Goal: Task Accomplishment & Management: Manage account settings

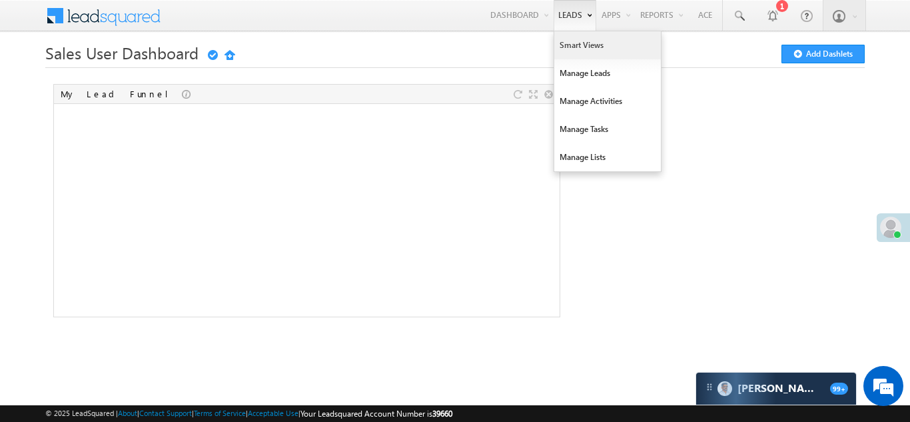
click at [574, 37] on link "Smart Views" at bounding box center [607, 45] width 107 height 28
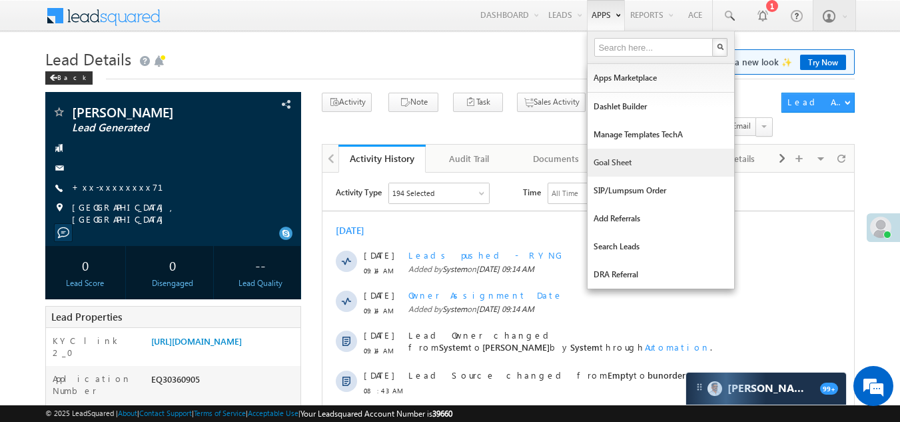
click at [603, 159] on link "Goal Sheet" at bounding box center [660, 163] width 147 height 28
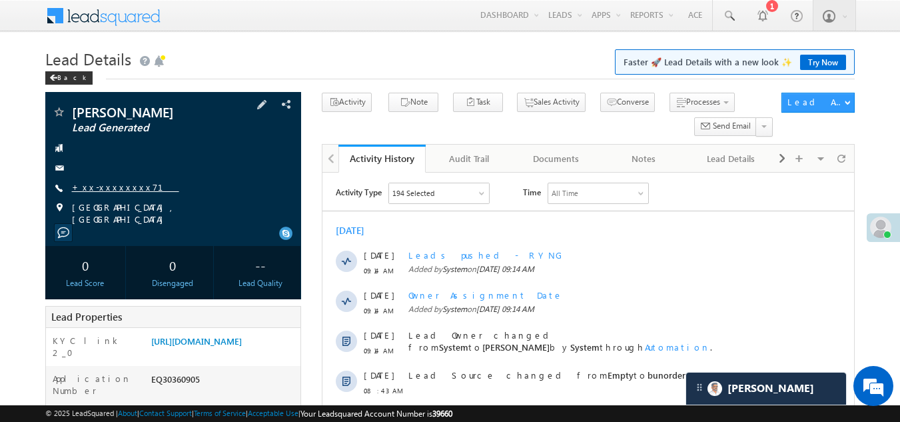
click at [110, 183] on link "+xx-xxxxxxxx71" at bounding box center [125, 186] width 107 height 11
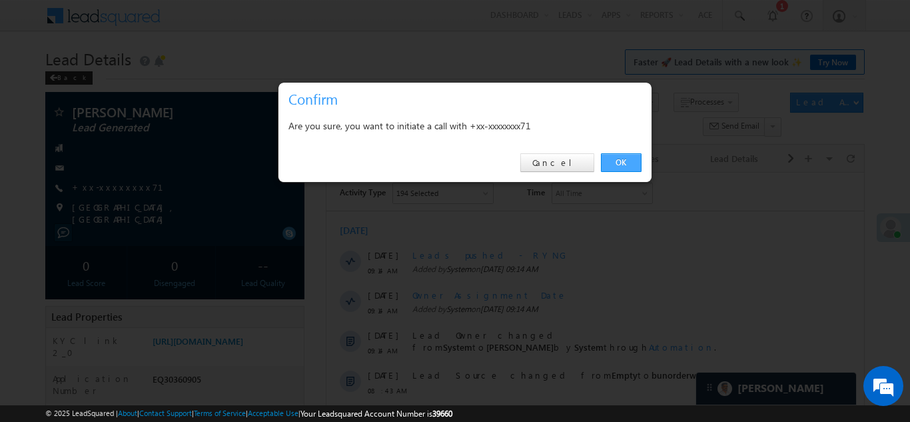
click at [621, 157] on link "OK" at bounding box center [621, 162] width 41 height 19
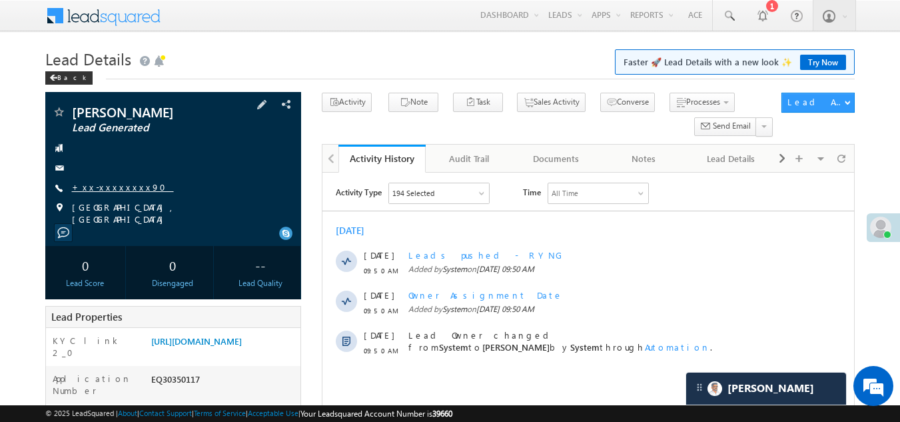
click at [102, 185] on link "+xx-xxxxxxxx90" at bounding box center [123, 186] width 102 height 11
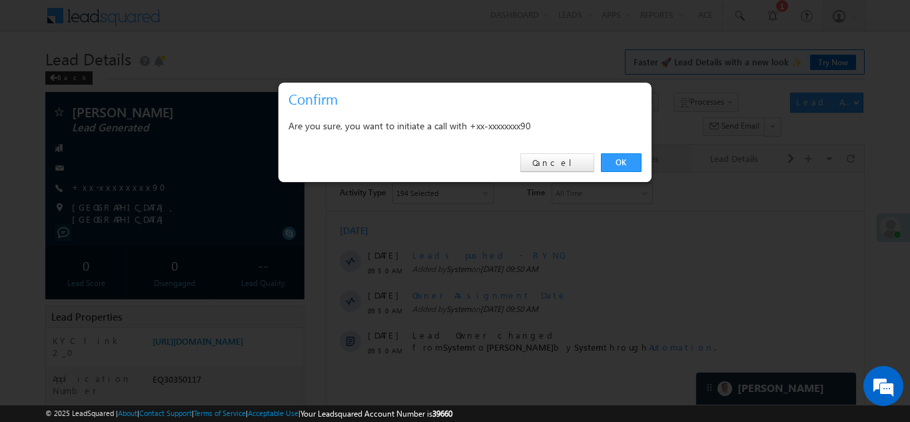
click at [619, 165] on link "OK" at bounding box center [621, 162] width 41 height 19
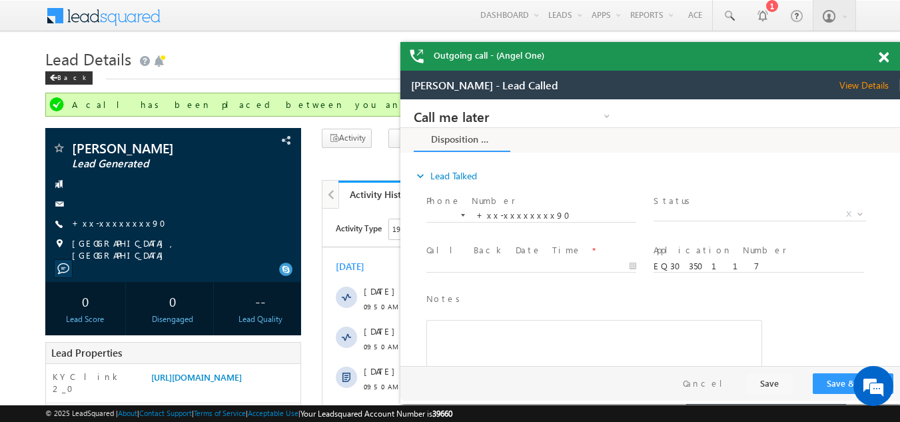
click at [884, 60] on span at bounding box center [883, 57] width 10 height 11
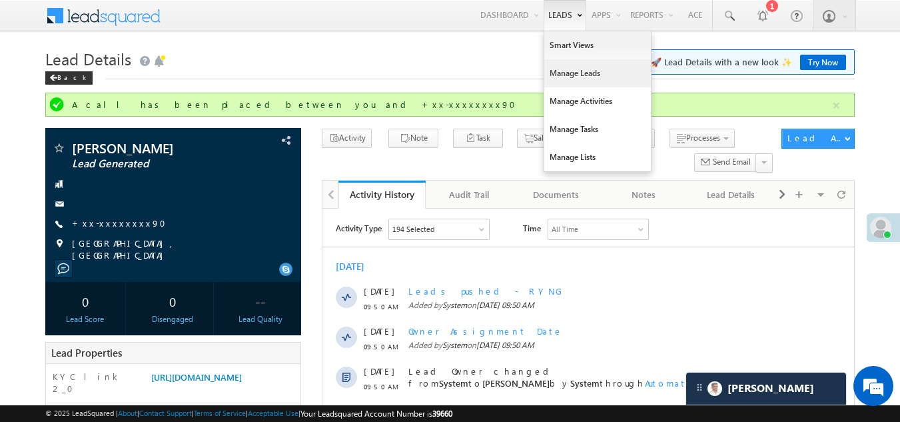
click at [557, 71] on link "Manage Leads" at bounding box center [597, 73] width 107 height 28
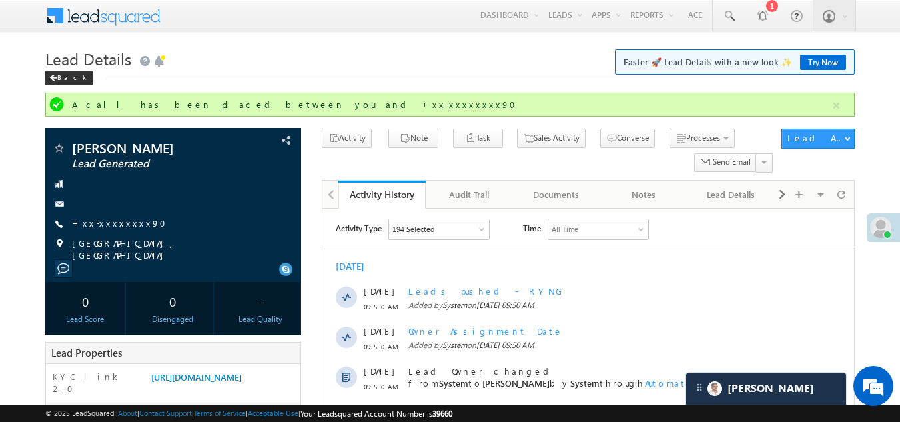
drag, startPoint x: 156, startPoint y: 218, endPoint x: 336, endPoint y: 70, distance: 233.2
click at [336, 70] on h1 "Lead Details Faster 🚀 Lead Details with a new look ✨ Try Now" at bounding box center [450, 58] width 810 height 26
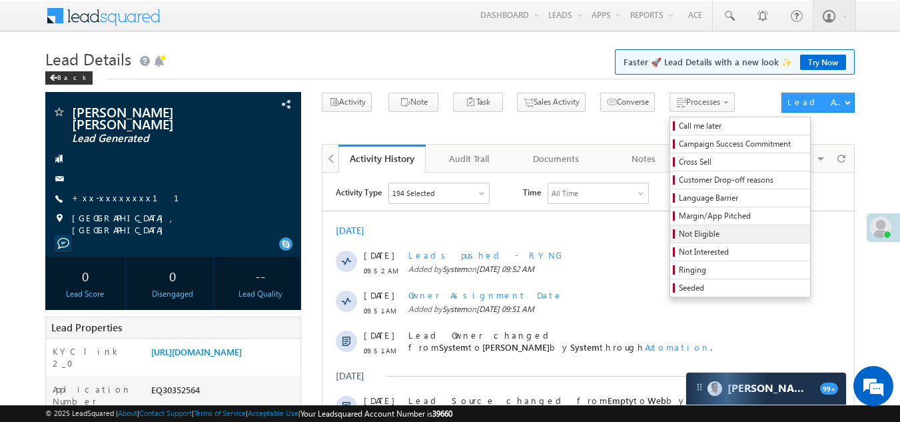
click at [679, 232] on span "Not Eligible" at bounding box center [742, 234] width 127 height 12
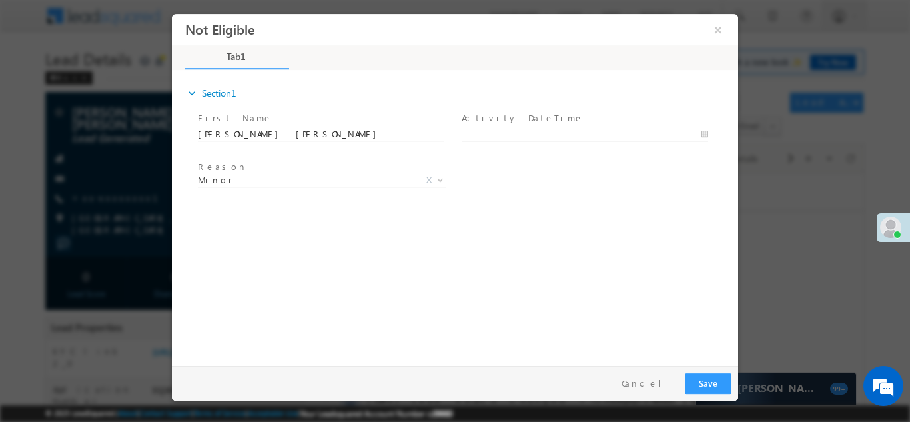
type input "10/11/25 10:02 AM"
click at [560, 132] on body "Not Eligible ×" at bounding box center [455, 186] width 566 height 346
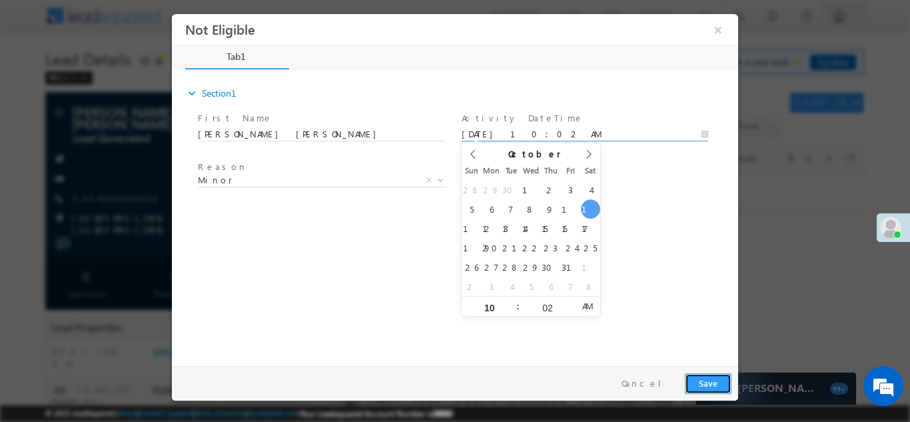
click at [705, 386] on button "Save" at bounding box center [708, 382] width 47 height 21
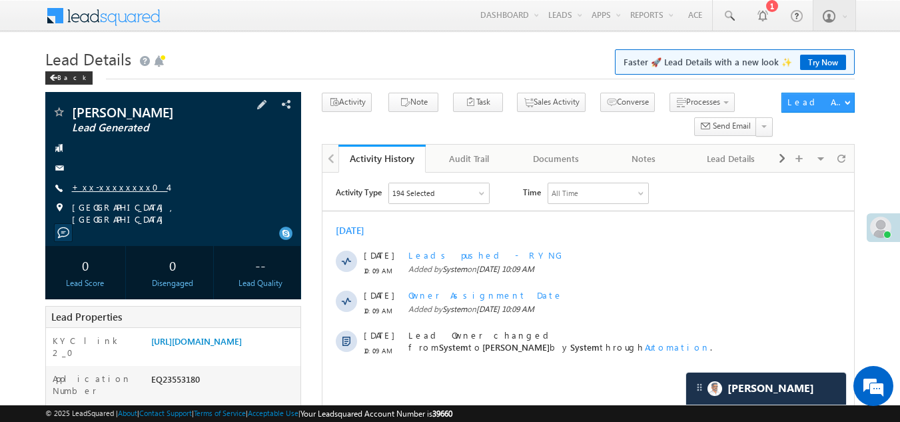
click at [105, 187] on link "+xx-xxxxxxxx04" at bounding box center [120, 186] width 96 height 11
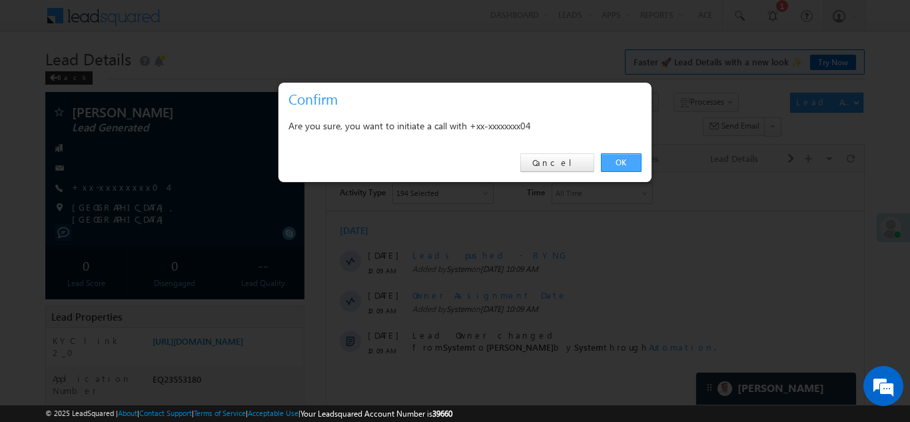
click at [622, 160] on link "OK" at bounding box center [621, 162] width 41 height 19
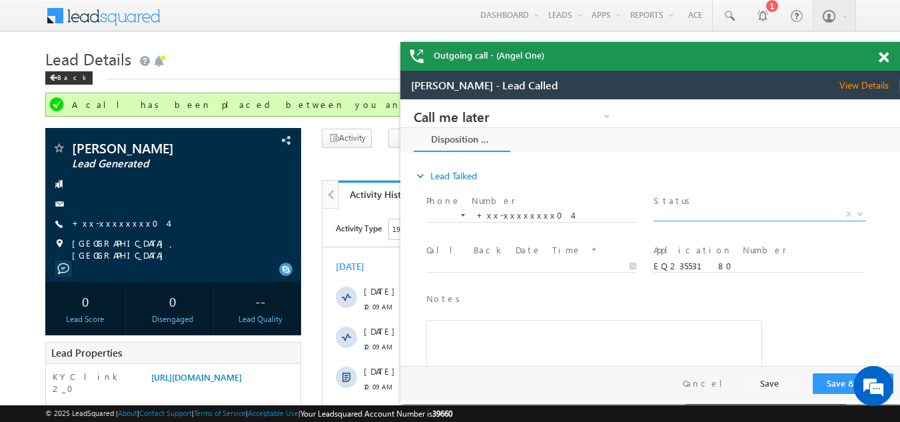
click at [703, 212] on span "X" at bounding box center [759, 214] width 212 height 13
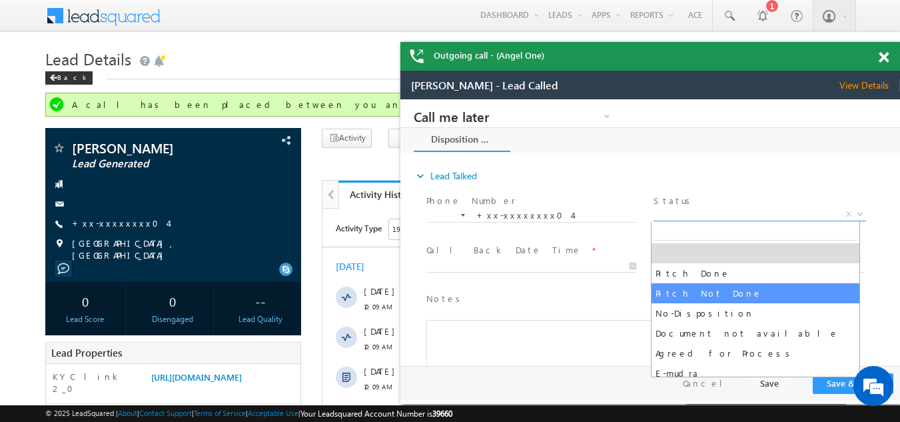
select select "Pitch Not Done"
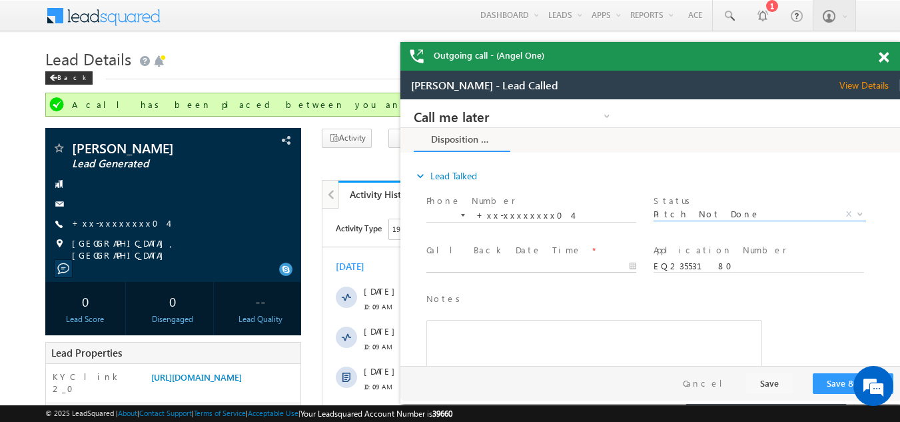
type input "10/11/25 10:35 AM"
click at [494, 265] on input "10/11/25 10:35 AM" at bounding box center [531, 266] width 210 height 13
click at [835, 381] on button "Save & Close" at bounding box center [853, 383] width 81 height 21
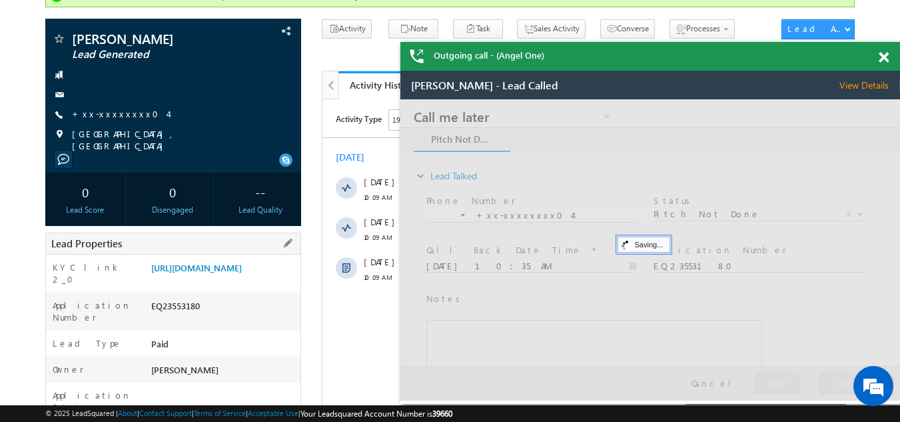
scroll to position [133, 0]
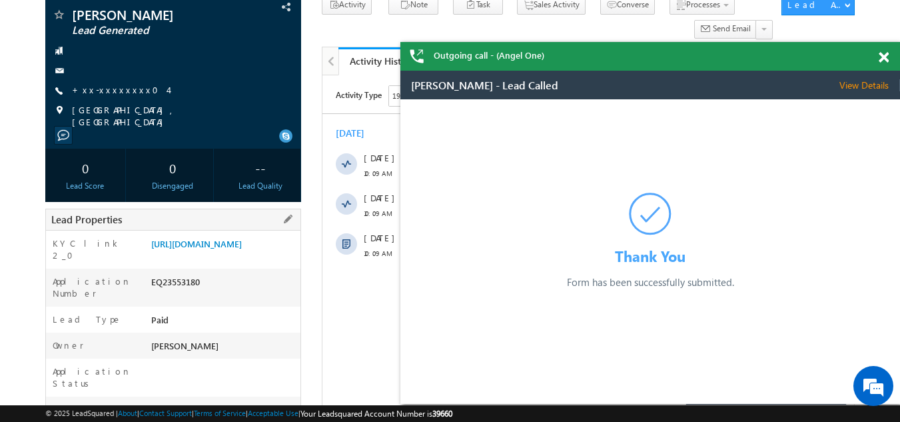
drag, startPoint x: 151, startPoint y: 300, endPoint x: 214, endPoint y: 298, distance: 63.3
click at [214, 294] on div "EQ23553180" at bounding box center [224, 284] width 153 height 19
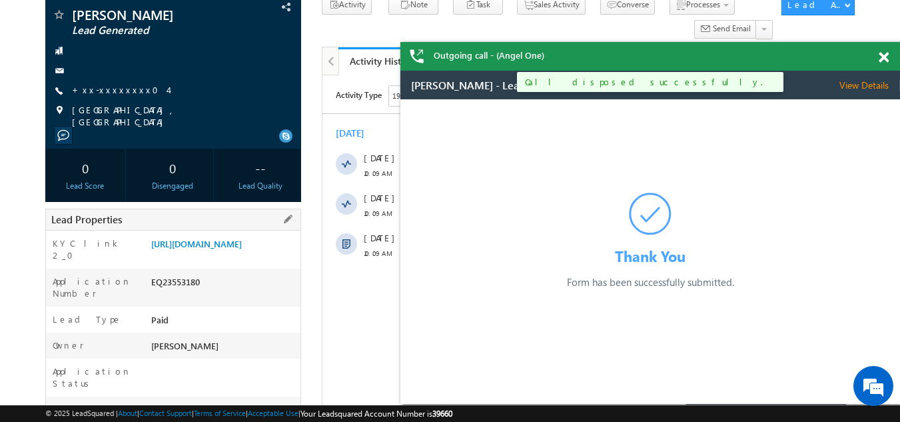
copy div "EQ23553180"
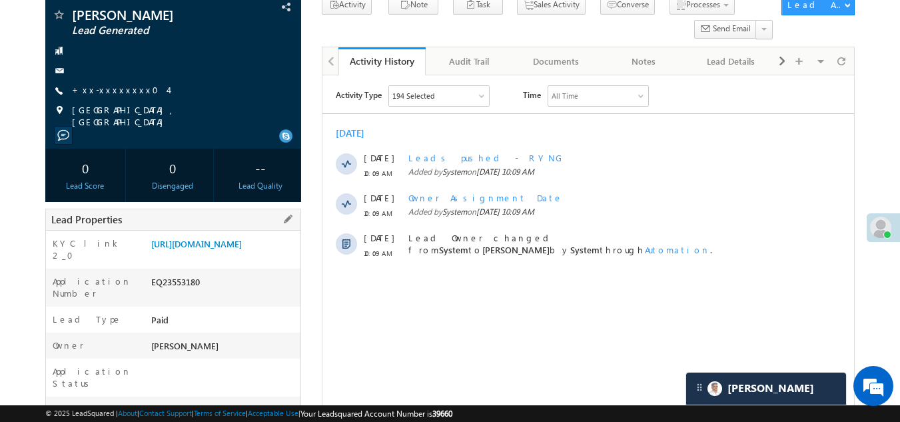
scroll to position [0, 0]
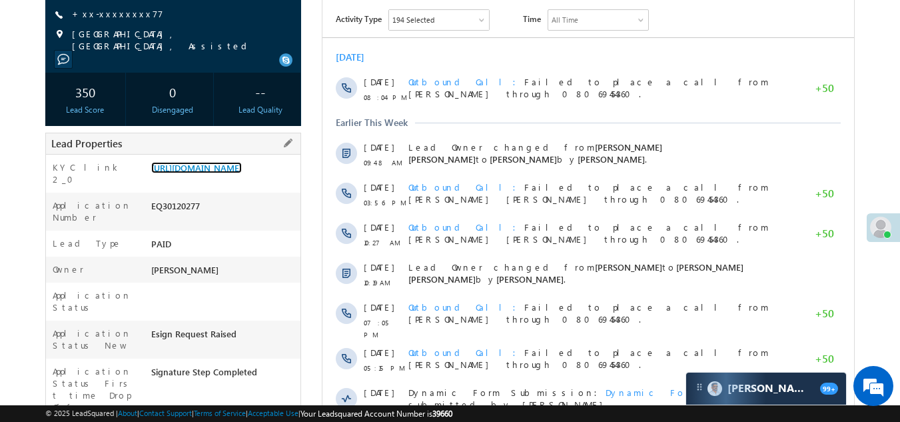
scroll to position [400, 0]
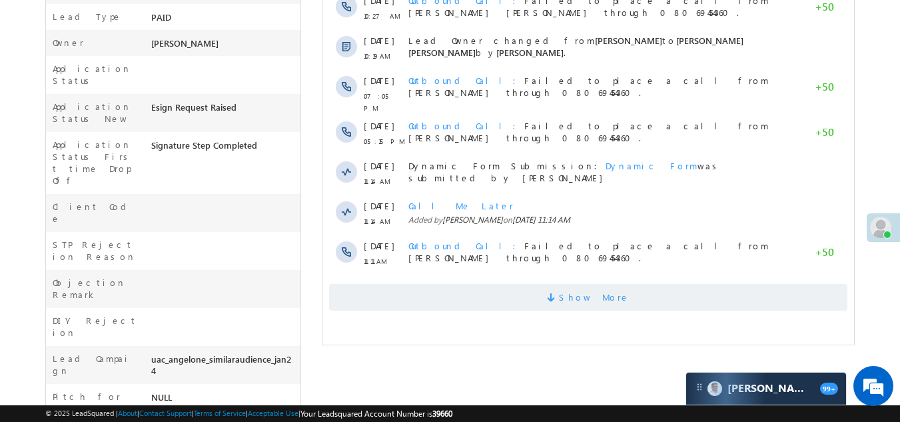
click at [444, 290] on span "Show More" at bounding box center [588, 297] width 518 height 27
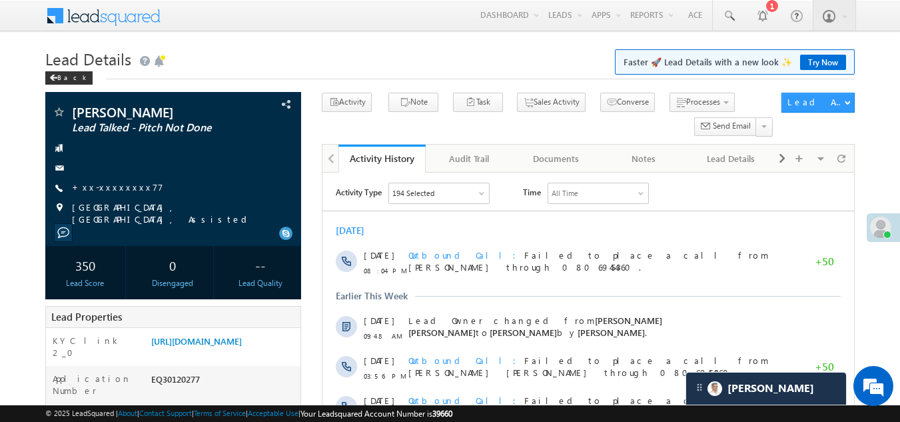
scroll to position [0, 0]
click at [103, 182] on link "+xx-xxxxxxxx77" at bounding box center [117, 186] width 91 height 11
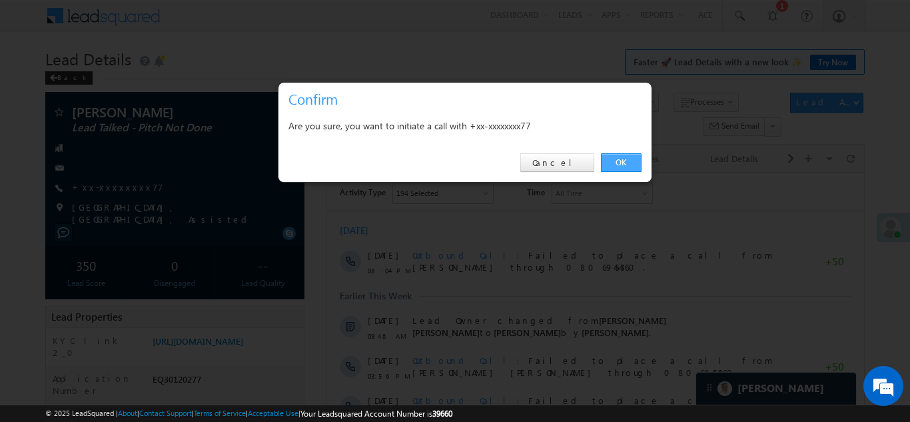
click at [619, 155] on link "OK" at bounding box center [621, 162] width 41 height 19
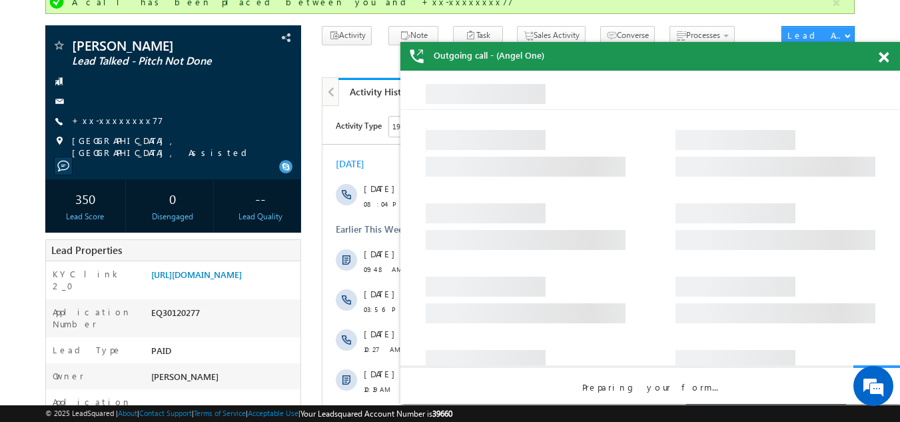
click at [886, 59] on span at bounding box center [883, 57] width 10 height 11
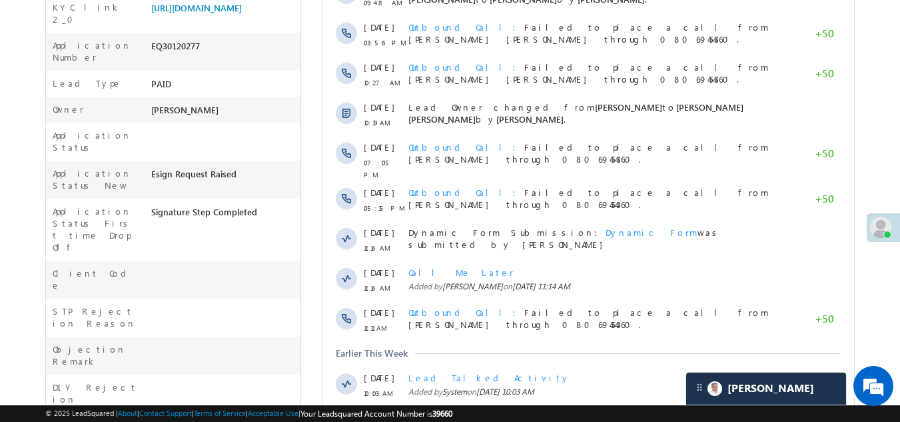
scroll to position [36, 0]
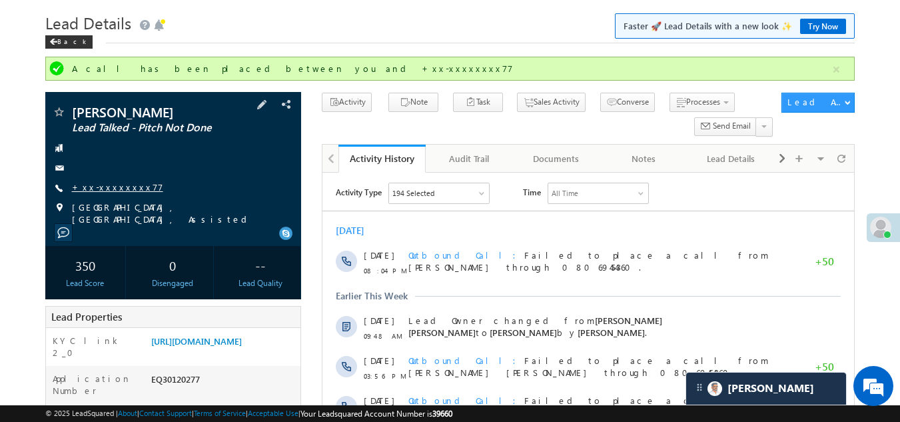
click at [105, 184] on link "+xx-xxxxxxxx77" at bounding box center [117, 186] width 91 height 11
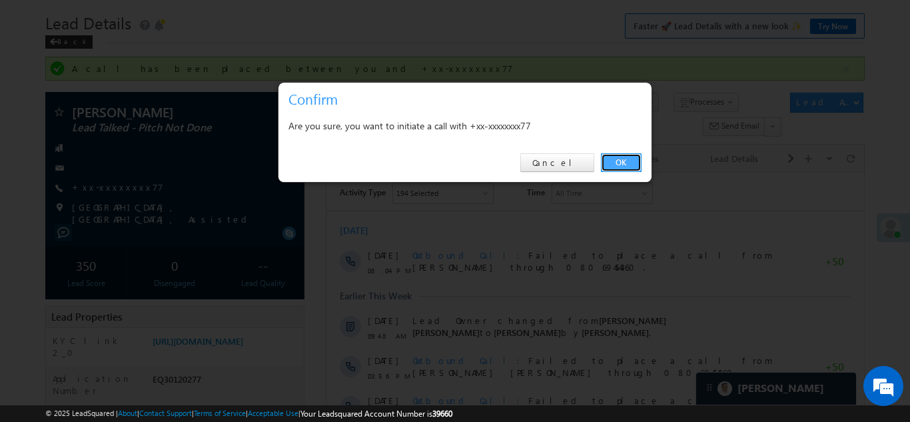
click at [618, 165] on link "OK" at bounding box center [621, 162] width 41 height 19
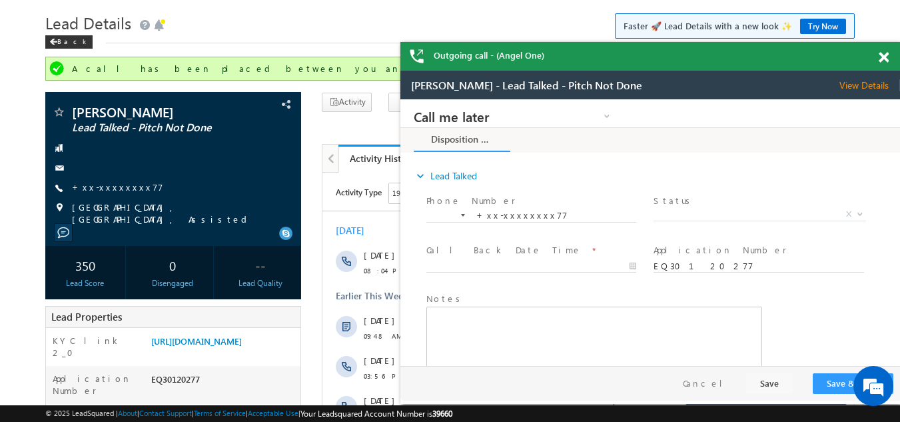
scroll to position [0, 0]
click at [882, 58] on span at bounding box center [883, 57] width 10 height 11
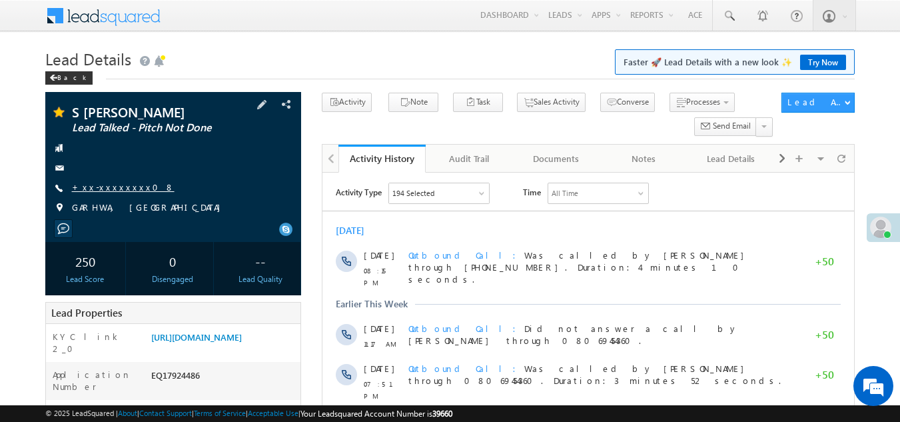
click at [115, 188] on link "+xx-xxxxxxxx08" at bounding box center [123, 186] width 103 height 11
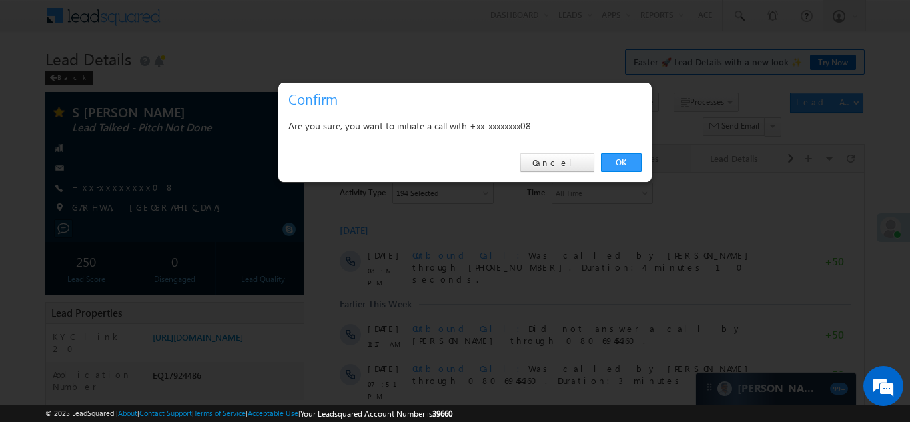
click at [615, 164] on link "OK" at bounding box center [621, 162] width 41 height 19
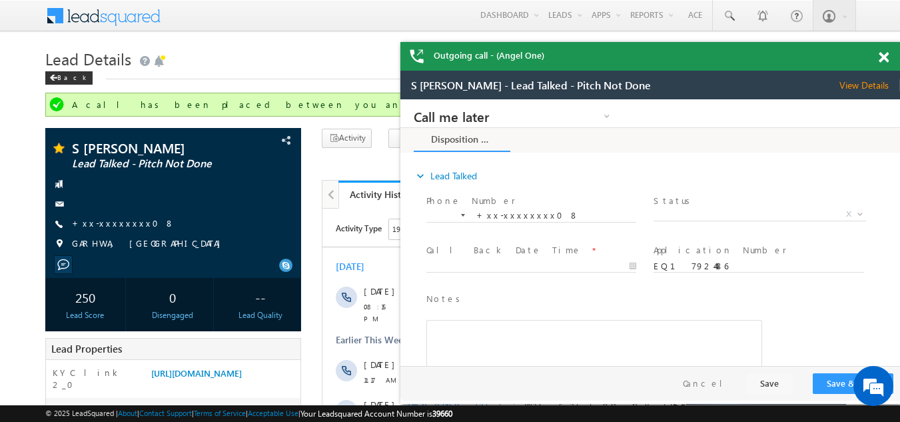
click at [882, 55] on span at bounding box center [883, 57] width 10 height 11
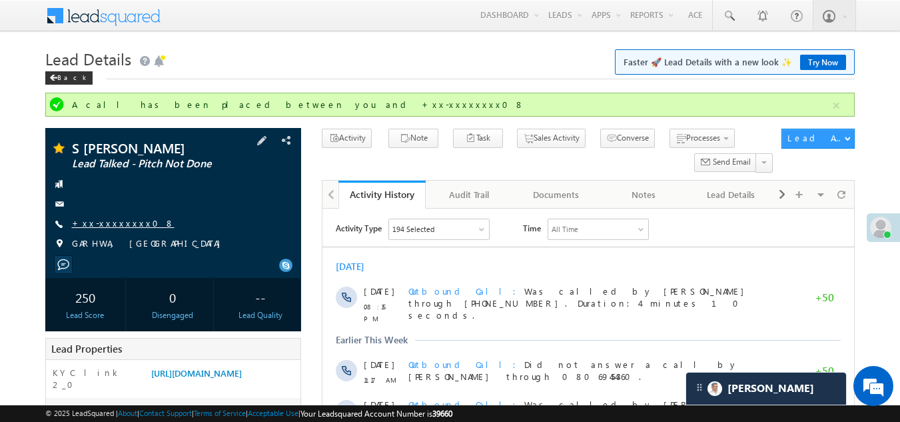
click at [101, 225] on link "+xx-xxxxxxxx08" at bounding box center [123, 222] width 103 height 11
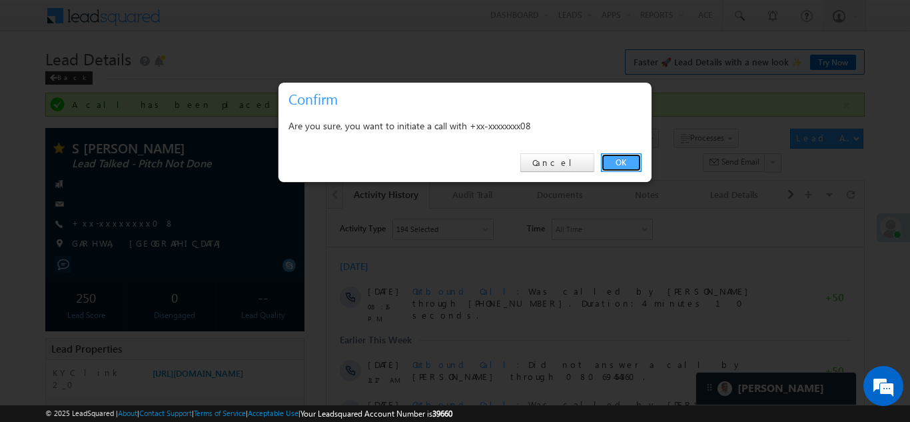
click at [622, 160] on link "OK" at bounding box center [621, 162] width 41 height 19
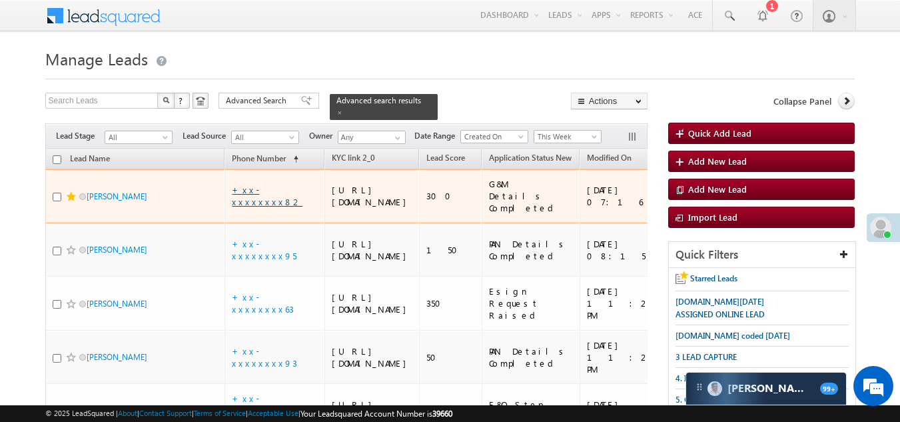
click at [258, 196] on link "+xx-xxxxxxxx82" at bounding box center [267, 195] width 71 height 23
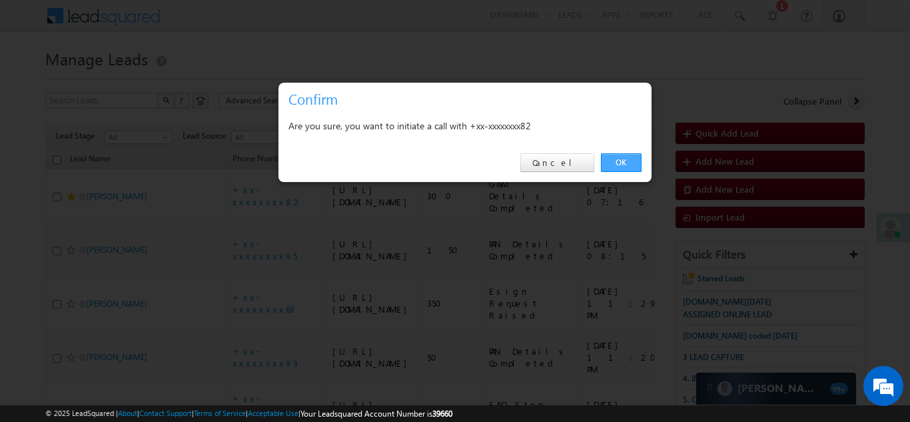
click at [619, 159] on link "OK" at bounding box center [621, 162] width 41 height 19
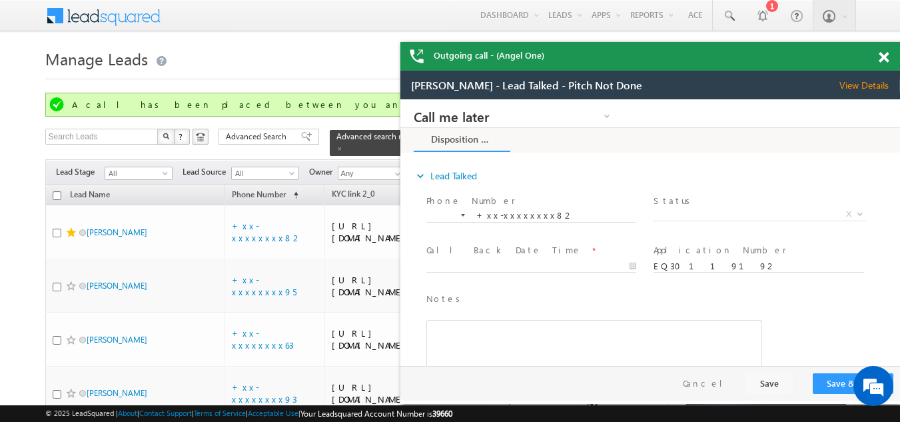
click at [859, 83] on span "View Details" at bounding box center [869, 85] width 61 height 12
click at [881, 53] on span at bounding box center [883, 57] width 10 height 11
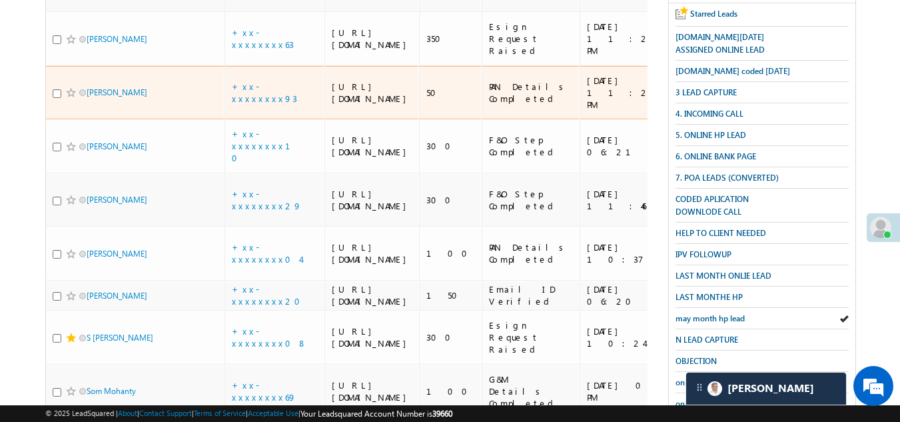
scroll to position [333, 0]
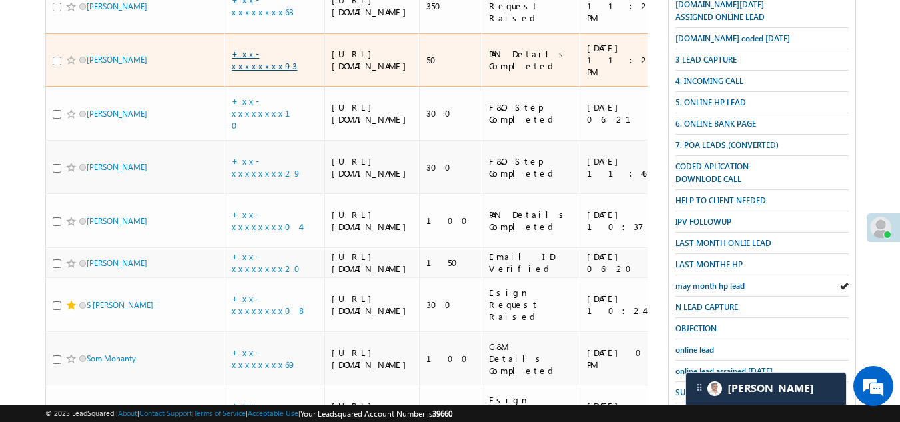
click at [253, 71] on link "+xx-xxxxxxxx93" at bounding box center [264, 59] width 65 height 23
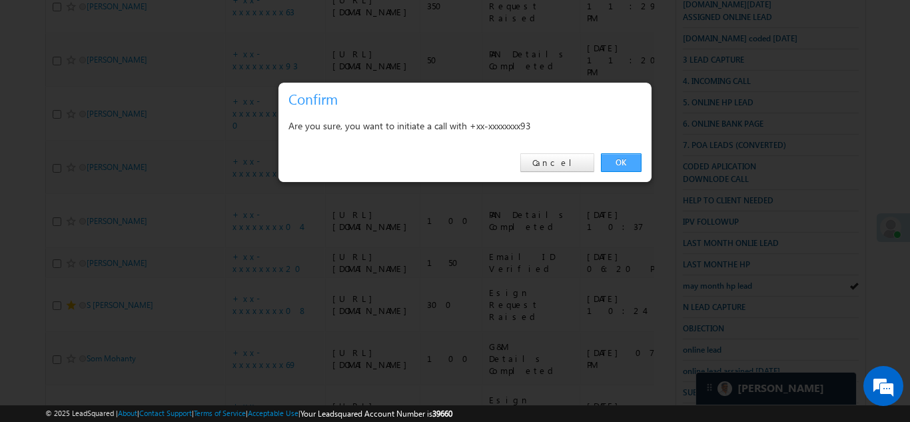
click at [618, 157] on link "OK" at bounding box center [621, 162] width 41 height 19
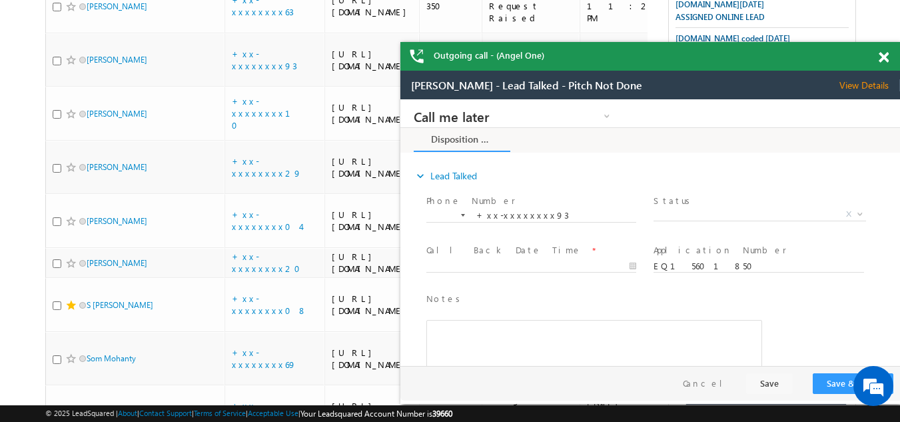
scroll to position [0, 0]
click at [879, 57] on span at bounding box center [883, 57] width 10 height 11
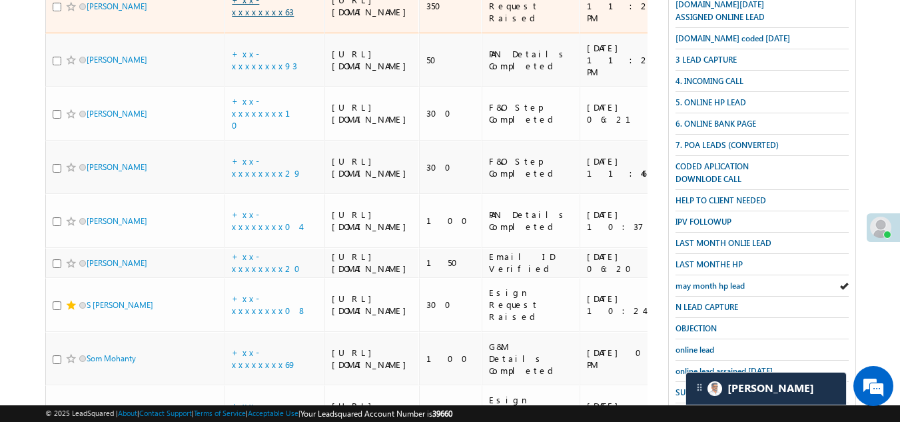
click at [260, 17] on link "+xx-xxxxxxxx63" at bounding box center [263, 5] width 62 height 23
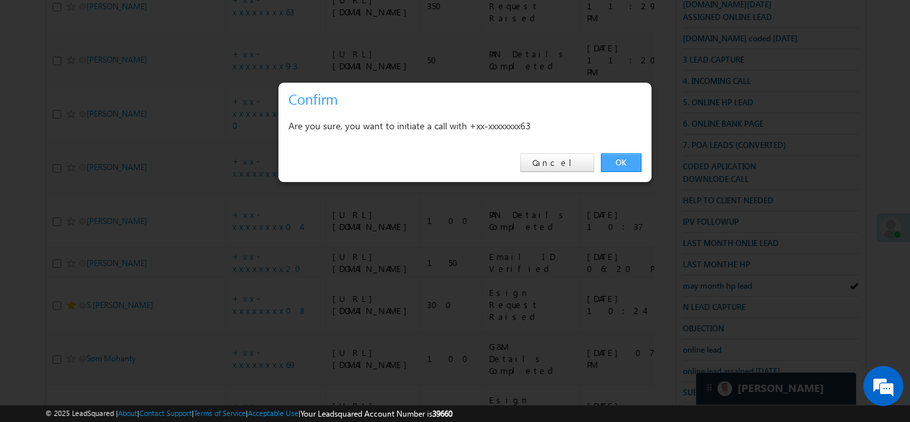
click at [625, 160] on link "OK" at bounding box center [621, 162] width 41 height 19
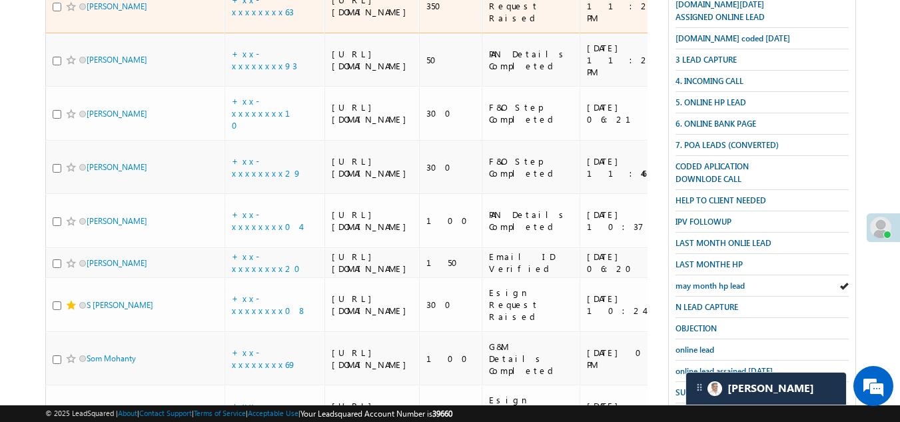
click at [53, 11] on input "checkbox" at bounding box center [57, 7] width 9 height 9
checkbox input "true"
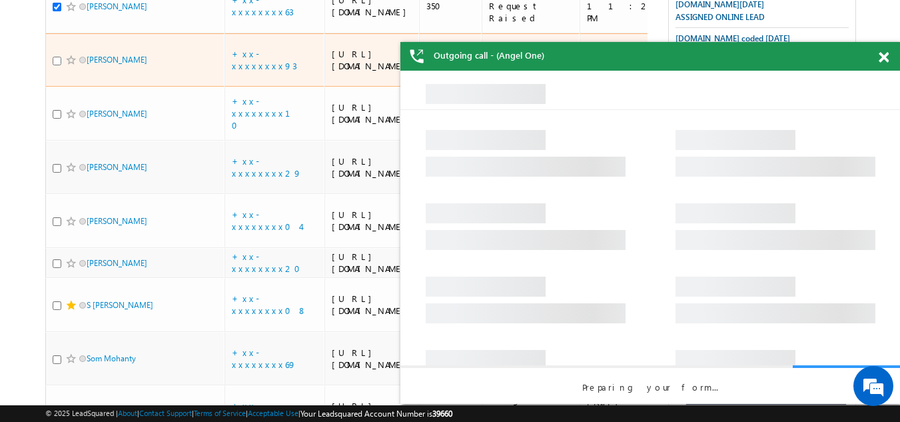
click at [55, 65] on input "checkbox" at bounding box center [57, 61] width 9 height 9
checkbox input "true"
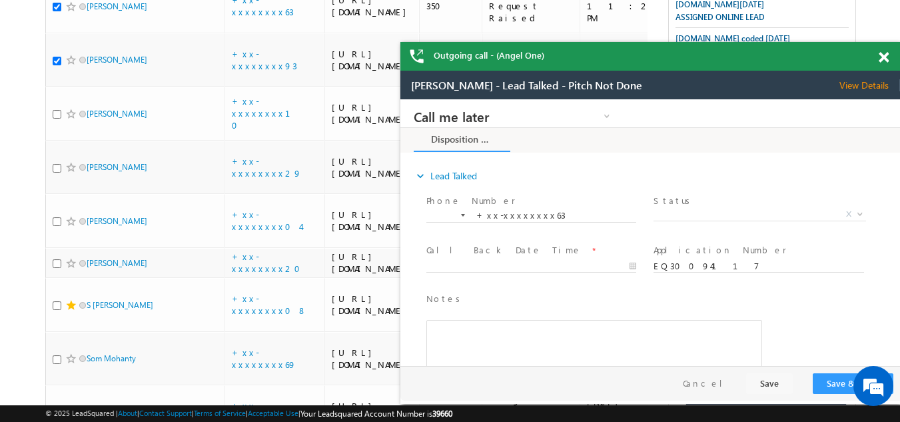
click at [881, 57] on span at bounding box center [883, 57] width 10 height 11
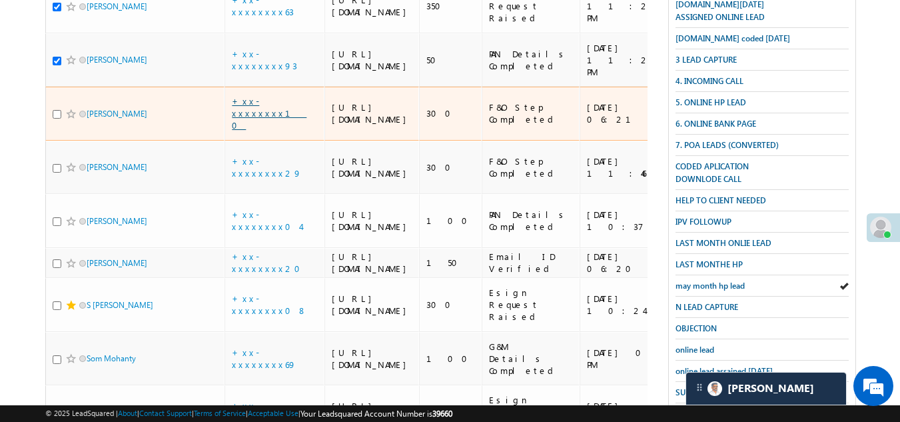
click at [270, 131] on link "+xx-xxxxxxxx10" at bounding box center [269, 112] width 75 height 35
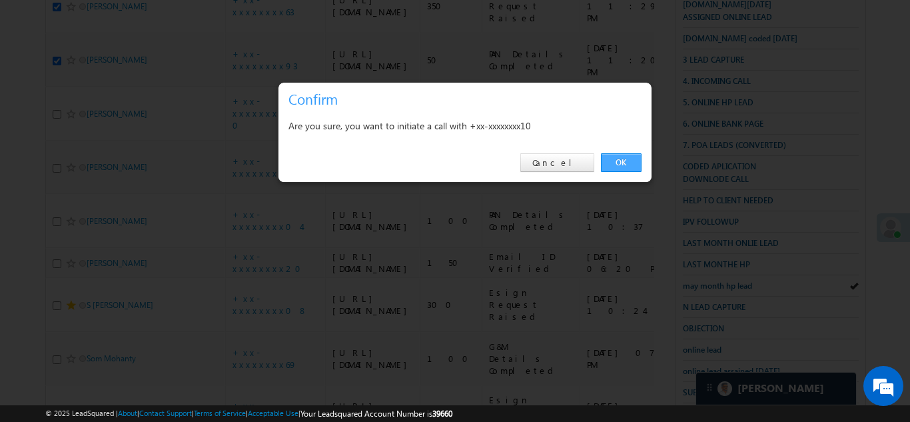
click at [625, 163] on link "OK" at bounding box center [621, 162] width 41 height 19
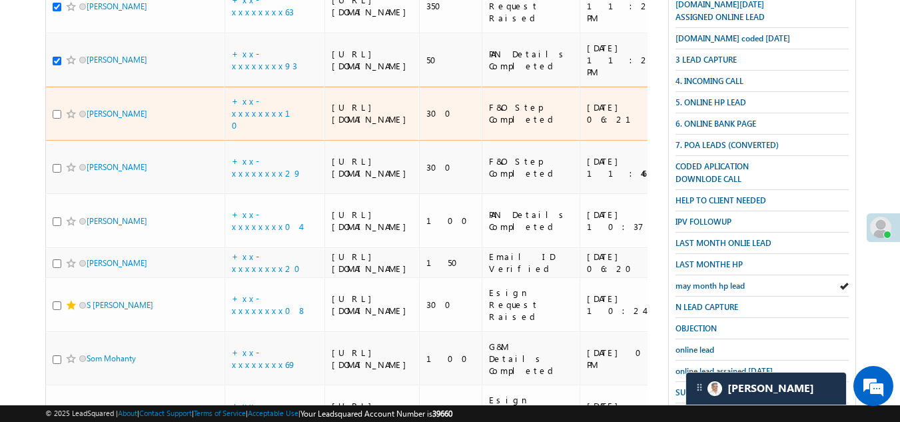
click at [57, 119] on input "checkbox" at bounding box center [57, 114] width 9 height 9
checkbox input "true"
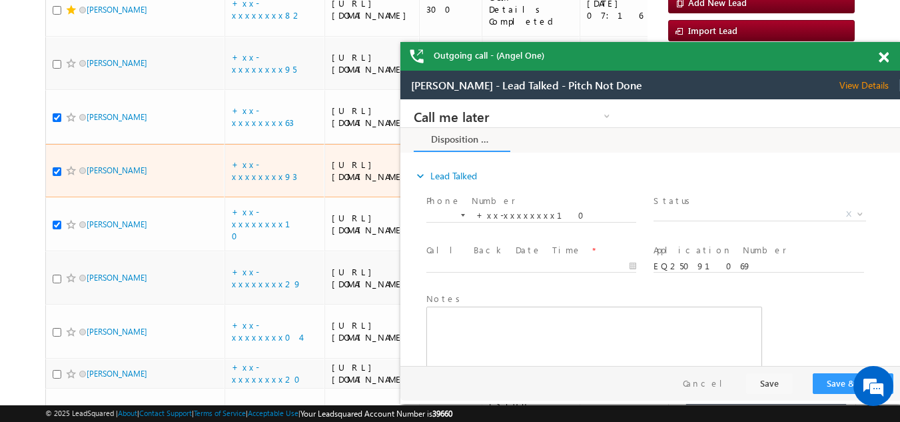
scroll to position [266, 0]
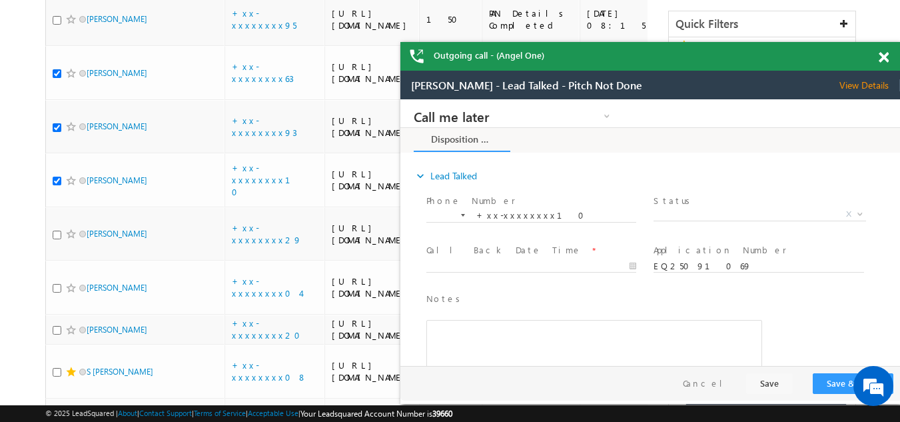
click at [882, 57] on span at bounding box center [883, 57] width 10 height 11
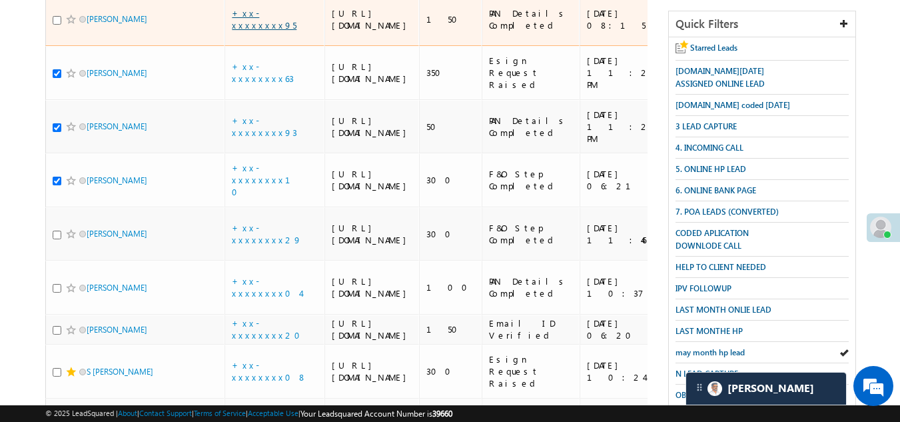
click at [265, 31] on link "+xx-xxxxxxxx95" at bounding box center [264, 18] width 65 height 23
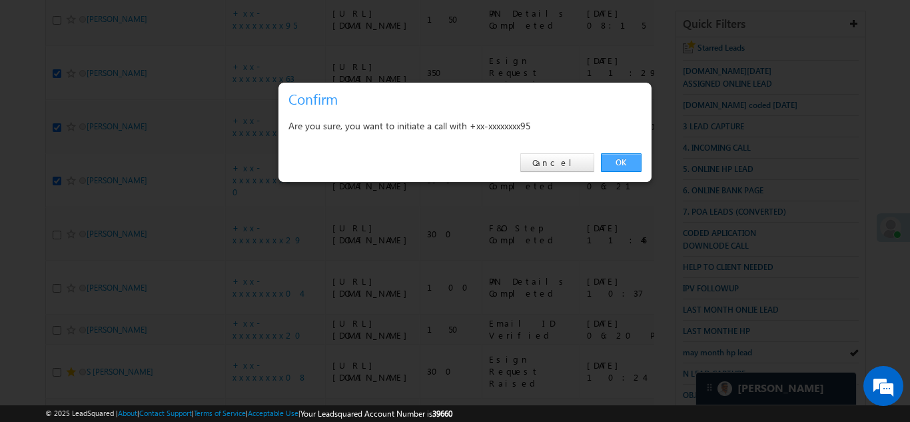
click at [617, 159] on link "OK" at bounding box center [621, 162] width 41 height 19
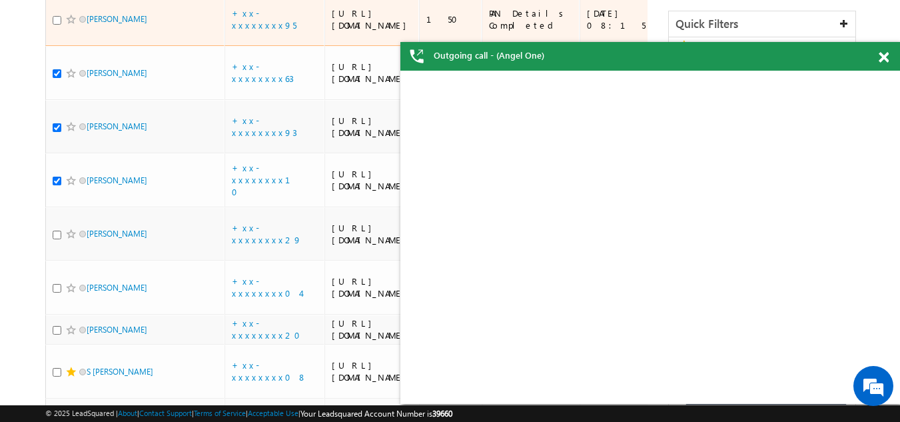
click at [57, 25] on input "checkbox" at bounding box center [57, 20] width 9 height 9
checkbox input "true"
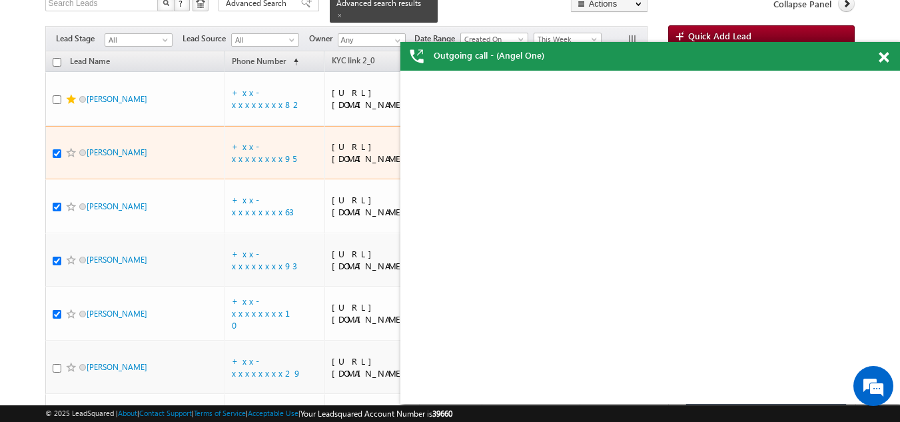
scroll to position [0, 0]
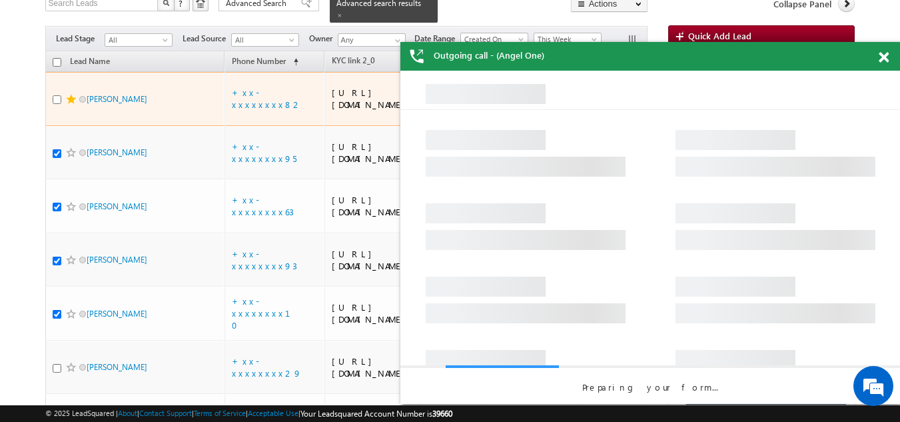
click at [56, 104] on input "checkbox" at bounding box center [57, 99] width 9 height 9
checkbox input "true"
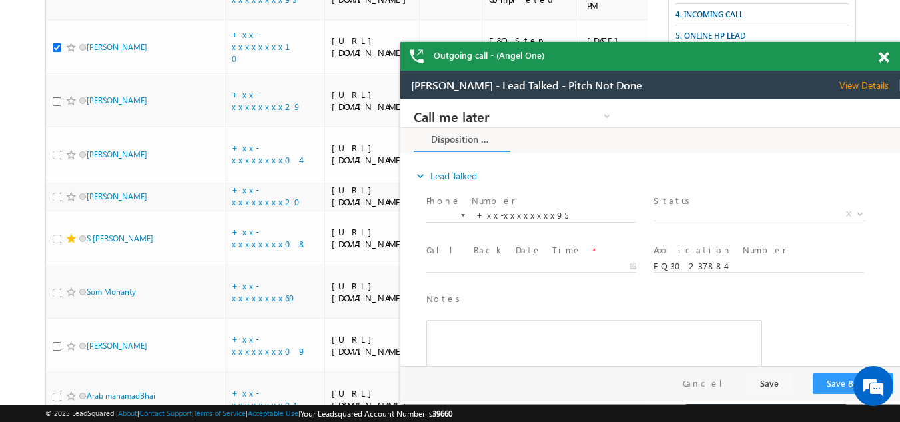
click at [881, 53] on span at bounding box center [883, 57] width 10 height 11
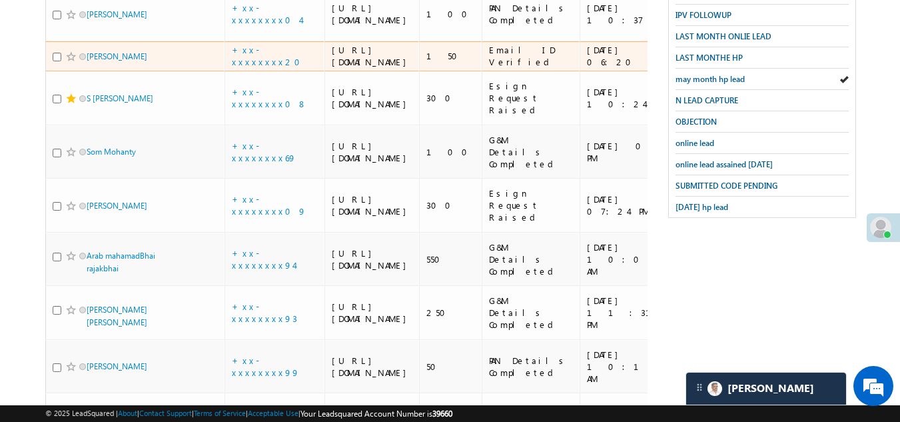
scroll to position [466, 0]
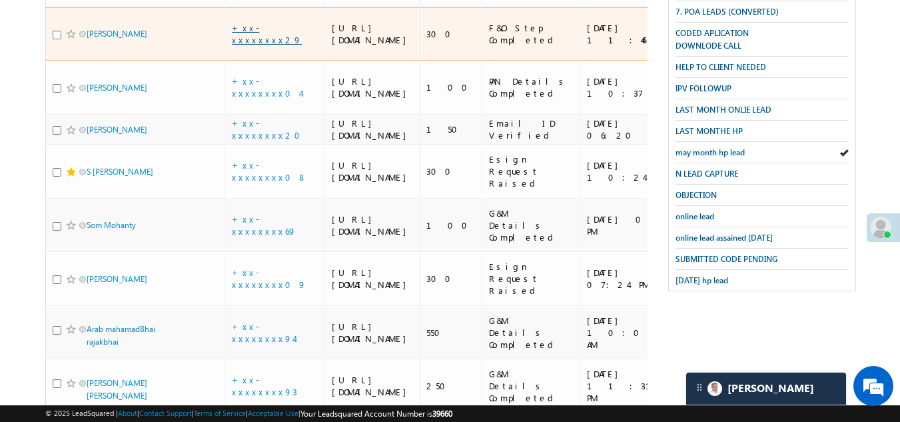
click at [254, 45] on link "+xx-xxxxxxxx29" at bounding box center [267, 33] width 70 height 23
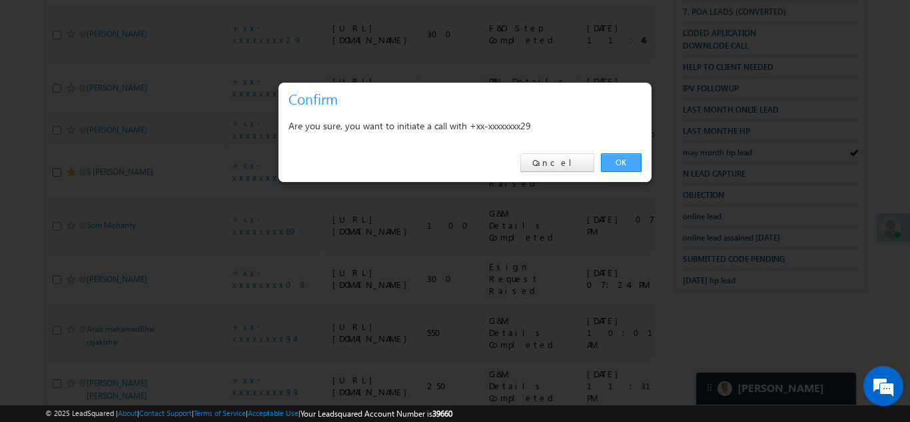
click at [619, 157] on link "OK" at bounding box center [621, 162] width 41 height 19
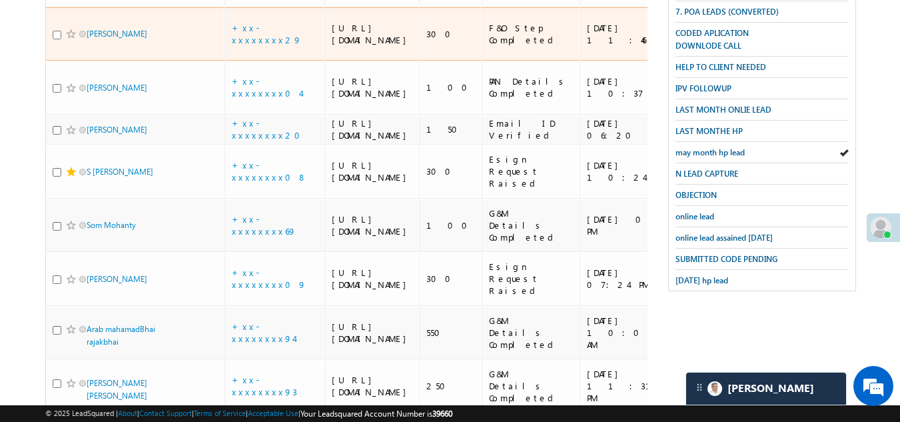
click at [57, 39] on input "checkbox" at bounding box center [57, 35] width 9 height 9
checkbox input "true"
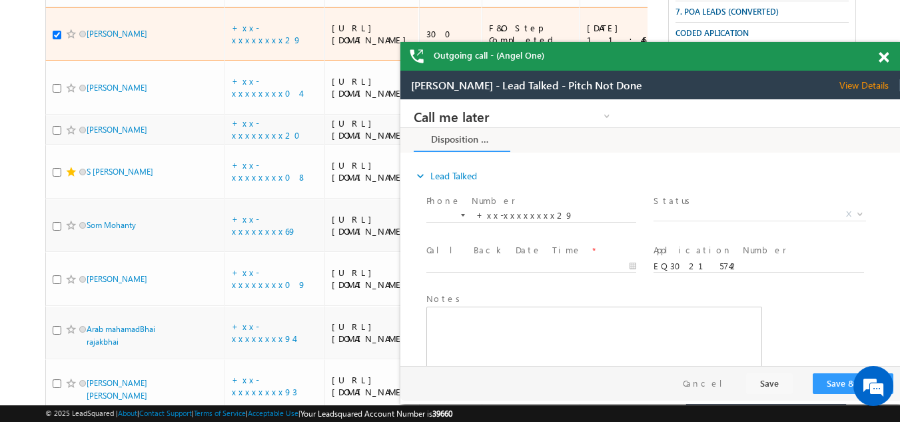
scroll to position [0, 0]
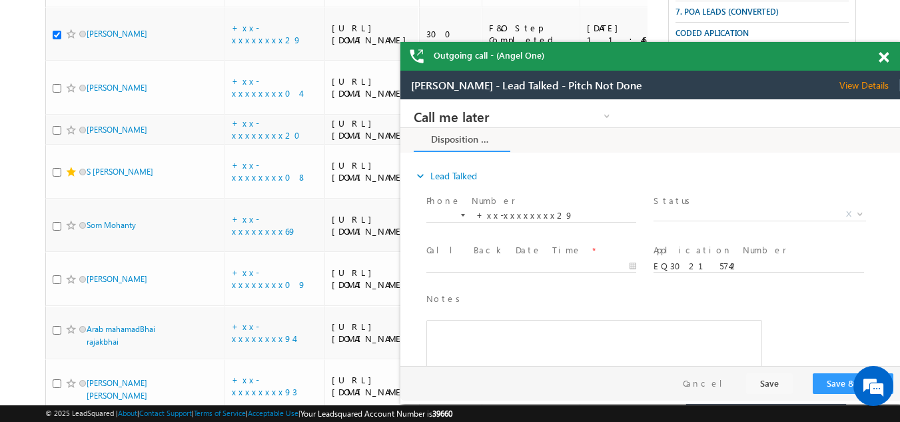
click at [886, 55] on span at bounding box center [883, 57] width 10 height 11
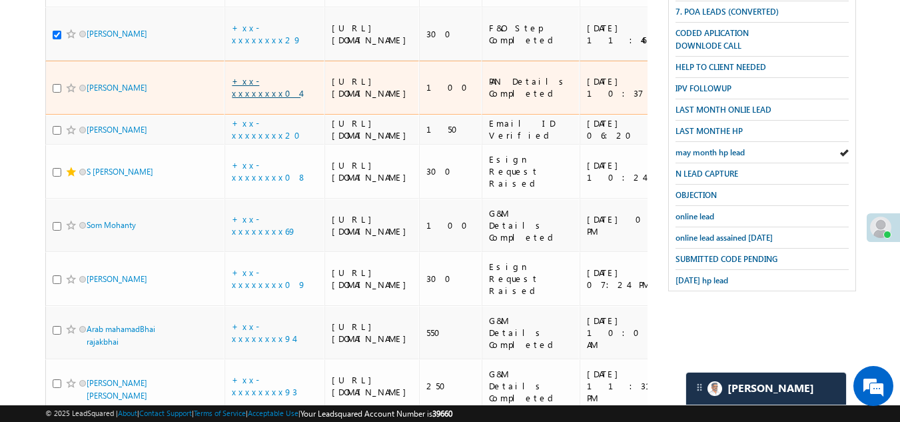
click at [270, 99] on link "+xx-xxxxxxxx04" at bounding box center [266, 86] width 69 height 23
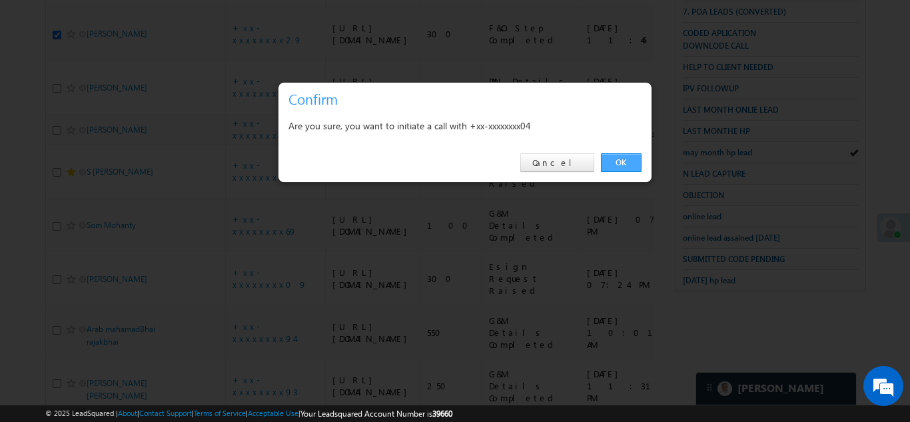
click at [621, 162] on link "OK" at bounding box center [621, 162] width 41 height 19
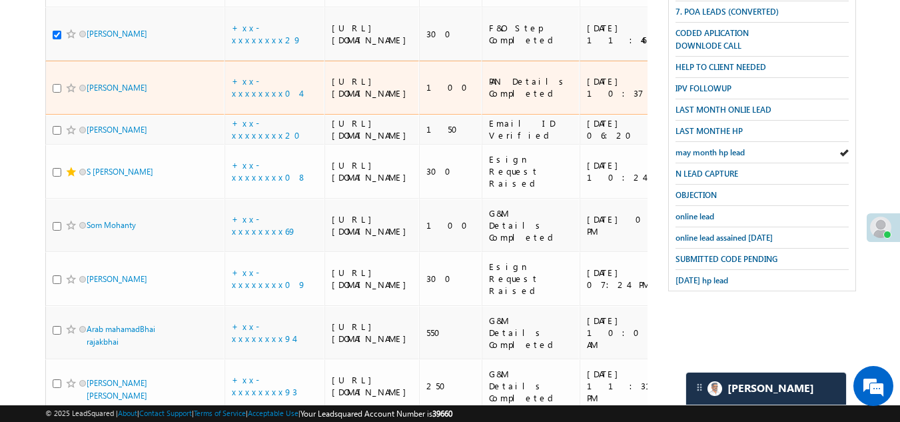
click at [53, 93] on input "checkbox" at bounding box center [57, 88] width 9 height 9
checkbox input "true"
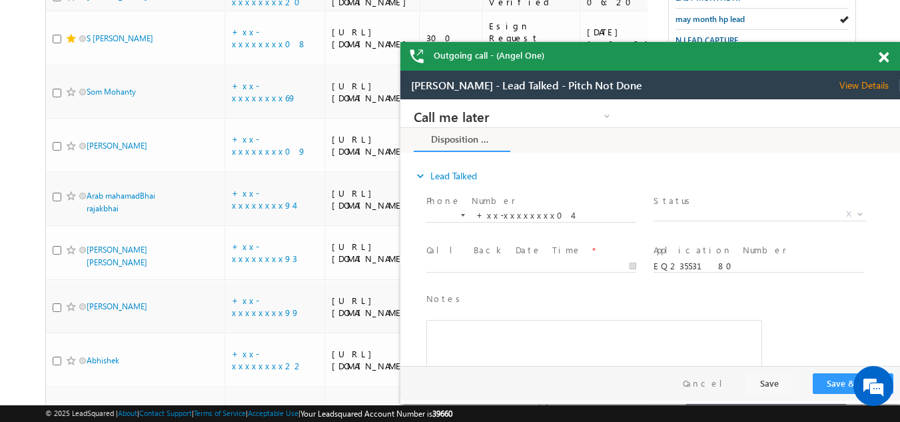
click at [883, 57] on span at bounding box center [883, 57] width 10 height 11
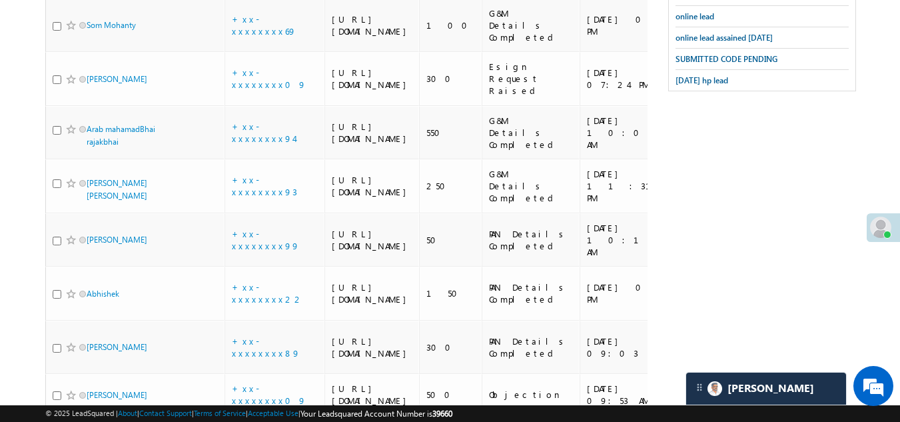
scroll to position [733, 0]
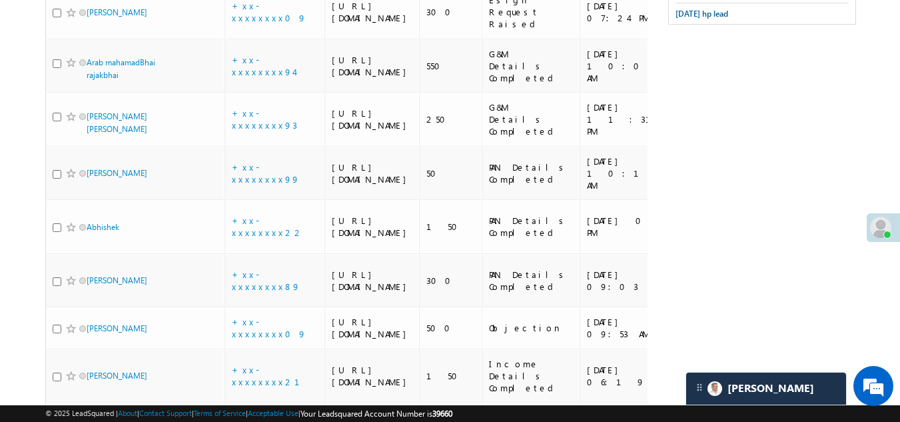
checkbox input "true"
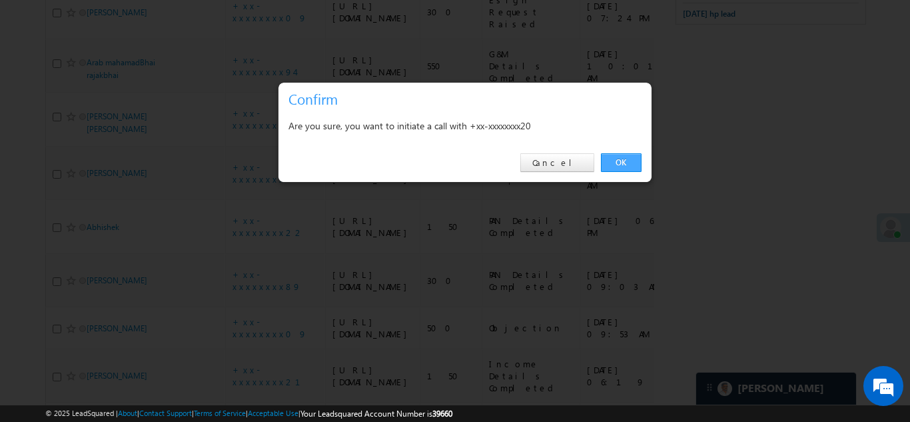
click at [623, 160] on link "OK" at bounding box center [621, 162] width 41 height 19
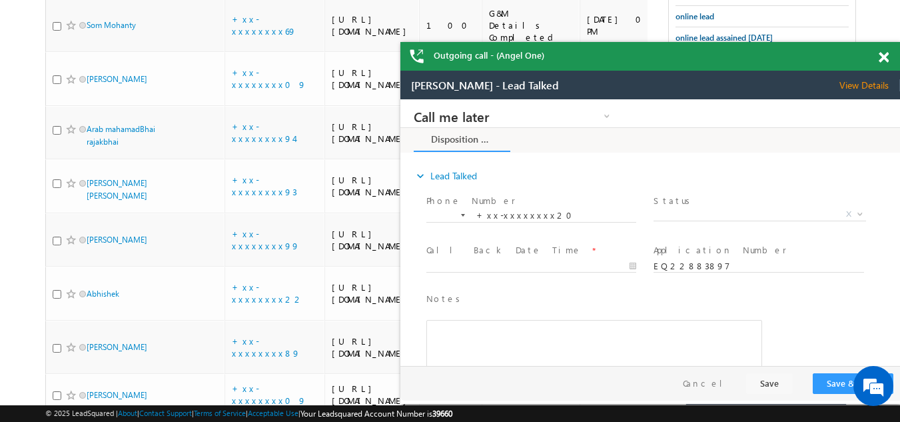
scroll to position [0, 0]
click at [861, 80] on span "View Details" at bounding box center [869, 85] width 61 height 12
click at [713, 209] on span "X" at bounding box center [759, 214] width 212 height 13
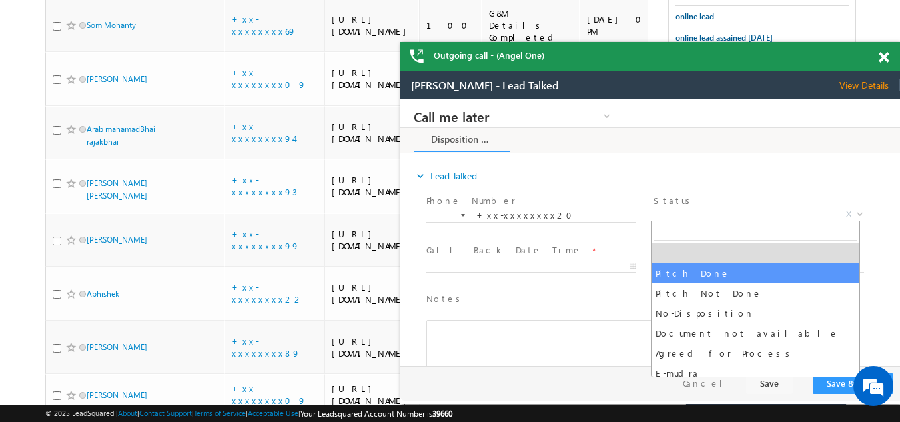
select select "Pitch Done"
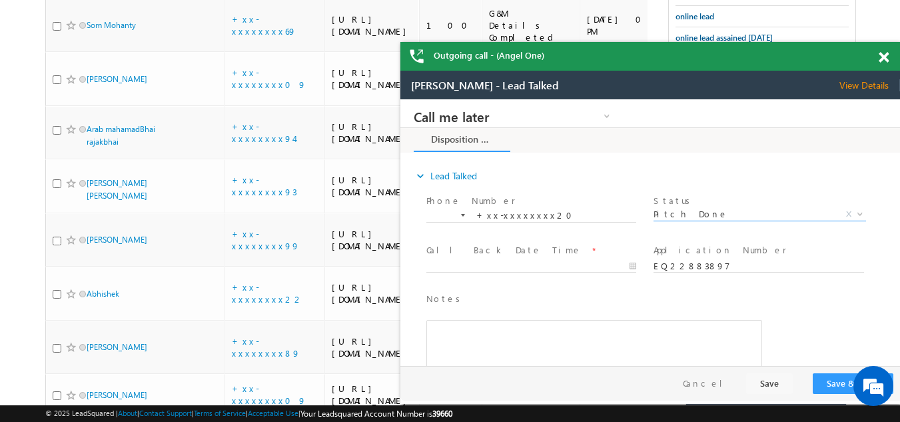
click at [504, 259] on span at bounding box center [537, 266] width 222 height 15
type input "10/11/25 10:53 AM"
click at [492, 264] on body "Call me later Campaign Success Commitment Cross Sell Customer Drop-off reasons …" at bounding box center [650, 232] width 500 height 266
click at [833, 380] on button "Save & Close" at bounding box center [853, 383] width 81 height 21
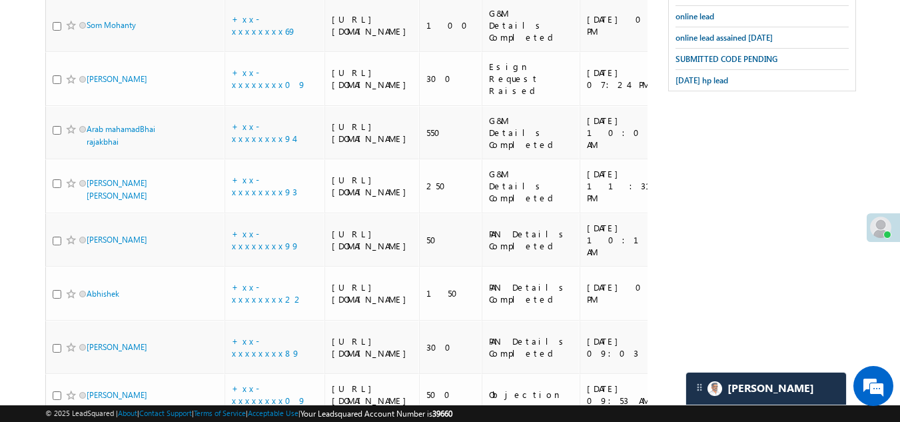
checkbox input "true"
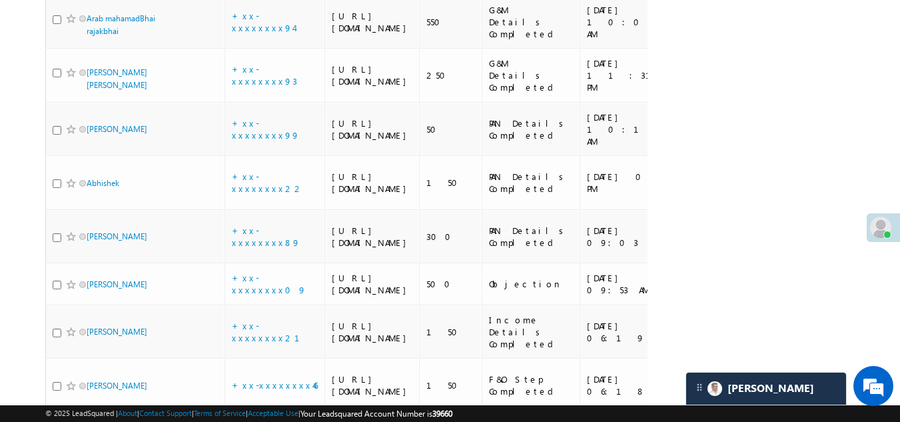
scroll to position [866, 0]
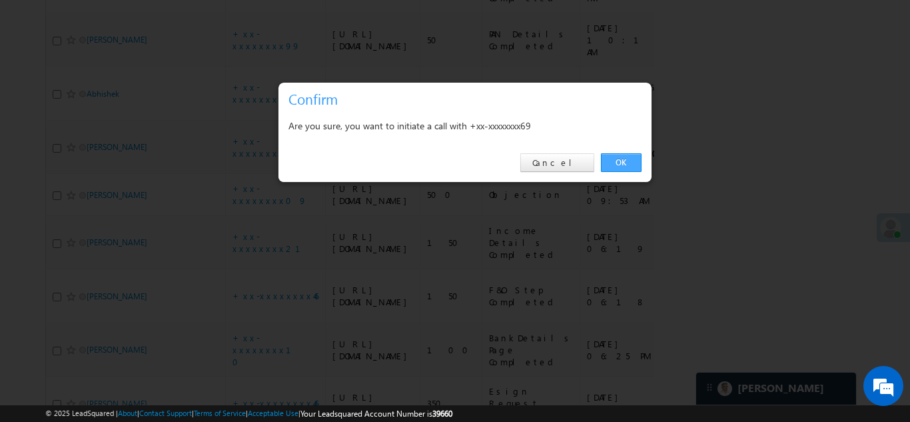
click at [613, 166] on link "OK" at bounding box center [621, 162] width 41 height 19
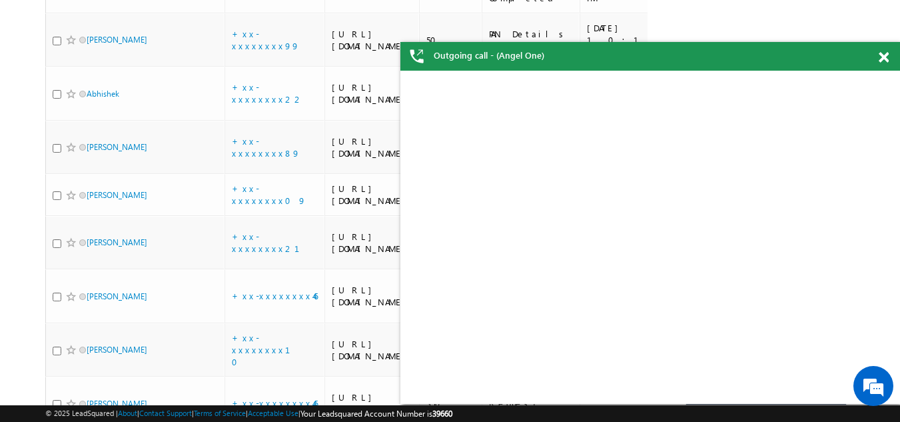
checkbox input "true"
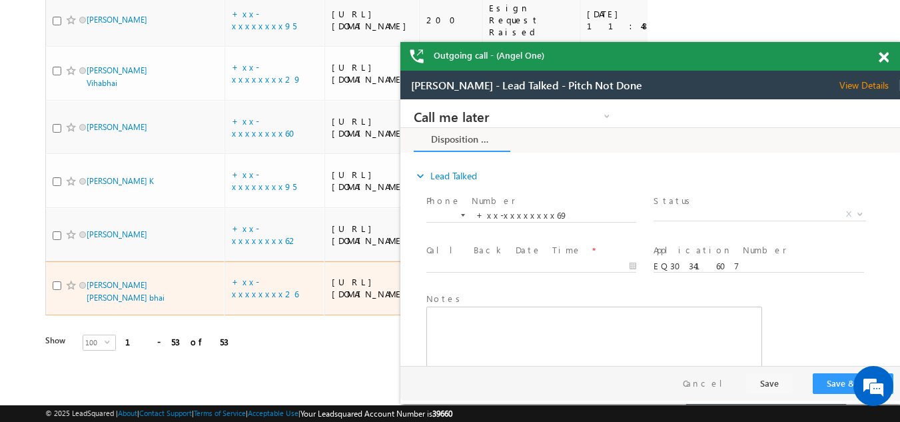
scroll to position [0, 0]
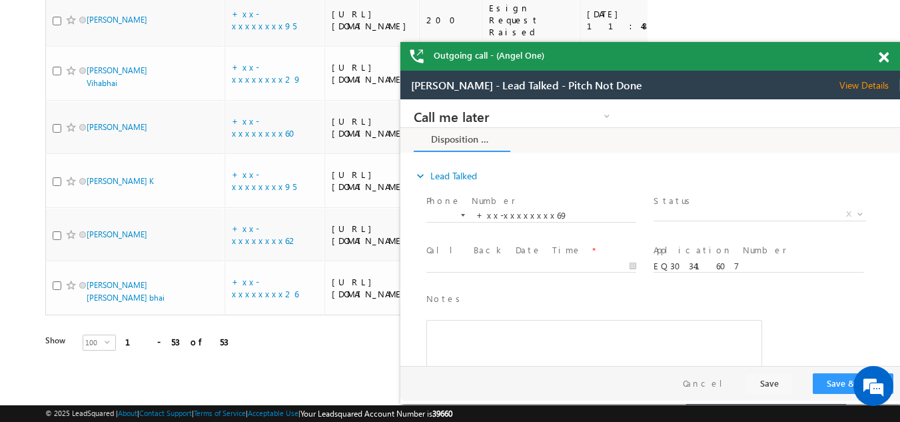
click at [858, 87] on span "View Details" at bounding box center [869, 85] width 61 height 12
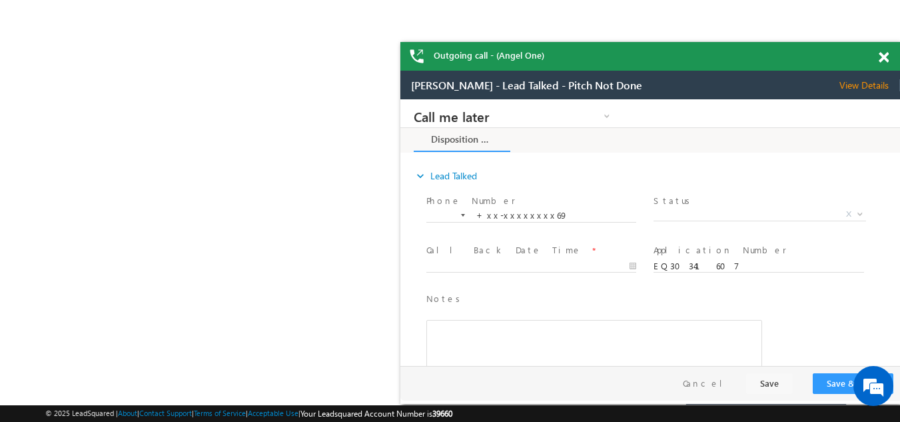
click at [885, 57] on span at bounding box center [883, 57] width 10 height 11
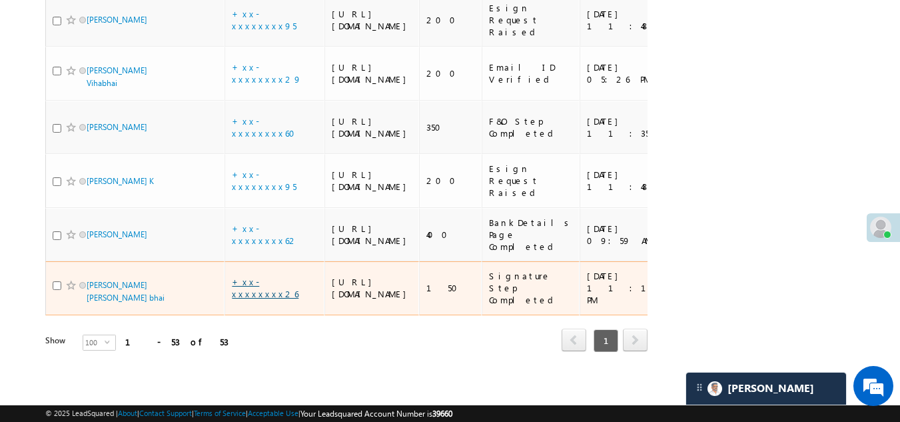
click at [263, 276] on link "+xx-xxxxxxxx26" at bounding box center [265, 287] width 67 height 23
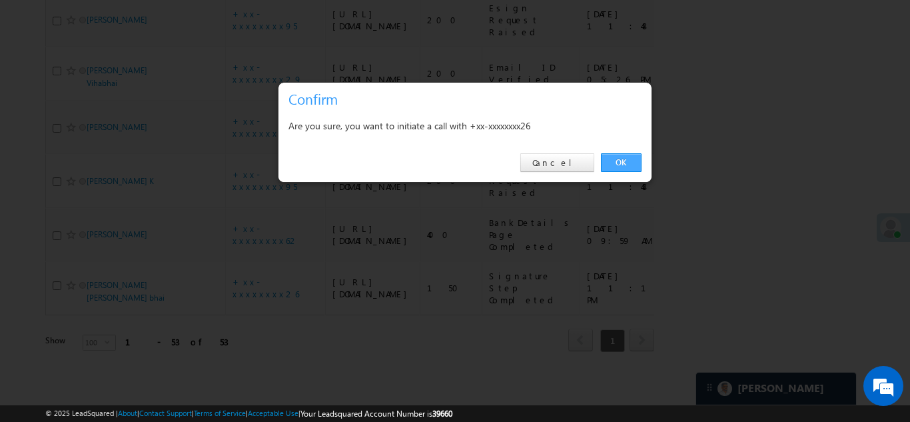
click at [611, 157] on link "OK" at bounding box center [621, 162] width 41 height 19
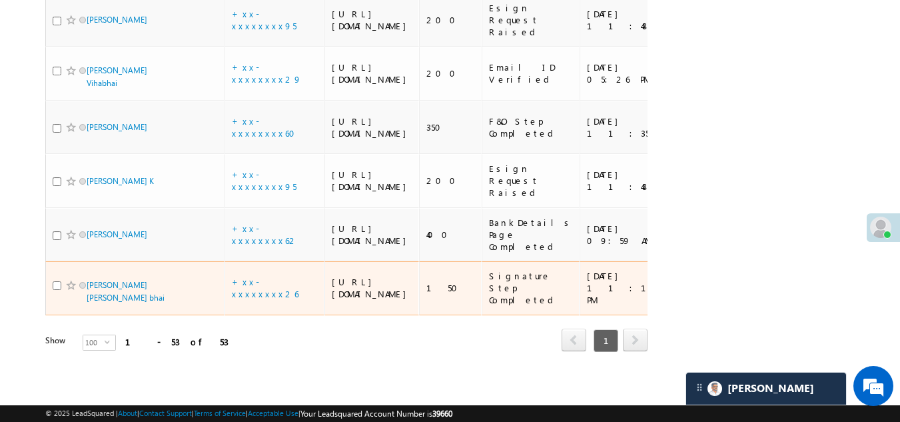
click at [57, 281] on input "checkbox" at bounding box center [57, 285] width 9 height 9
checkbox input "true"
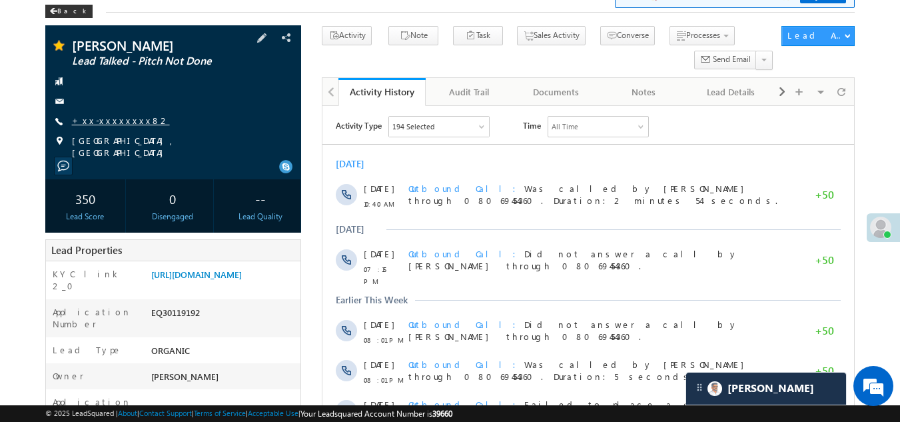
click at [104, 120] on link "+xx-xxxxxxxx82" at bounding box center [121, 120] width 98 height 11
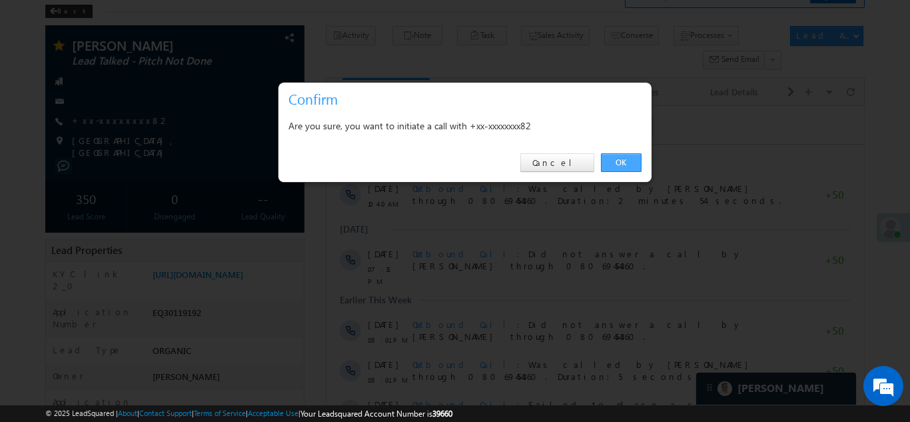
click at [619, 163] on link "OK" at bounding box center [621, 162] width 41 height 19
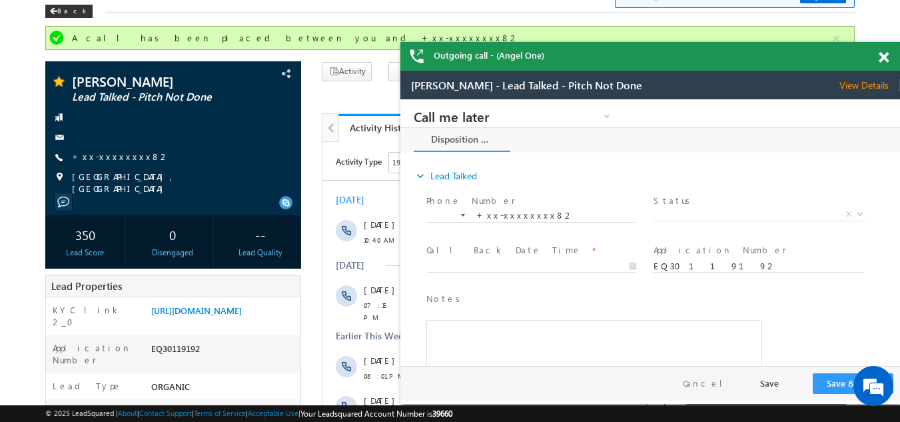
click at [884, 56] on span at bounding box center [883, 57] width 10 height 11
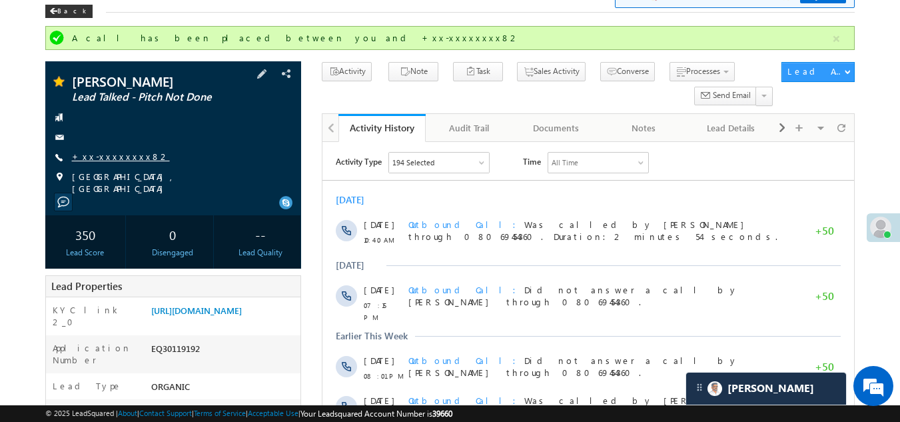
click at [105, 157] on link "+xx-xxxxxxxx82" at bounding box center [121, 156] width 98 height 11
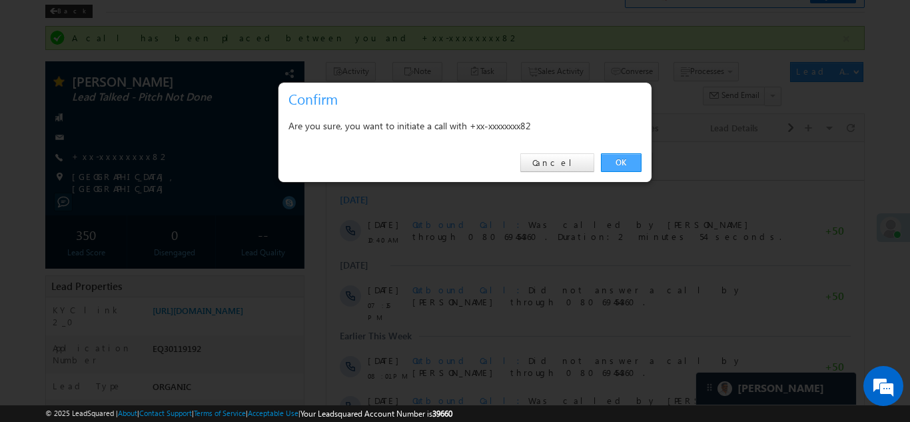
click at [622, 162] on link "OK" at bounding box center [621, 162] width 41 height 19
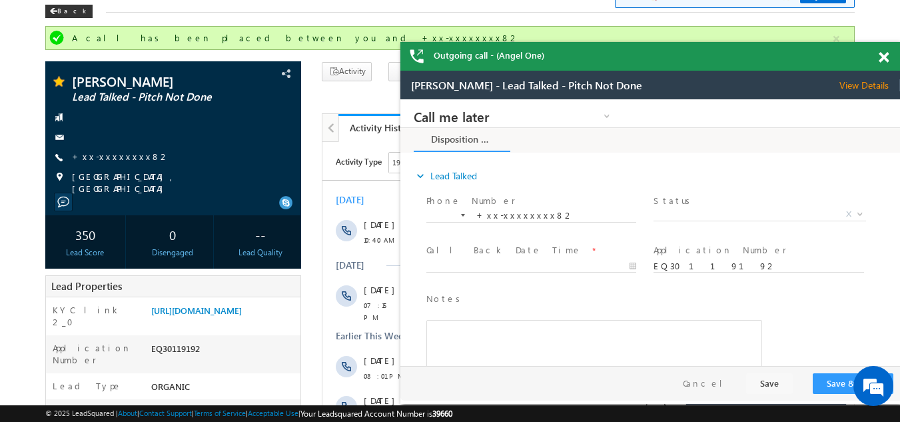
click at [881, 58] on span at bounding box center [883, 57] width 10 height 11
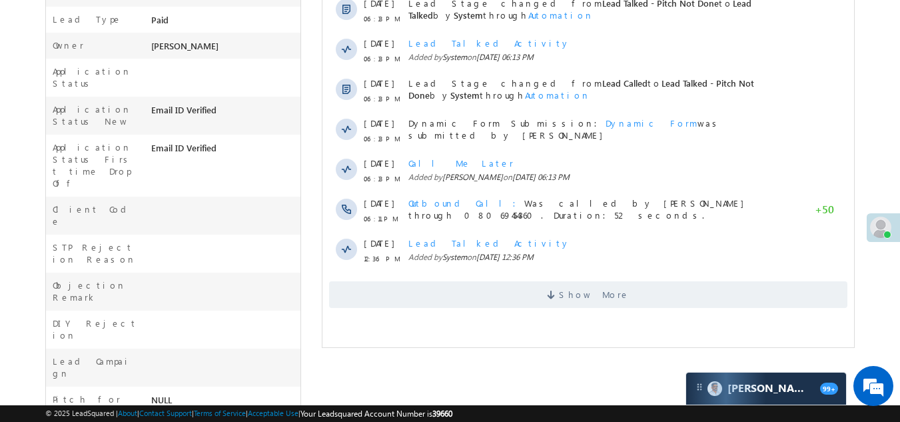
scroll to position [400, 0]
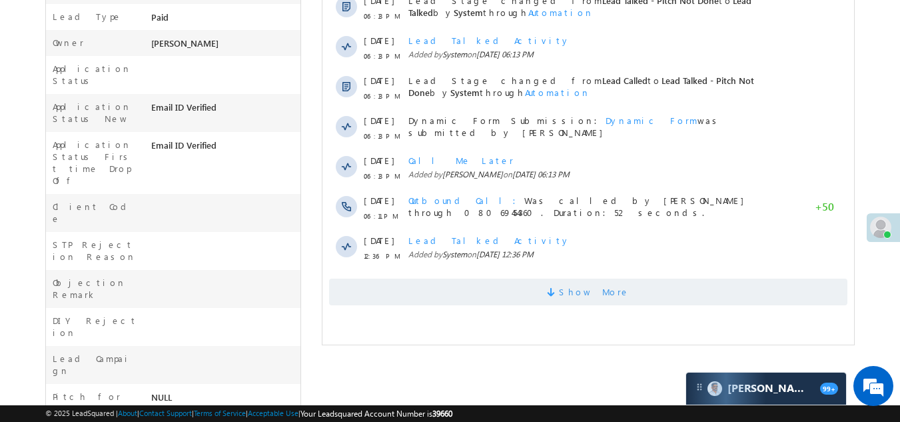
click at [384, 300] on span "Show More" at bounding box center [588, 291] width 518 height 27
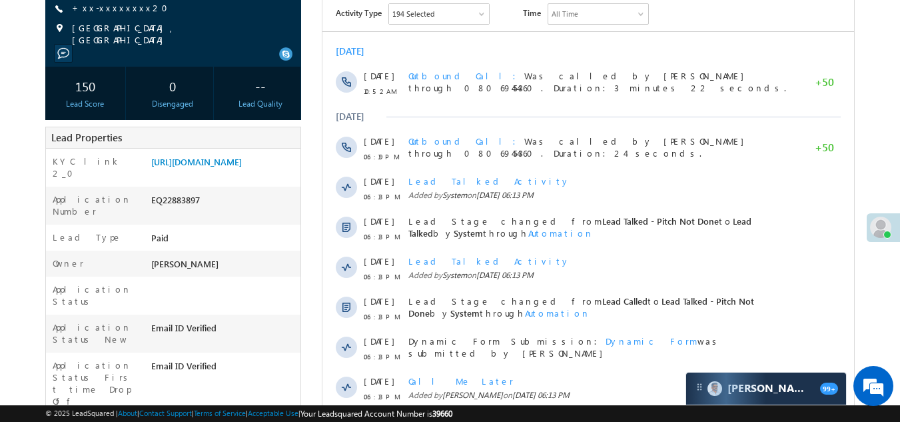
scroll to position [0, 0]
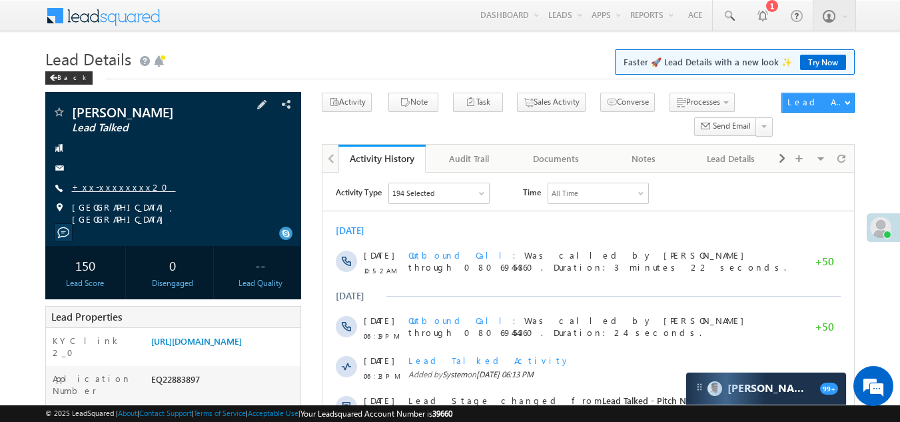
click at [107, 184] on link "+xx-xxxxxxxx20" at bounding box center [124, 186] width 104 height 11
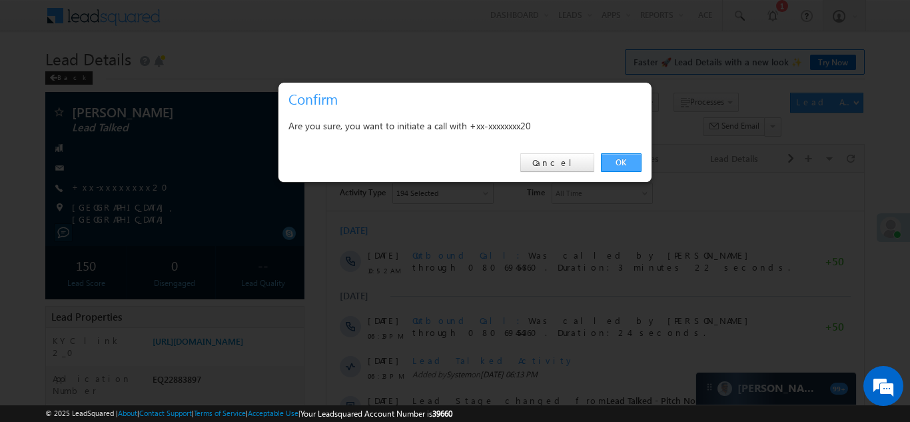
click at [620, 162] on link "OK" at bounding box center [621, 162] width 41 height 19
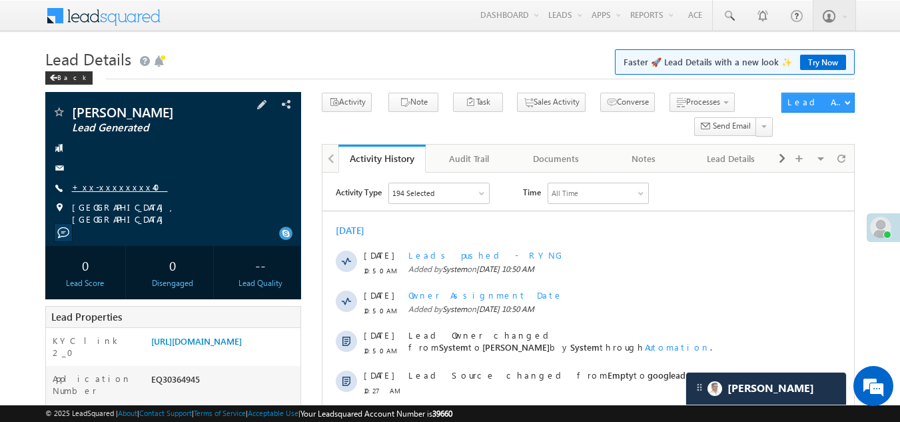
click at [103, 187] on link "+xx-xxxxxxxx40" at bounding box center [120, 186] width 96 height 11
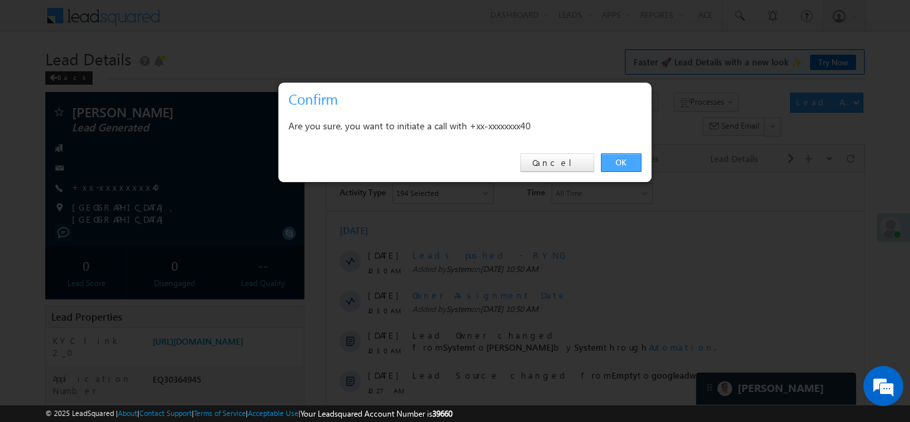
click at [613, 160] on link "OK" at bounding box center [621, 162] width 41 height 19
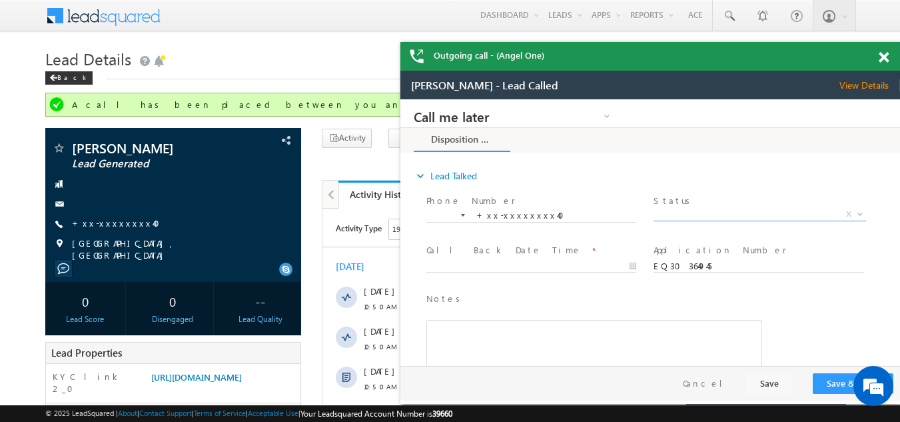
click at [686, 210] on span "X" at bounding box center [759, 214] width 212 height 13
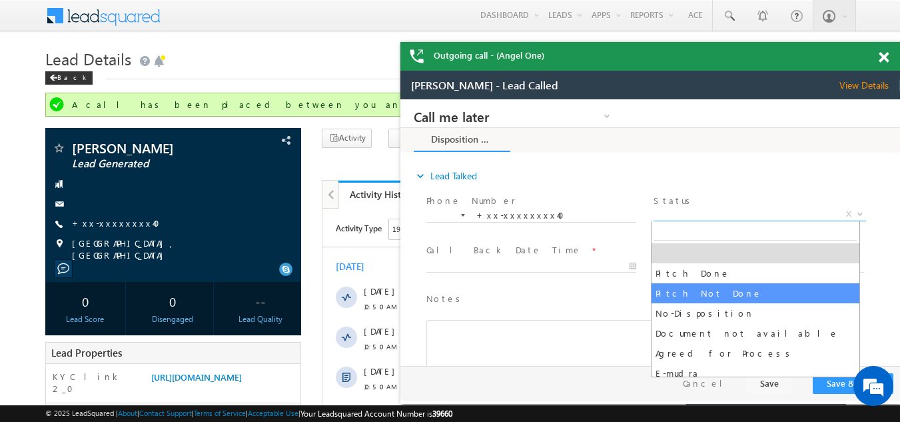
select select "Pitch Not Done"
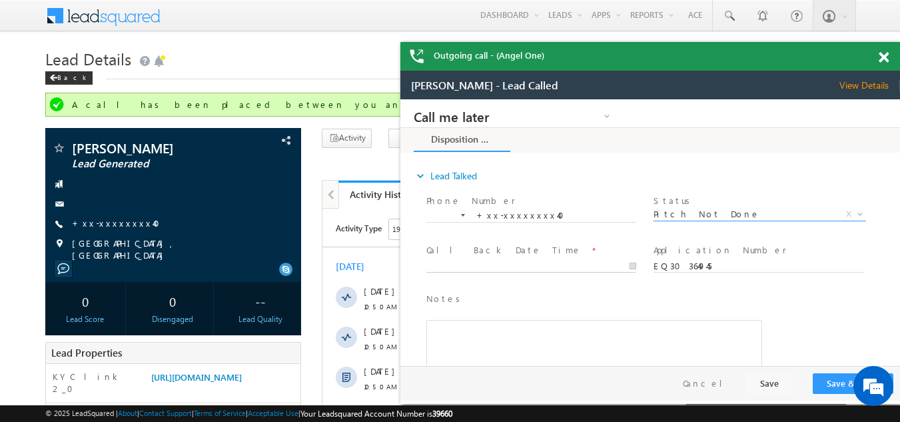
type input "10/11/25 11:16 AM"
click at [491, 260] on input "10/11/25 11:16 AM" at bounding box center [531, 266] width 210 height 13
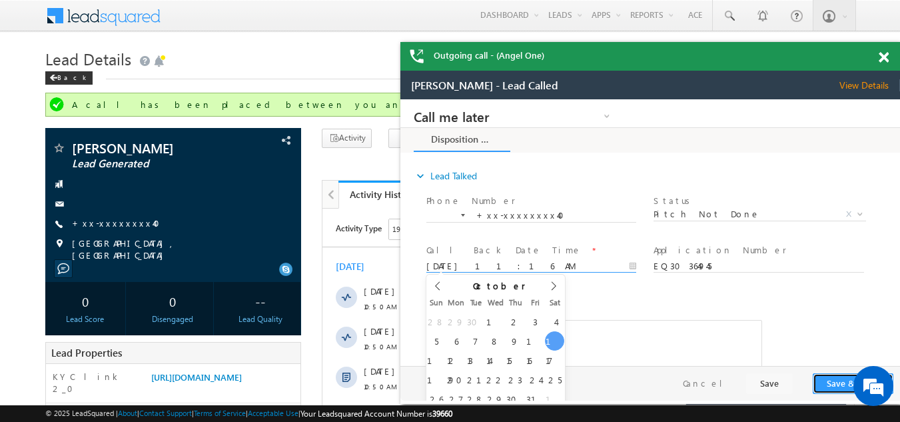
click at [839, 380] on button "Save & Close" at bounding box center [853, 383] width 81 height 21
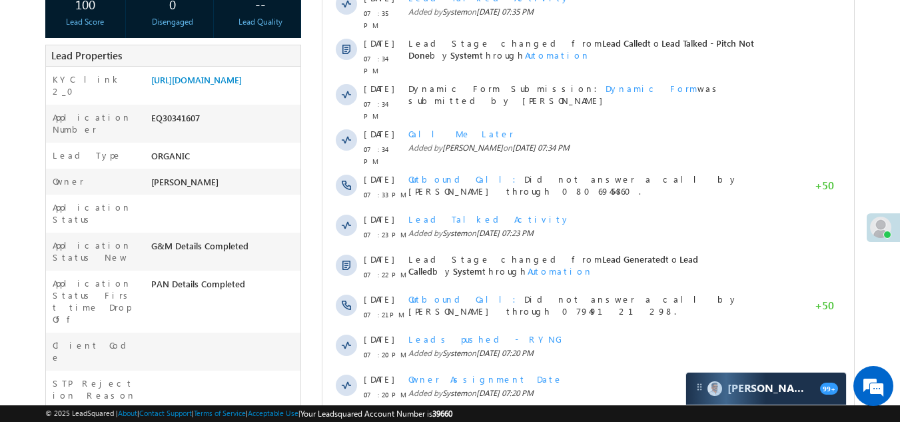
scroll to position [333, 0]
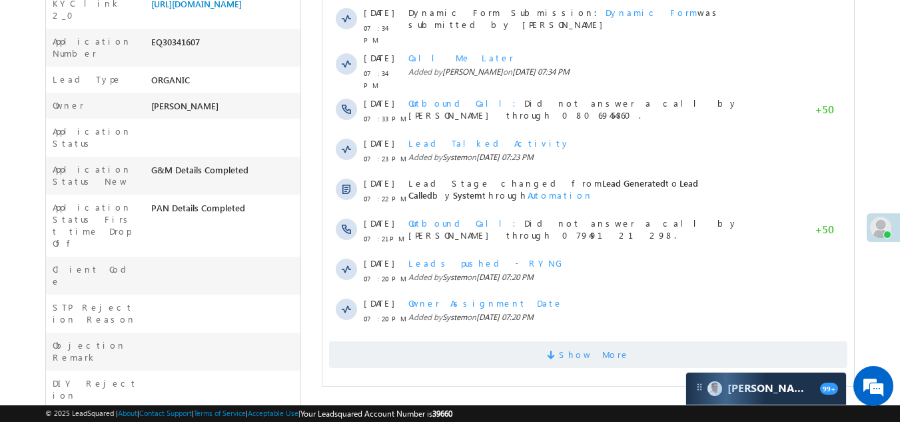
click at [458, 341] on span "Show More" at bounding box center [588, 354] width 518 height 27
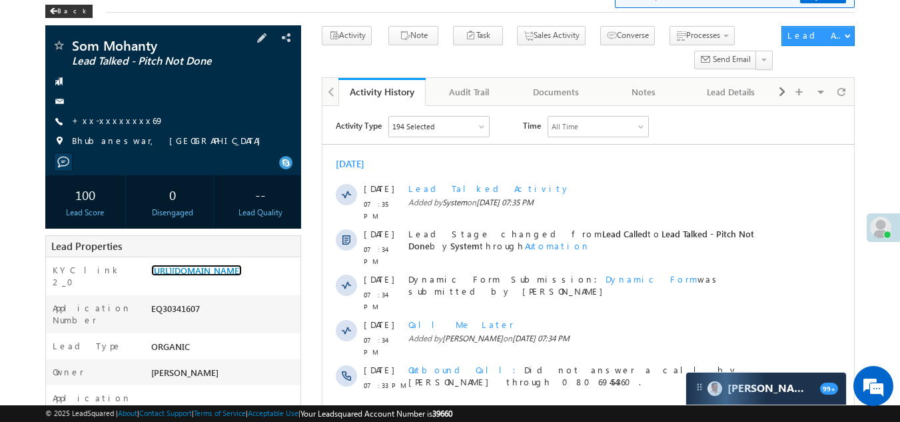
scroll to position [0, 0]
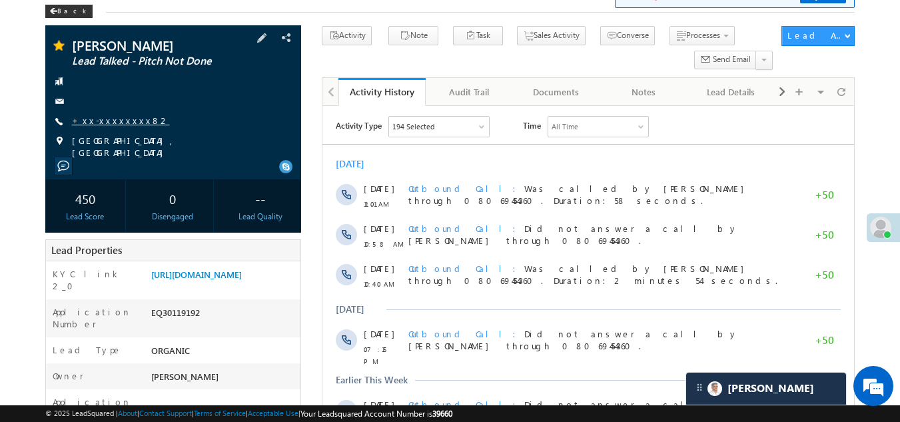
click at [103, 122] on link "+xx-xxxxxxxx82" at bounding box center [121, 120] width 98 height 11
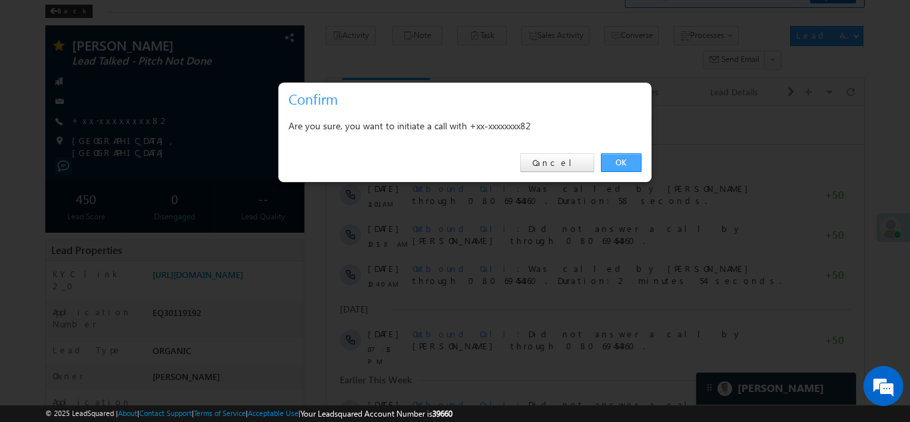
click at [616, 158] on link "OK" at bounding box center [621, 162] width 41 height 19
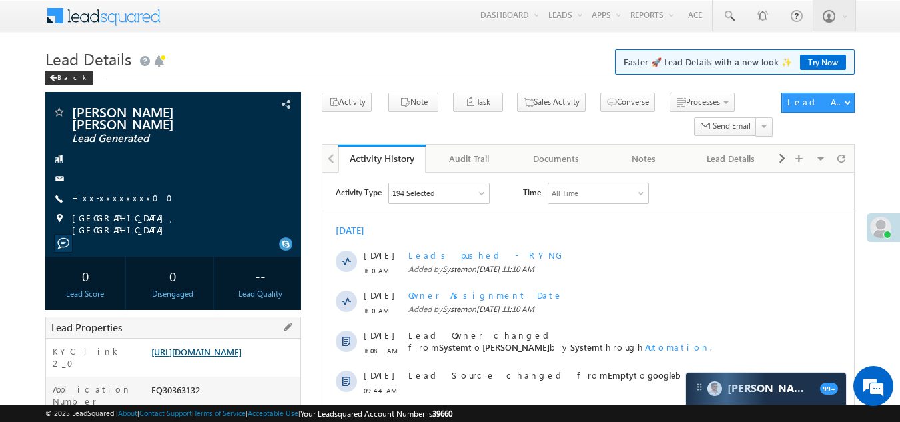
click at [222, 357] on link "[URL][DOMAIN_NAME]" at bounding box center [196, 351] width 91 height 11
click at [100, 197] on link "+xx-xxxxxxxx00" at bounding box center [126, 197] width 109 height 11
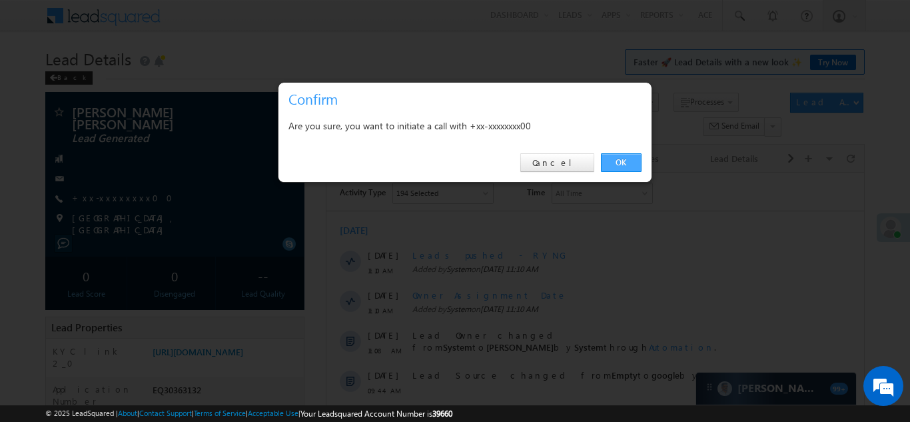
click at [614, 161] on link "OK" at bounding box center [621, 162] width 41 height 19
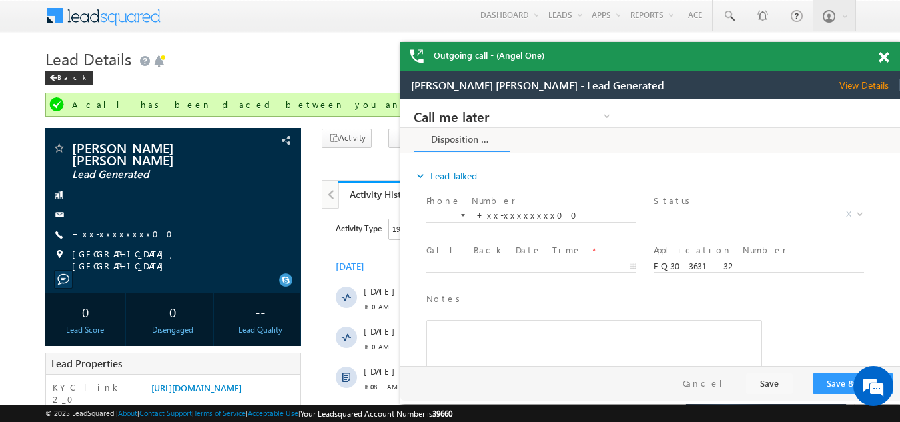
click at [887, 55] on span at bounding box center [883, 57] width 10 height 11
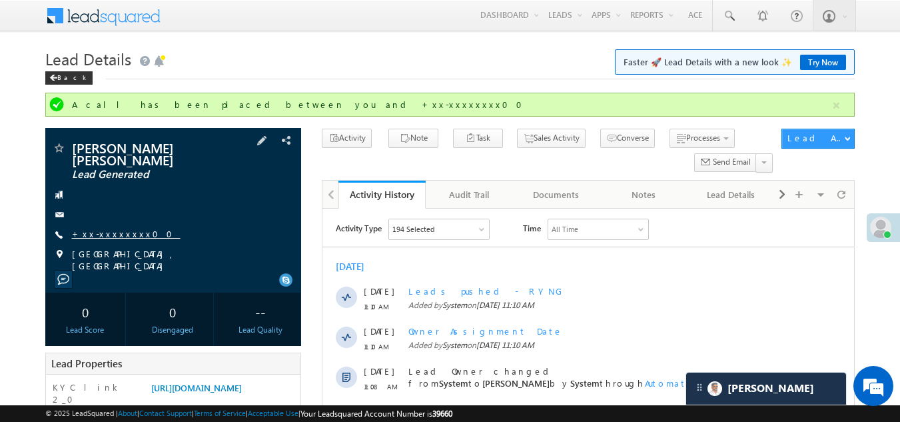
click at [102, 231] on link "+xx-xxxxxxxx00" at bounding box center [126, 233] width 109 height 11
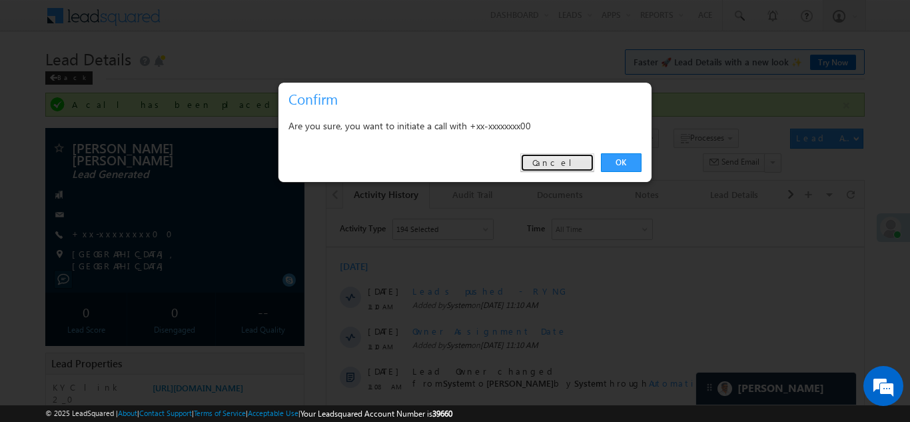
click at [569, 160] on link "Cancel" at bounding box center [557, 162] width 74 height 19
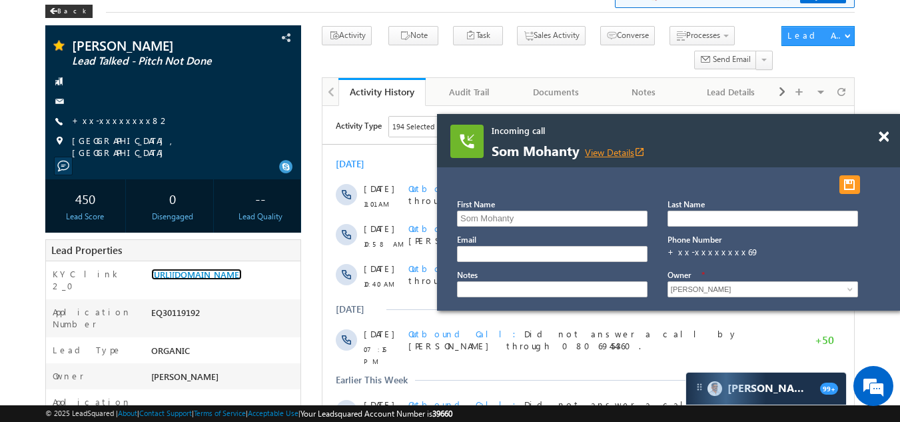
click at [625, 151] on link "View Details open_in_new" at bounding box center [615, 152] width 60 height 13
click at [882, 137] on span at bounding box center [883, 136] width 10 height 11
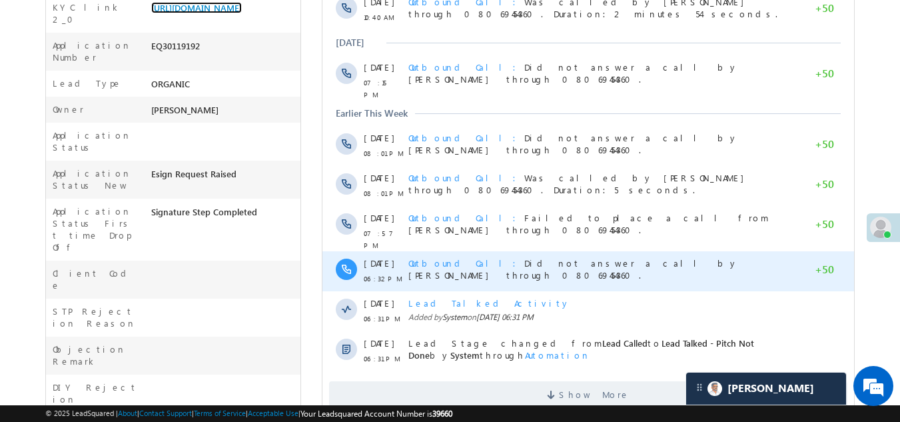
scroll to position [533, 0]
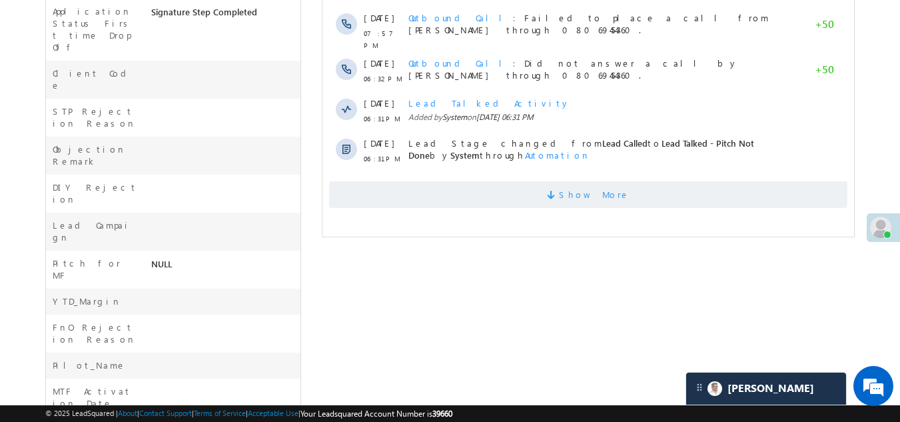
click at [469, 185] on span "Show More" at bounding box center [588, 194] width 518 height 27
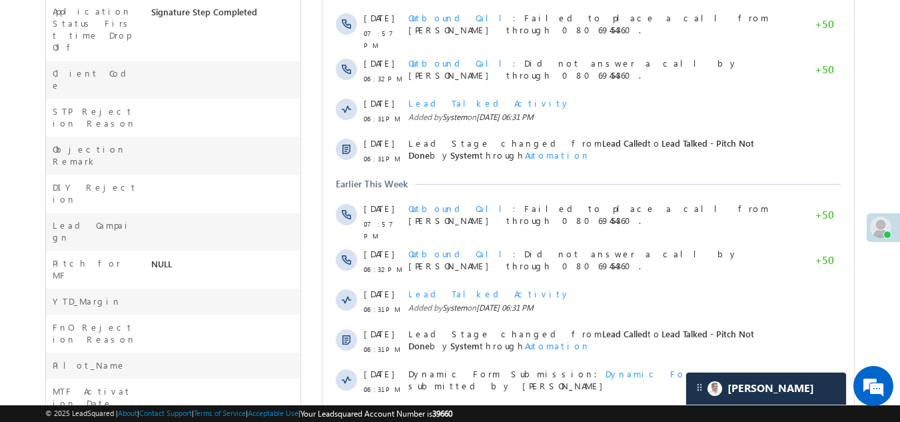
scroll to position [789, 0]
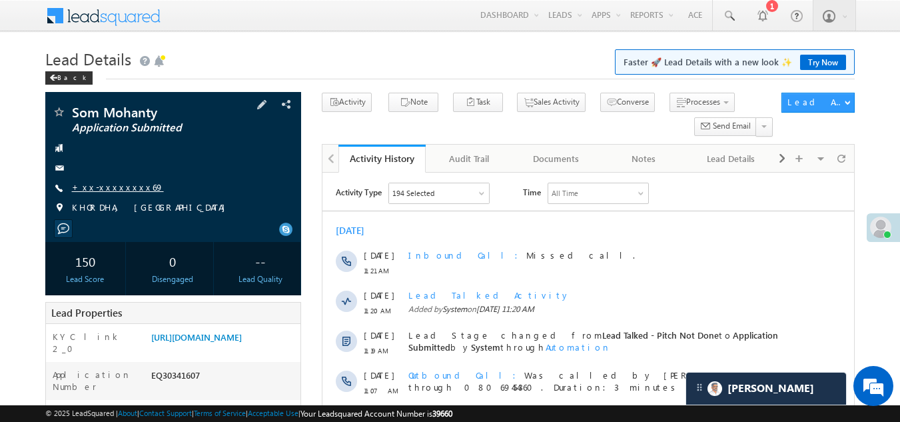
click at [109, 184] on link "+xx-xxxxxxxx69" at bounding box center [118, 186] width 92 height 11
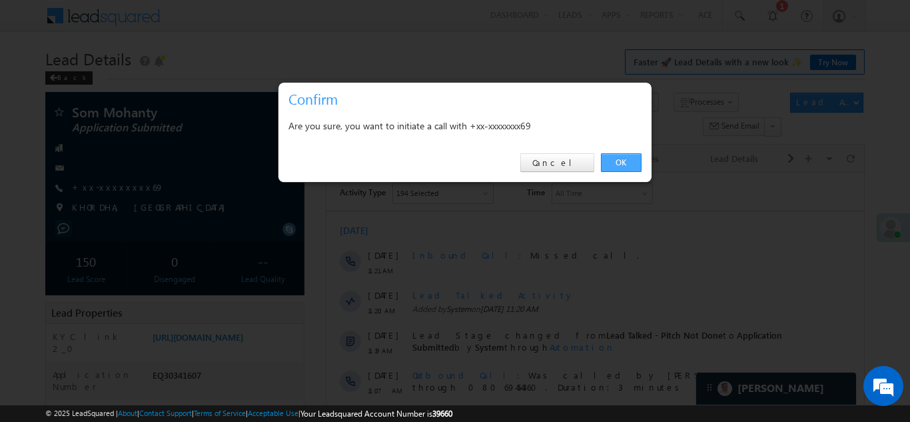
click at [621, 158] on link "OK" at bounding box center [621, 162] width 41 height 19
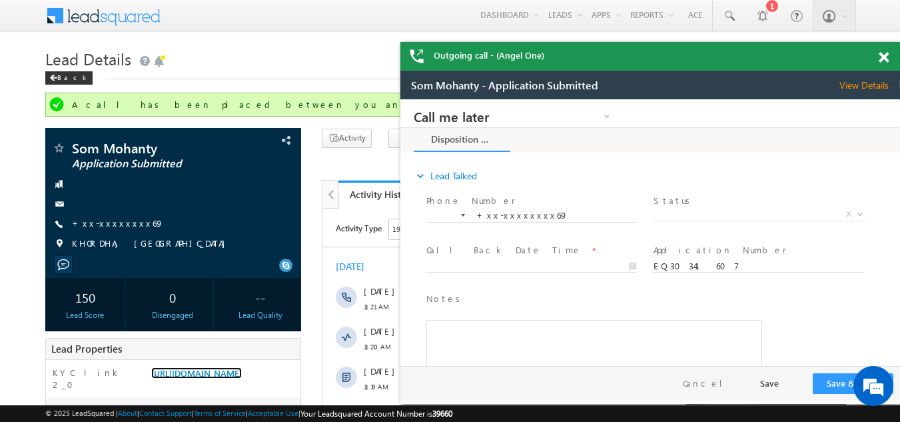
click at [886, 54] on span at bounding box center [883, 57] width 10 height 11
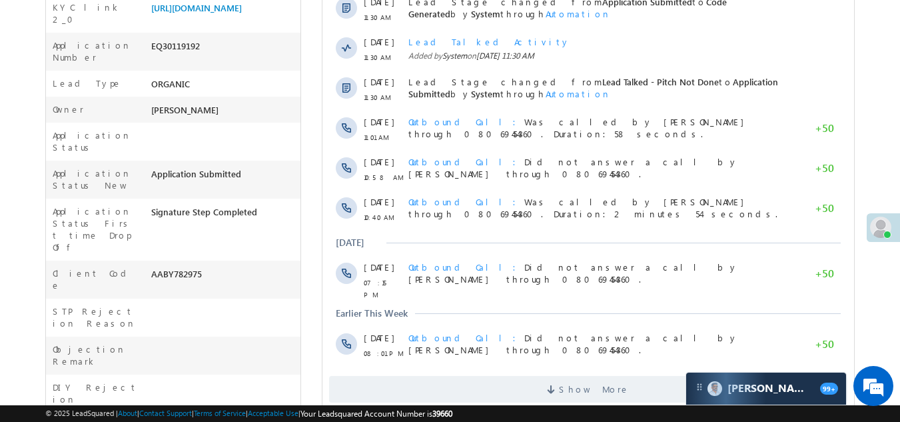
scroll to position [466, 0]
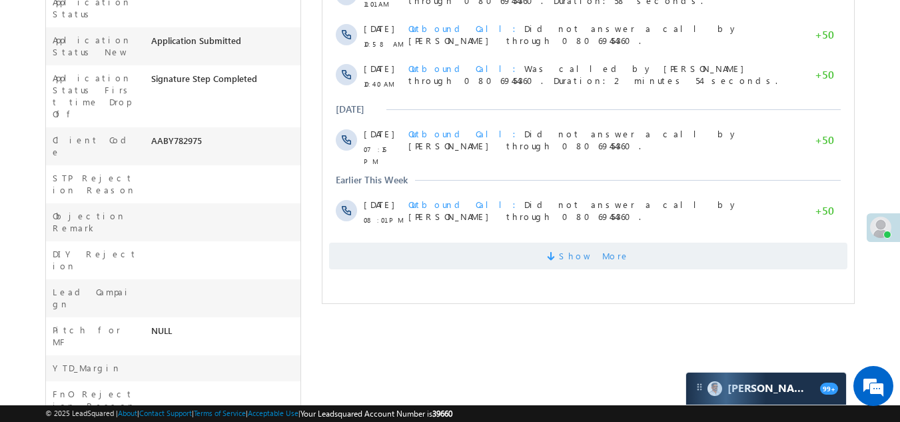
click at [463, 248] on span "Show More" at bounding box center [588, 255] width 518 height 27
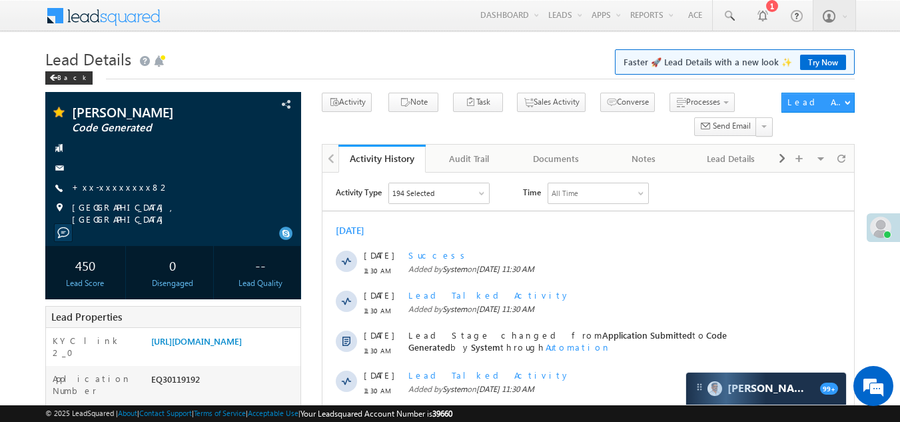
scroll to position [0, 0]
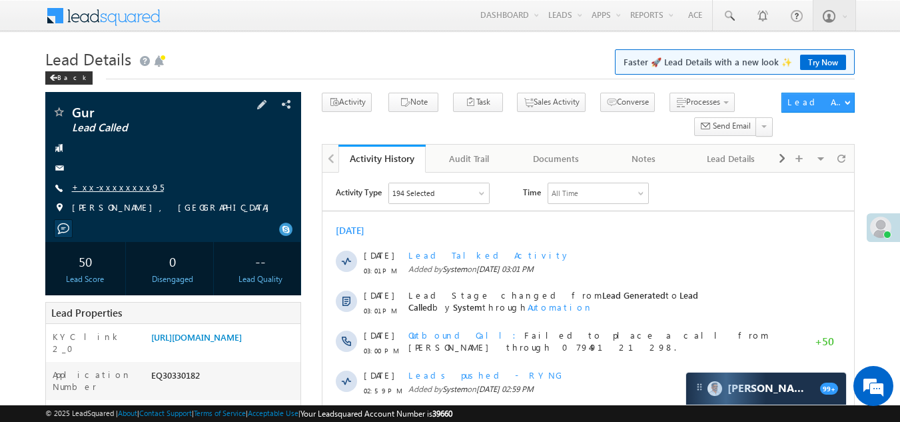
click at [112, 184] on link "+xx-xxxxxxxx95" at bounding box center [118, 186] width 92 height 11
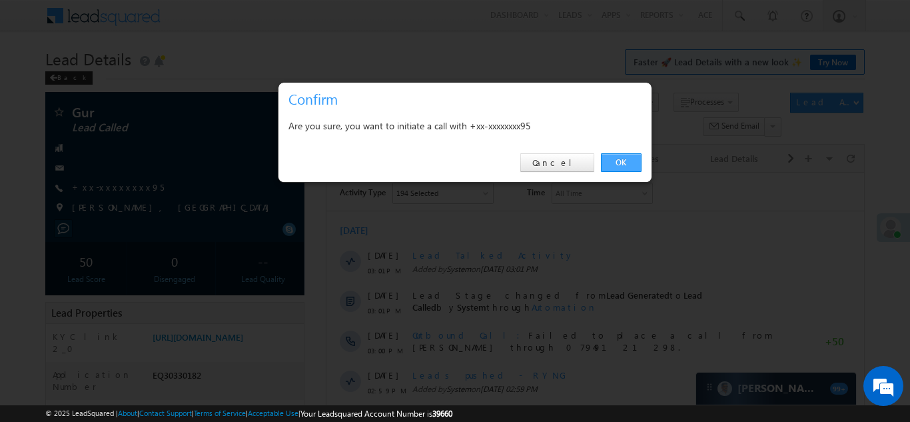
click at [615, 159] on link "OK" at bounding box center [621, 162] width 41 height 19
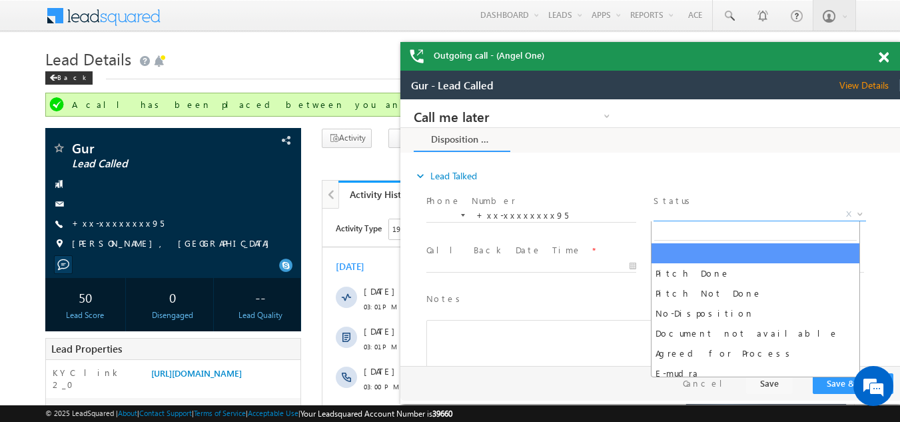
click at [703, 211] on span "X" at bounding box center [759, 214] width 212 height 13
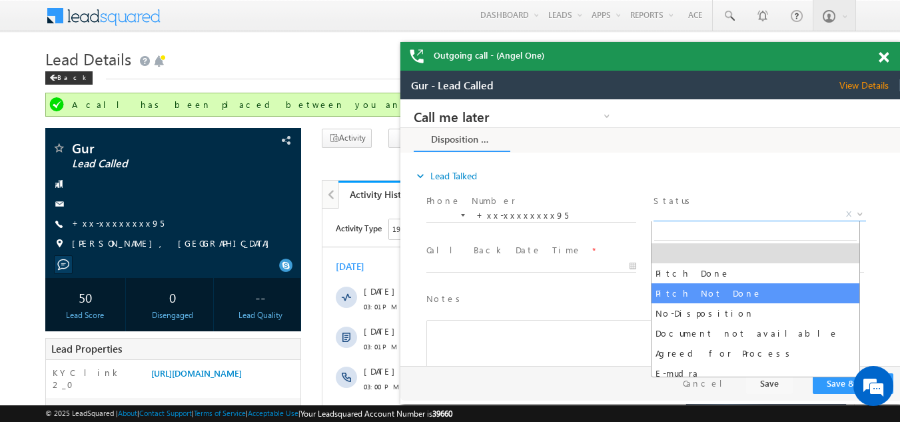
select select "Pitch Not Done"
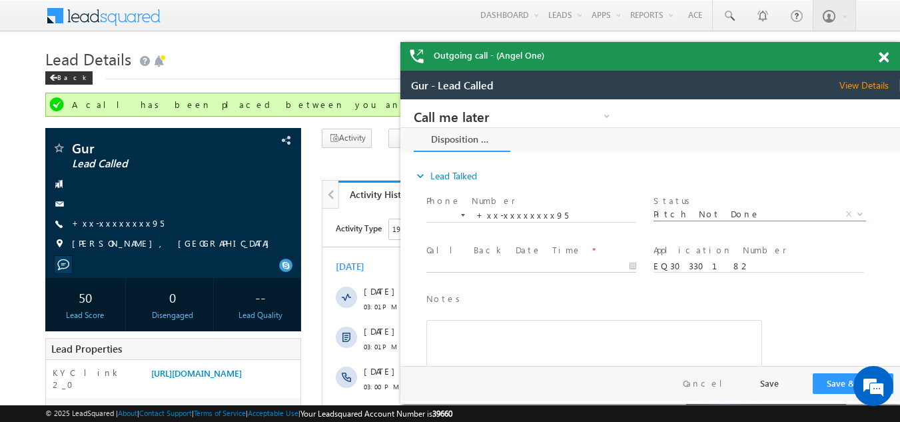
type input "10/11/25 11:33 AM"
click at [508, 264] on body "Call me later Campaign Success Commitment Cross Sell Customer Drop-off reasons …" at bounding box center [650, 232] width 500 height 266
click at [836, 386] on button "Save & Close" at bounding box center [853, 383] width 81 height 21
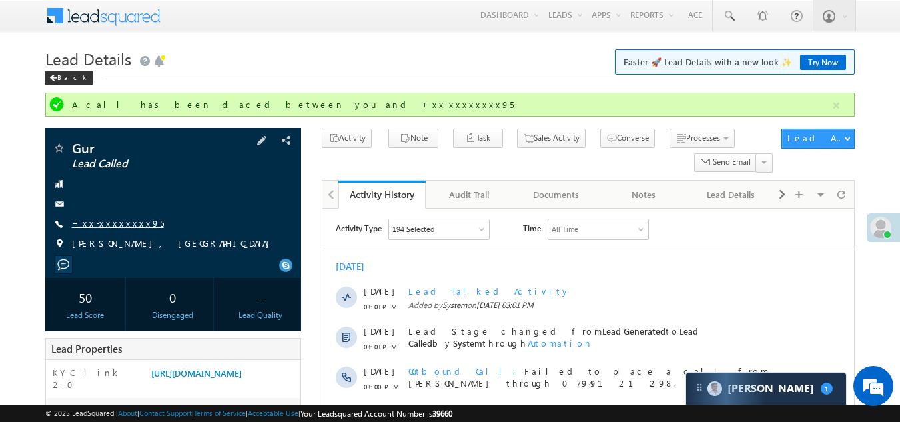
click at [108, 220] on link "+xx-xxxxxxxx95" at bounding box center [118, 222] width 92 height 11
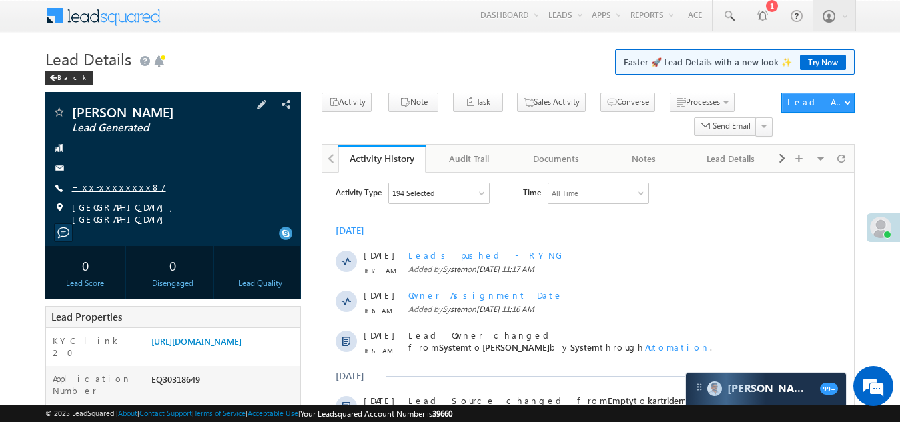
click at [110, 188] on link "+xx-xxxxxxxx87" at bounding box center [119, 186] width 94 height 11
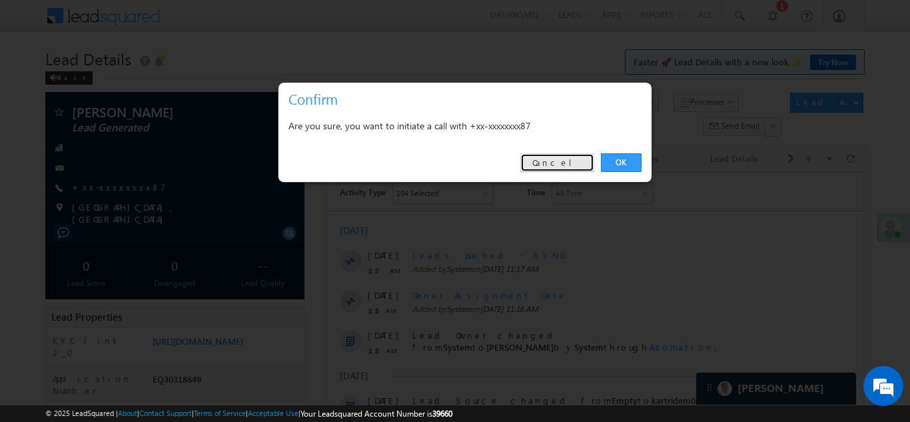
click at [571, 167] on link "Cancel" at bounding box center [557, 162] width 74 height 19
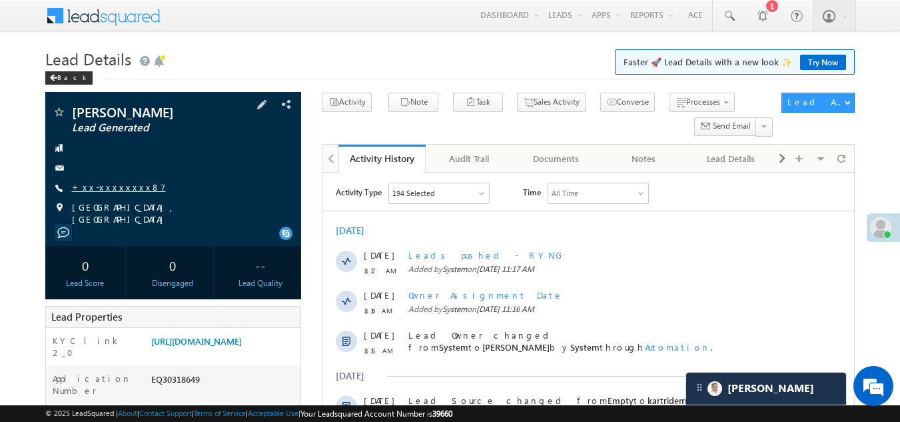
click at [113, 184] on link "+xx-xxxxxxxx87" at bounding box center [119, 186] width 94 height 11
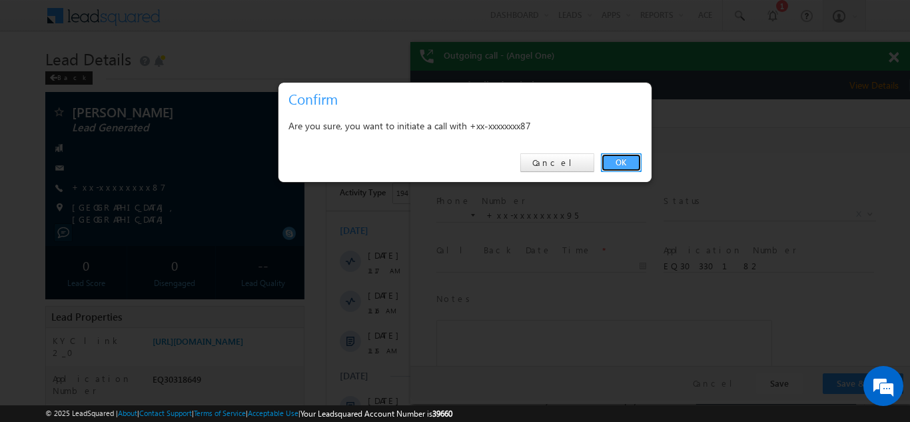
click at [619, 159] on link "OK" at bounding box center [621, 162] width 41 height 19
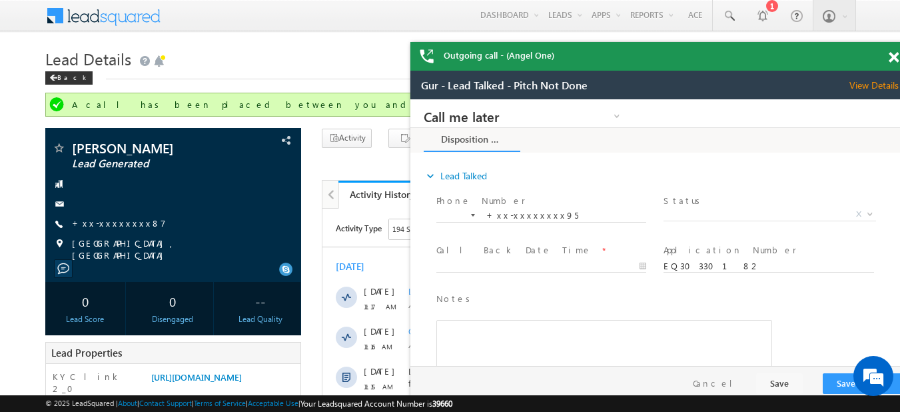
click at [896, 55] on span at bounding box center [893, 57] width 10 height 11
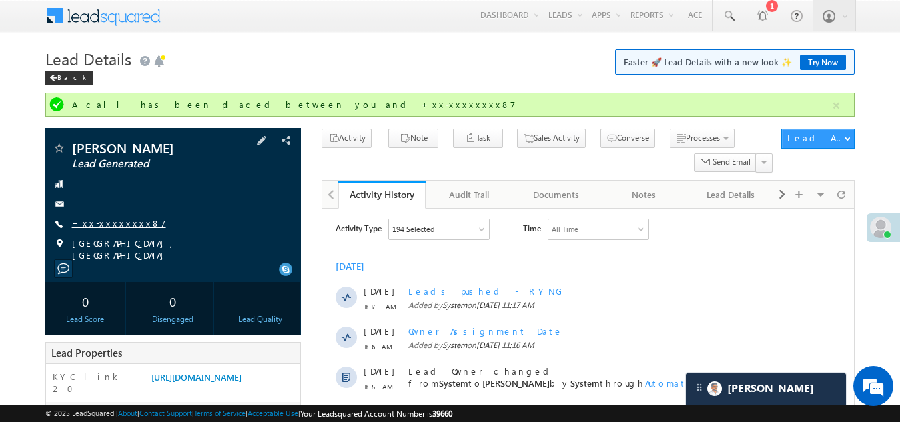
click at [111, 219] on link "+xx-xxxxxxxx87" at bounding box center [119, 222] width 94 height 11
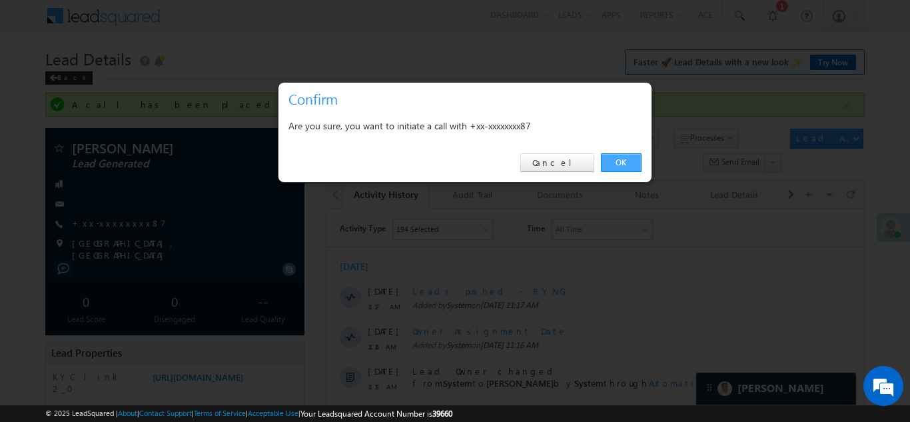
click at [625, 160] on link "OK" at bounding box center [621, 162] width 41 height 19
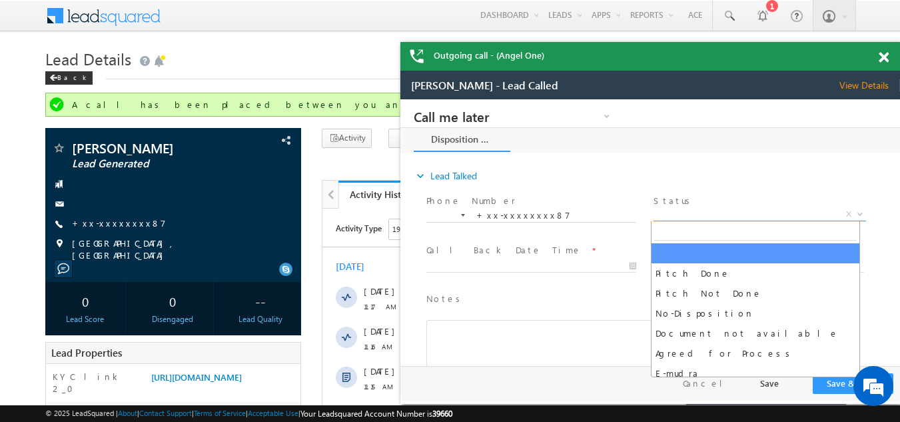
click at [703, 211] on span "X" at bounding box center [759, 214] width 212 height 13
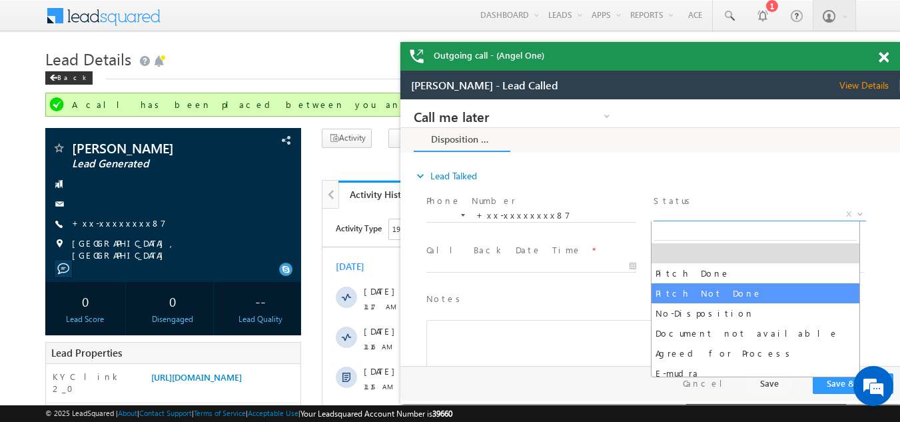
select select "Pitch Not Done"
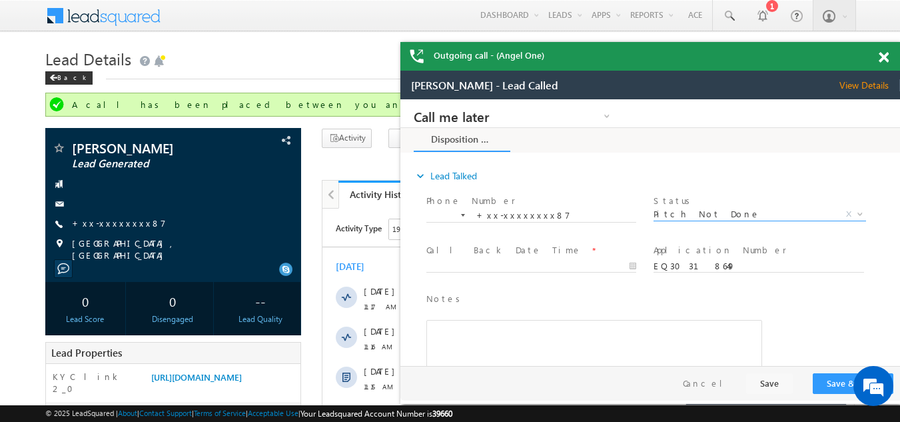
click at [534, 258] on div at bounding box center [537, 266] width 222 height 16
type input "10/11/25 11:58 AM"
click at [490, 263] on input "10/11/25 11:58 AM" at bounding box center [531, 266] width 210 height 13
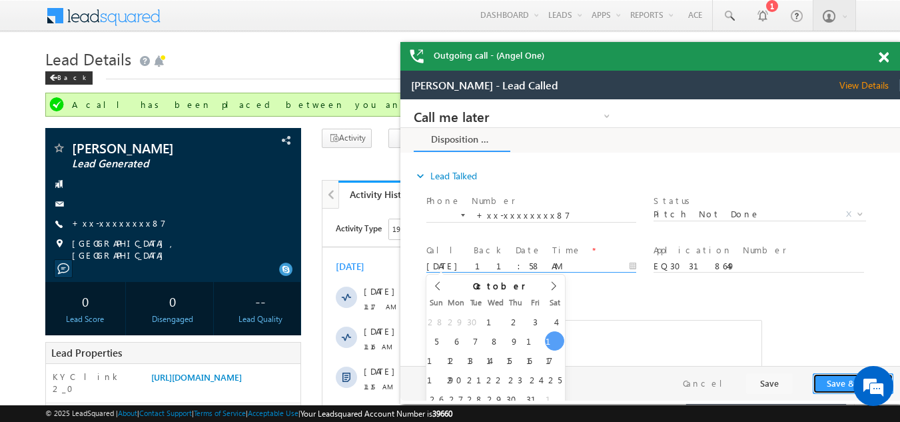
click at [831, 382] on button "Save & Close" at bounding box center [853, 383] width 81 height 21
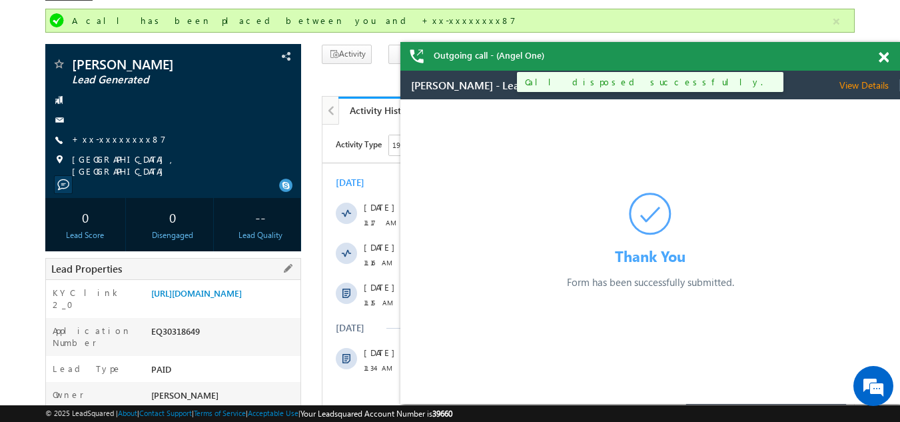
scroll to position [67, 0]
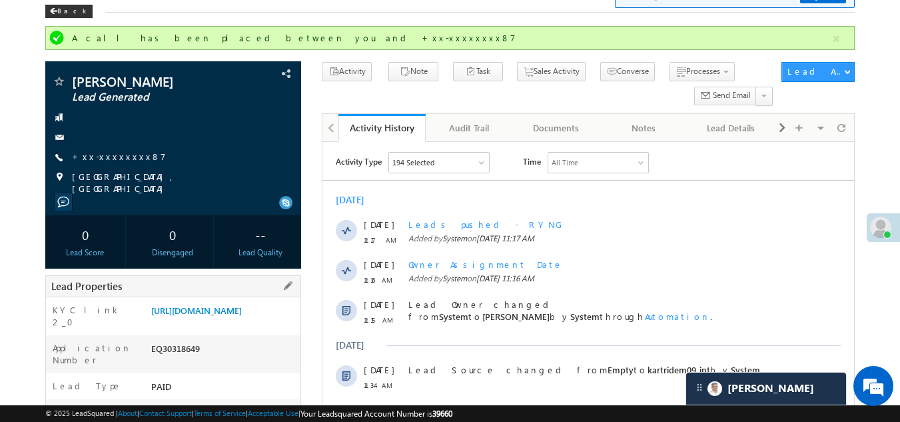
drag, startPoint x: 153, startPoint y: 363, endPoint x: 214, endPoint y: 364, distance: 61.3
click at [214, 360] on div "EQ30318649" at bounding box center [224, 351] width 153 height 19
copy div "EQ30318649"
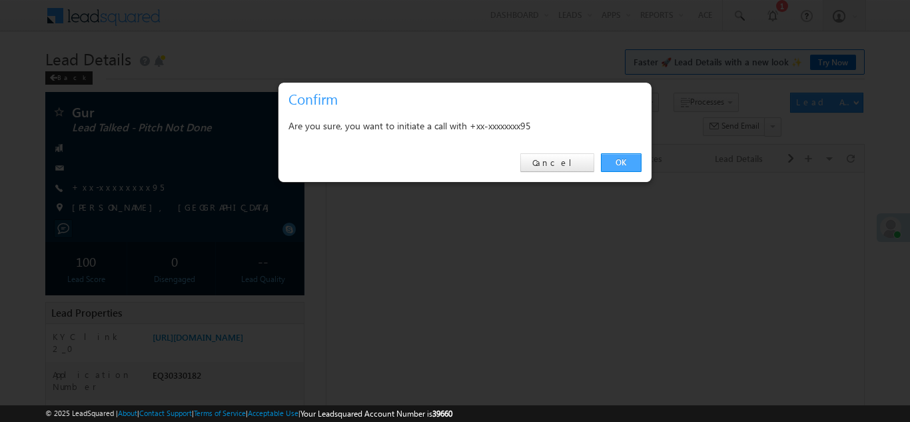
click at [619, 161] on link "OK" at bounding box center [621, 162] width 41 height 19
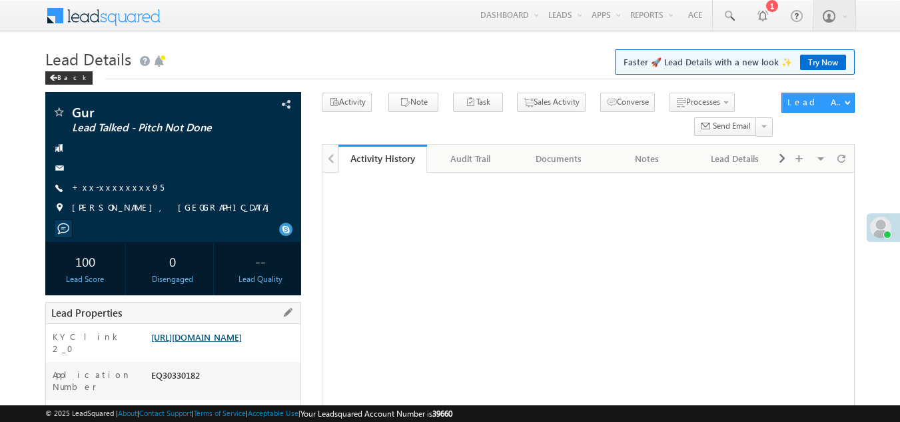
click at [196, 342] on link "[URL][DOMAIN_NAME]" at bounding box center [196, 336] width 91 height 11
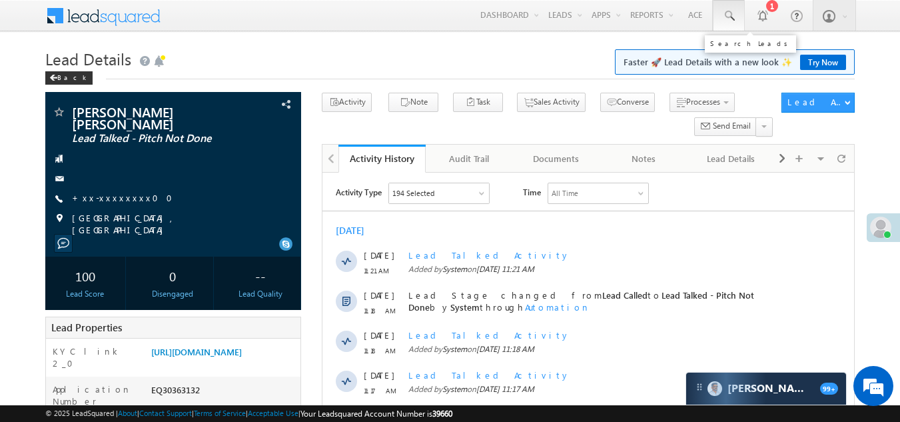
click at [728, 13] on span at bounding box center [728, 15] width 13 height 13
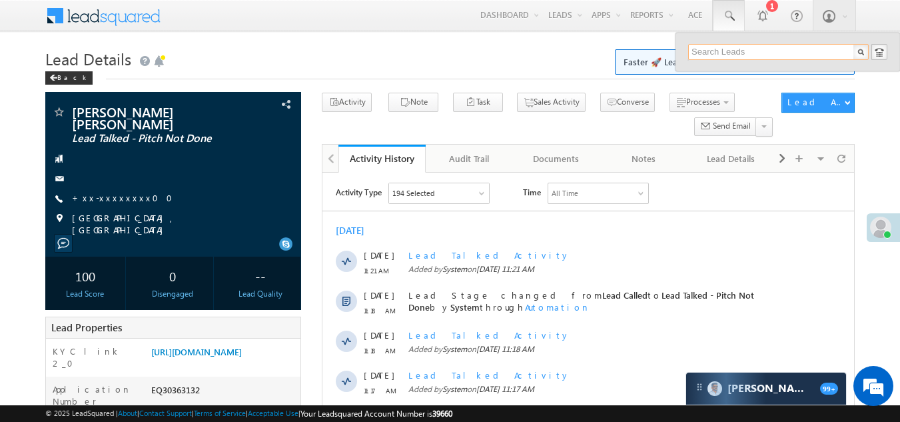
paste input "EQ23553180"
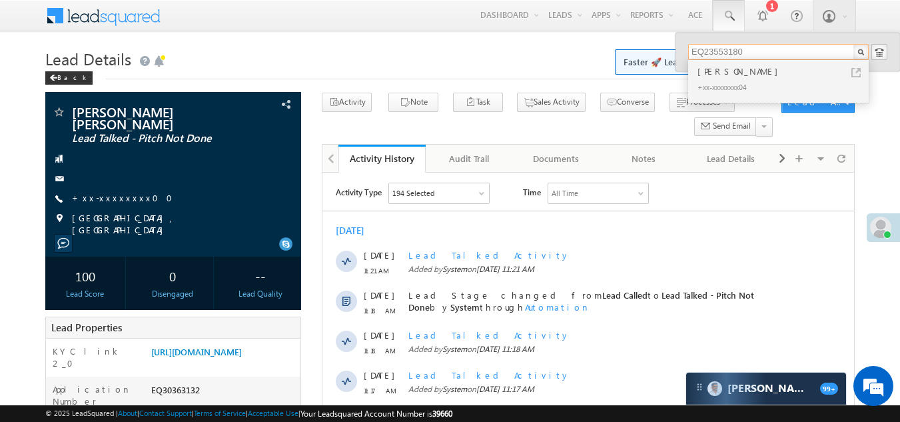
type input "EQ23553180"
click at [713, 80] on div "+xx-xxxxxxxx04" at bounding box center [784, 87] width 178 height 16
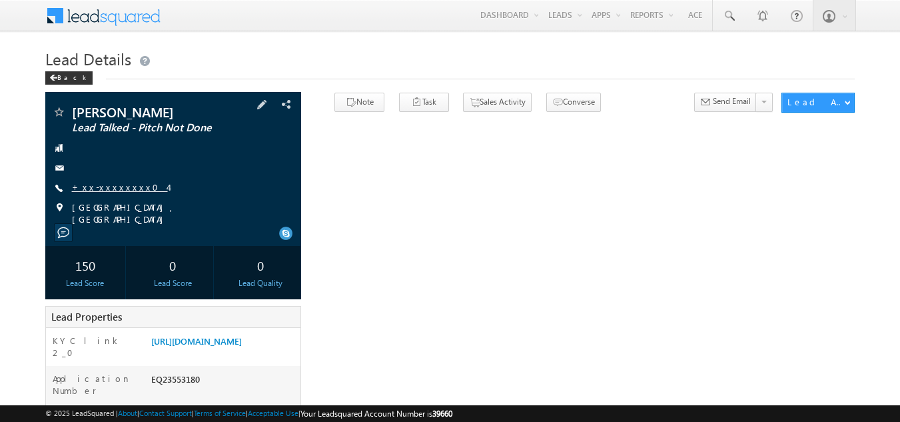
click at [93, 182] on link "+xx-xxxxxxxx04" at bounding box center [120, 186] width 96 height 11
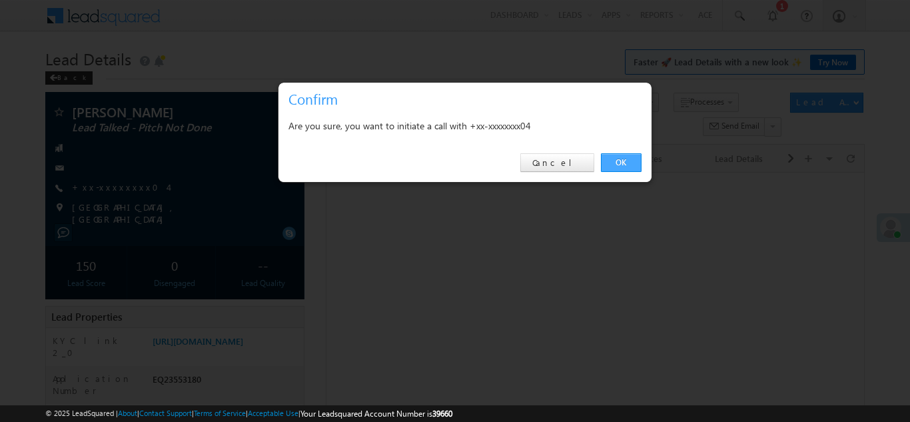
click at [616, 166] on link "OK" at bounding box center [621, 162] width 41 height 19
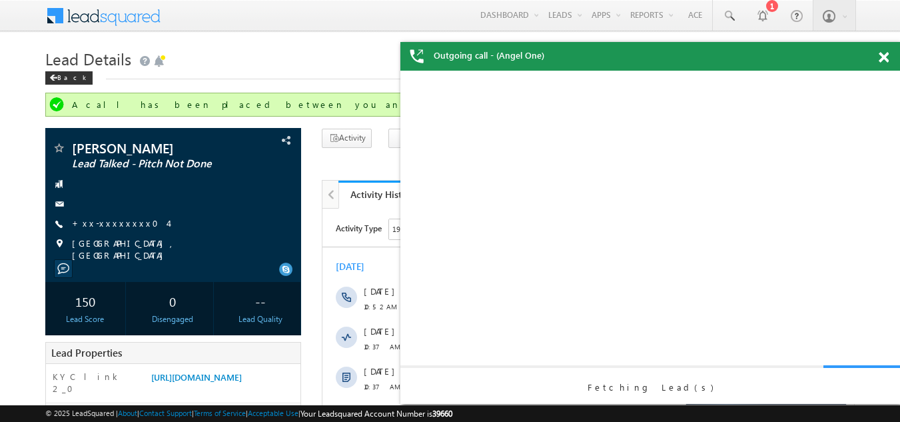
click at [880, 57] on span at bounding box center [883, 57] width 10 height 11
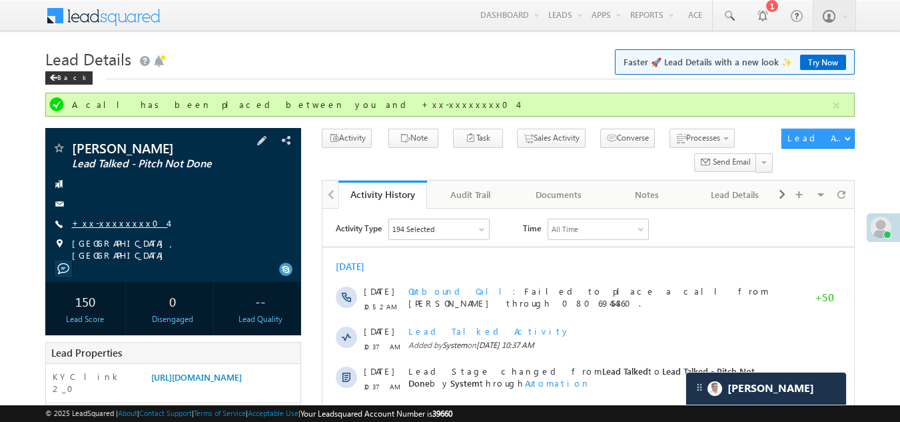
click at [105, 222] on link "+xx-xxxxxxxx04" at bounding box center [120, 222] width 96 height 11
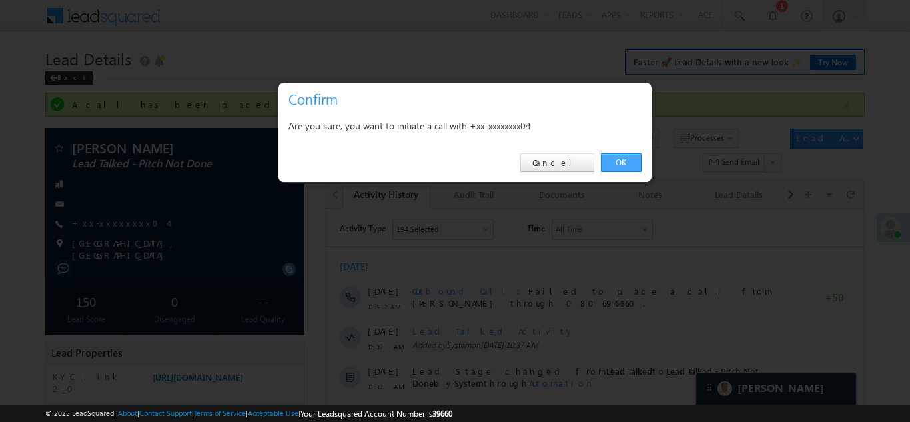
click at [615, 160] on link "OK" at bounding box center [621, 162] width 41 height 19
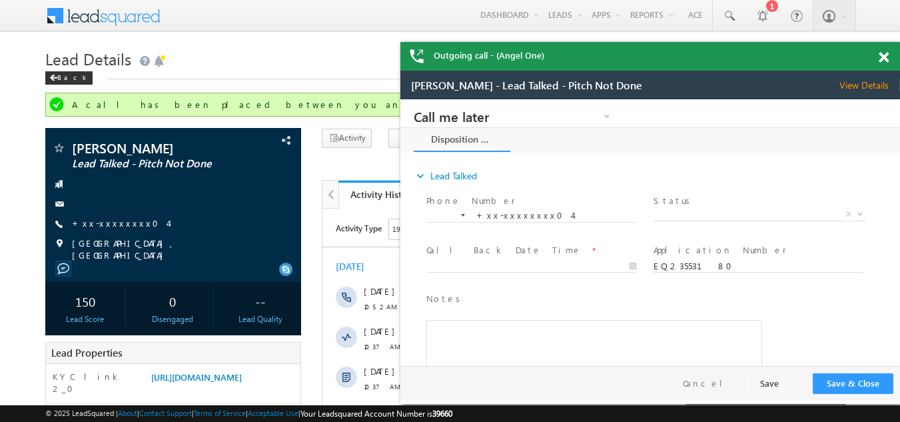
click at [880, 59] on span at bounding box center [883, 57] width 10 height 11
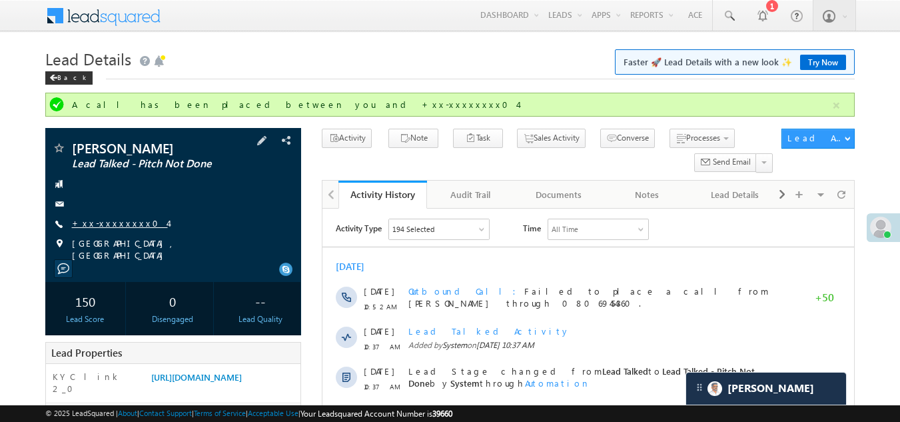
click at [98, 222] on link "+xx-xxxxxxxx04" at bounding box center [120, 222] width 96 height 11
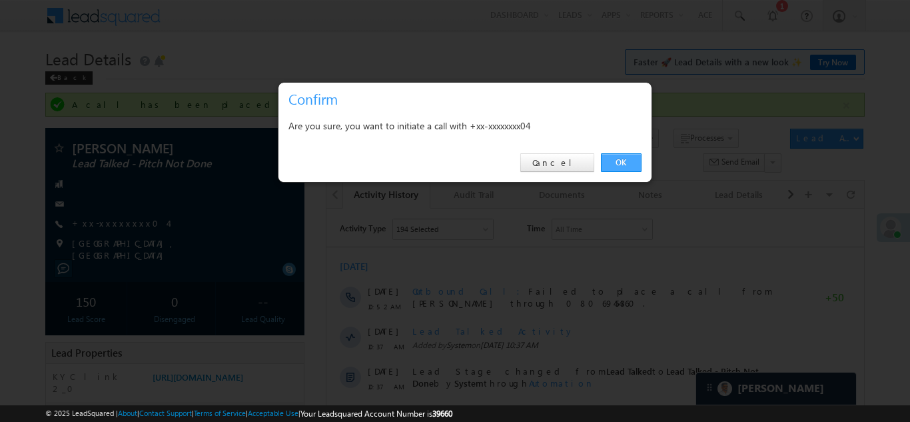
click at [614, 158] on link "OK" at bounding box center [621, 162] width 41 height 19
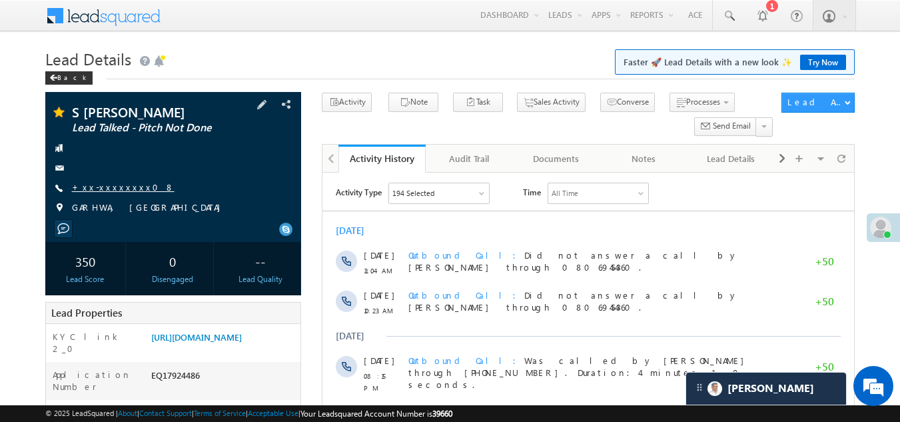
click at [105, 188] on link "+xx-xxxxxxxx08" at bounding box center [123, 186] width 103 height 11
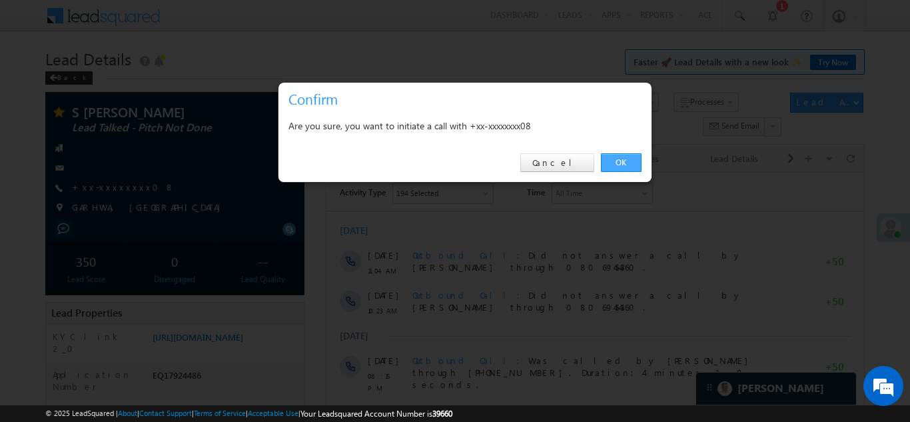
drag, startPoint x: 611, startPoint y: 163, endPoint x: 622, endPoint y: 159, distance: 12.2
click at [622, 159] on link "OK" at bounding box center [621, 162] width 41 height 19
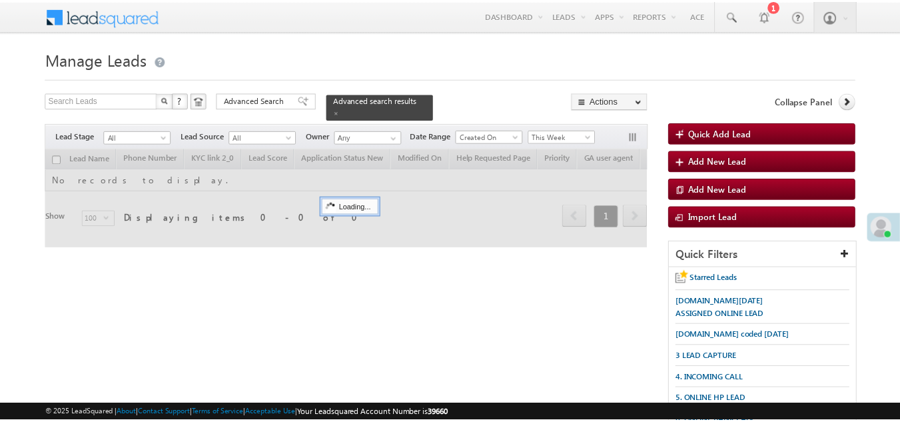
scroll to position [332, 0]
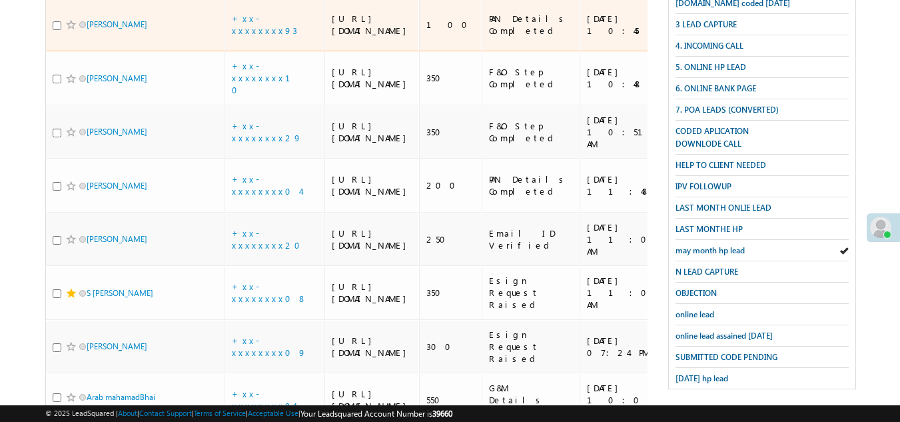
click at [57, 30] on input "checkbox" at bounding box center [57, 25] width 9 height 9
checkbox input "true"
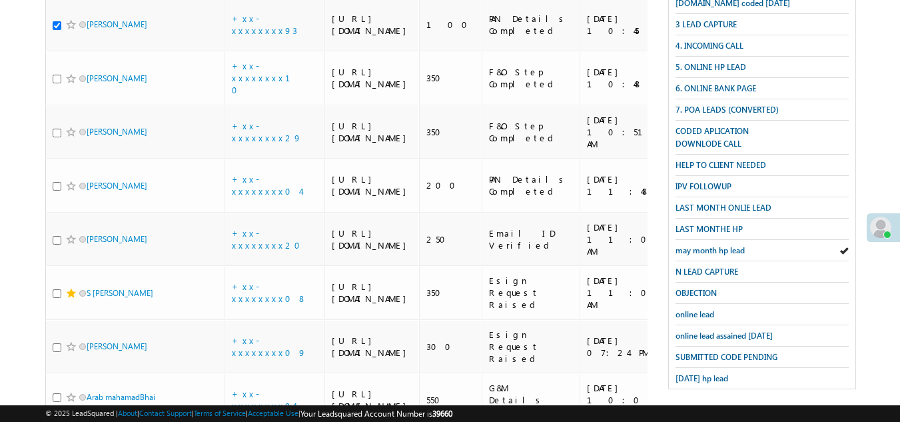
checkbox input "true"
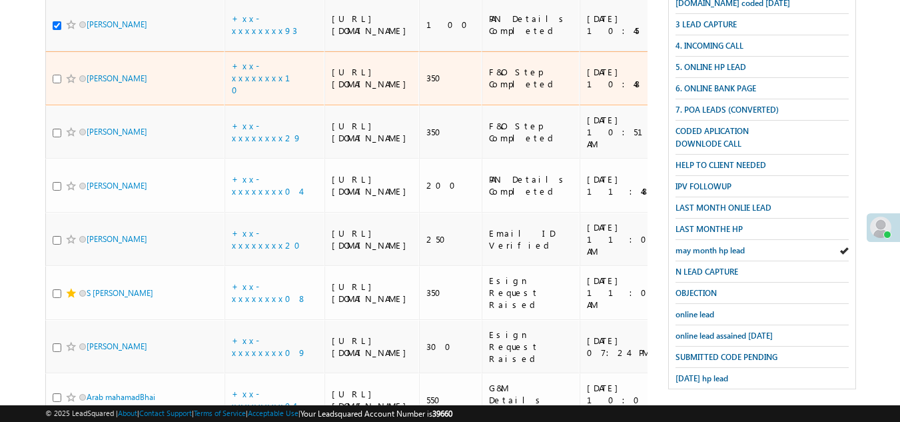
click at [55, 83] on input "checkbox" at bounding box center [57, 79] width 9 height 9
checkbox input "true"
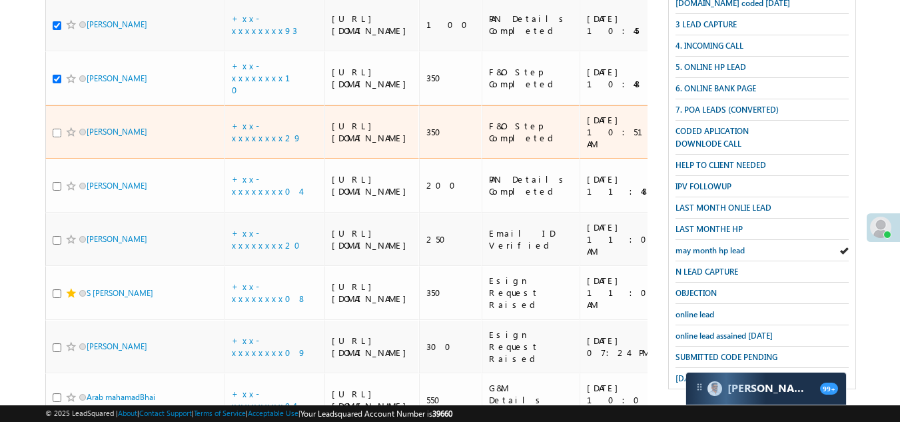
click at [55, 137] on input "checkbox" at bounding box center [57, 133] width 9 height 9
checkbox input "true"
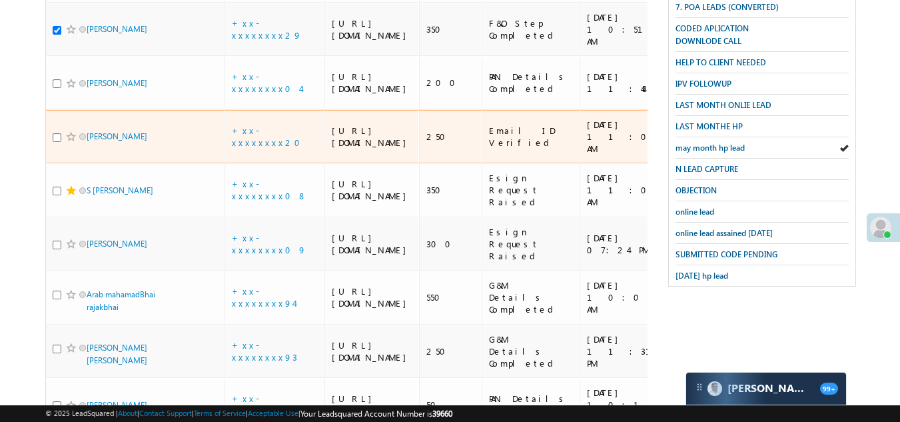
scroll to position [466, 0]
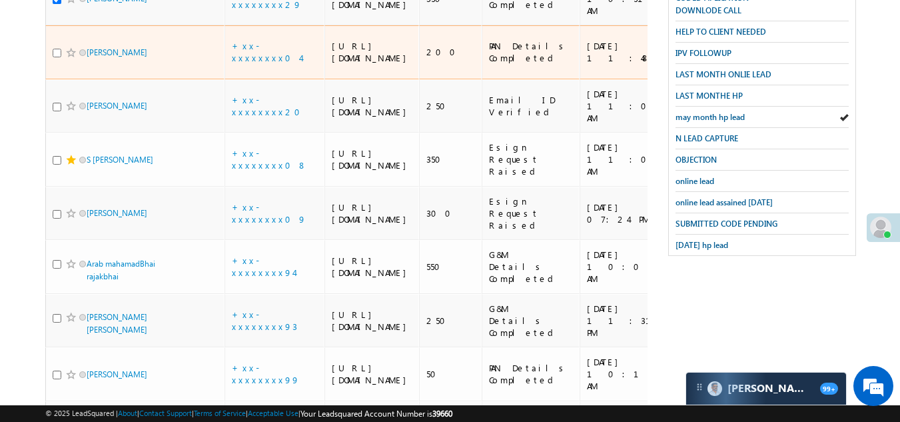
click at [57, 57] on input "checkbox" at bounding box center [57, 53] width 9 height 9
checkbox input "true"
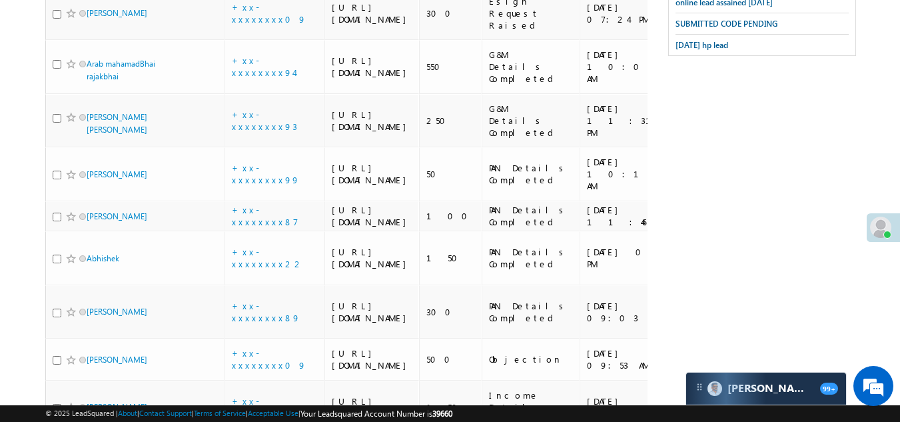
scroll to position [599, 0]
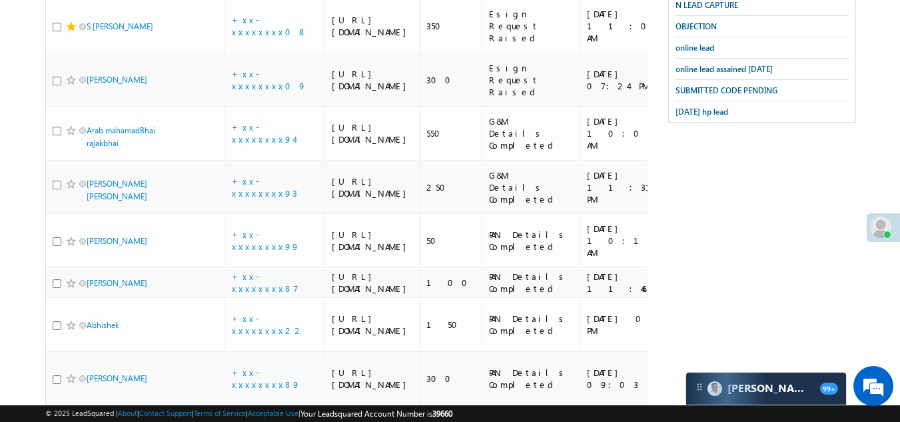
checkbox input "true"
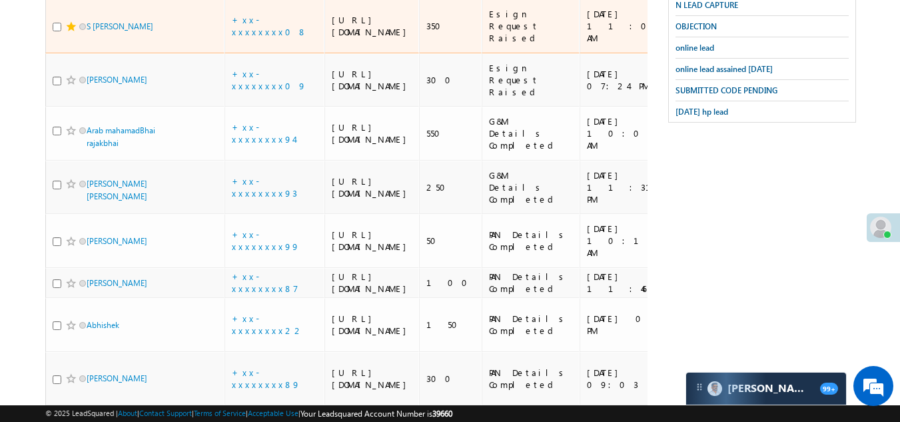
click at [58, 31] on input "checkbox" at bounding box center [57, 27] width 9 height 9
checkbox input "true"
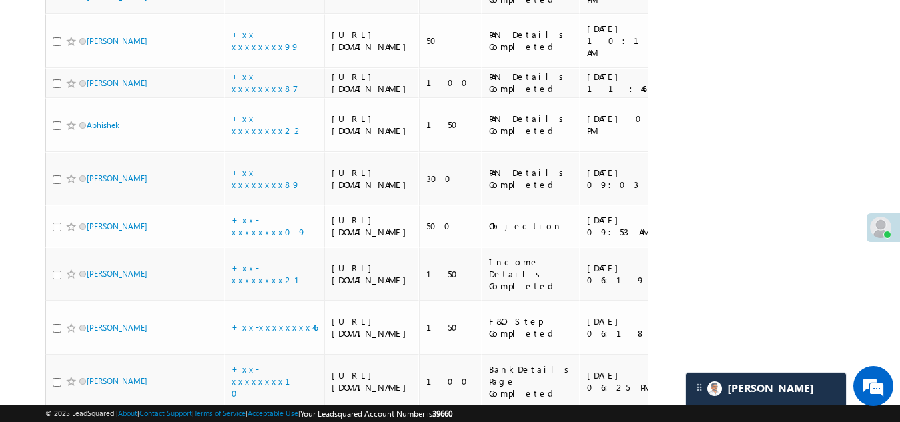
scroll to position [0, 0]
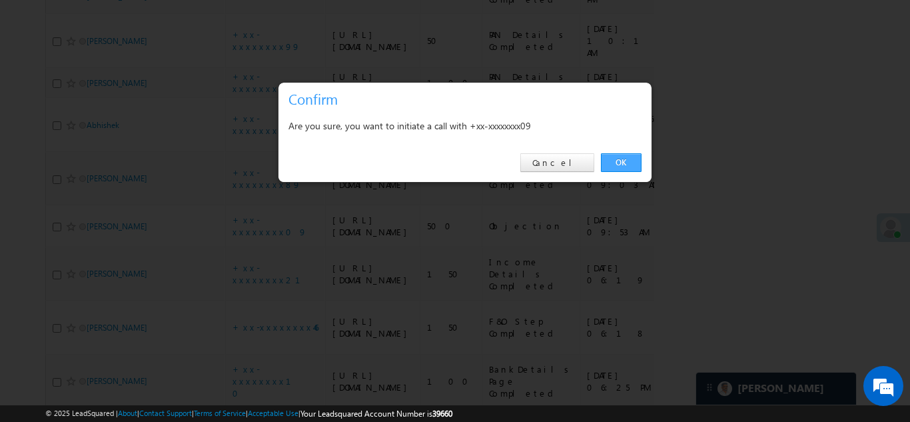
click at [611, 165] on link "OK" at bounding box center [621, 162] width 41 height 19
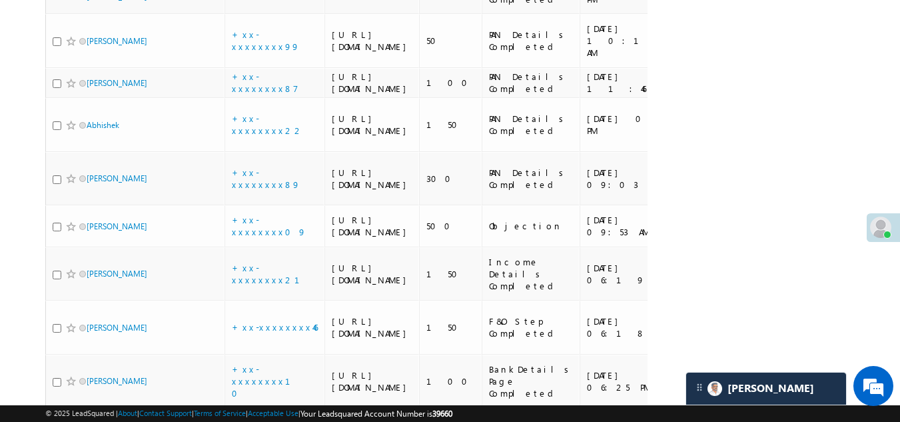
scroll to position [835, 0]
checkbox input "true"
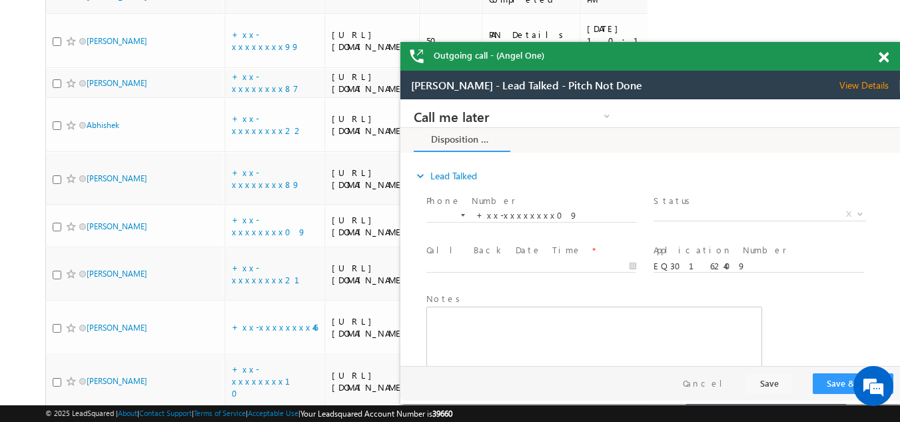
scroll to position [0, 0]
click at [883, 56] on span at bounding box center [883, 57] width 10 height 11
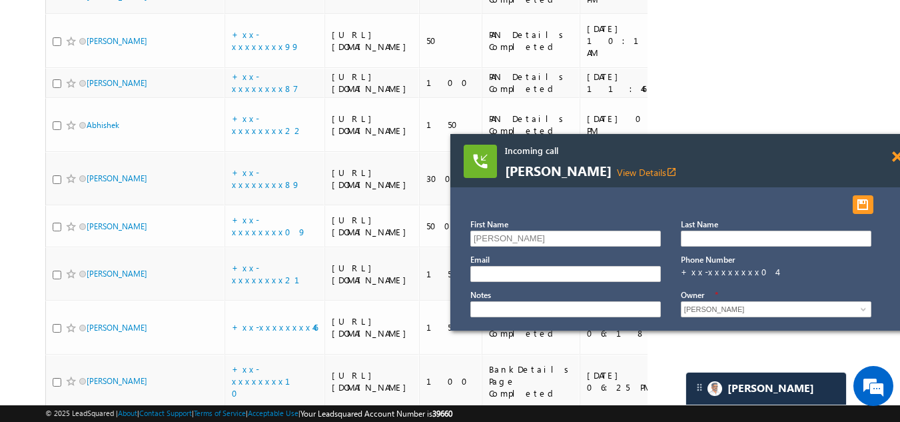
click at [895, 157] on span at bounding box center [897, 156] width 10 height 11
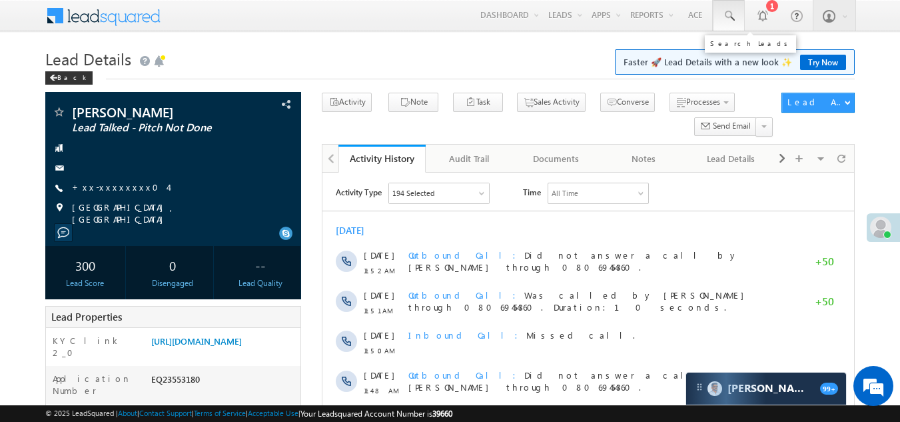
click at [730, 15] on span at bounding box center [728, 15] width 13 height 13
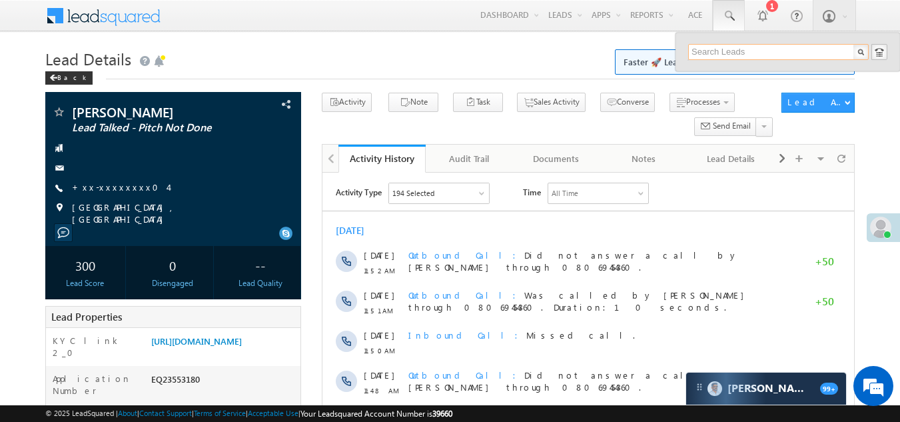
paste input "EQ25091069"
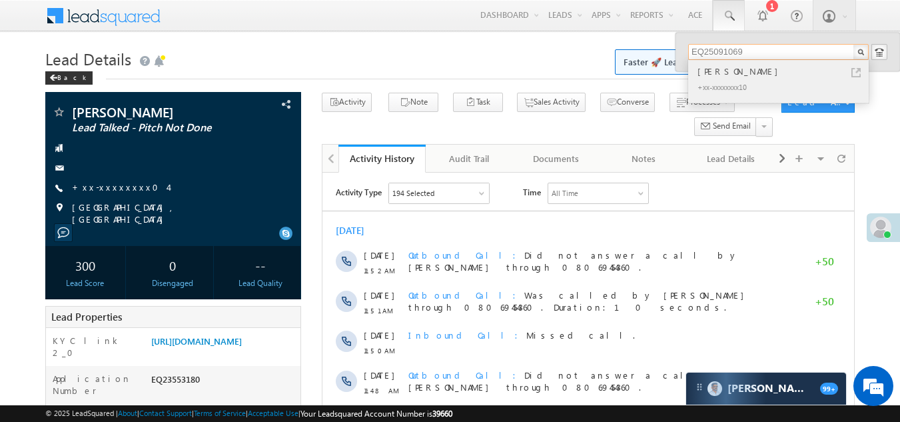
type input "EQ25091069"
click at [722, 75] on div "Ravindra Kumar" at bounding box center [784, 71] width 178 height 15
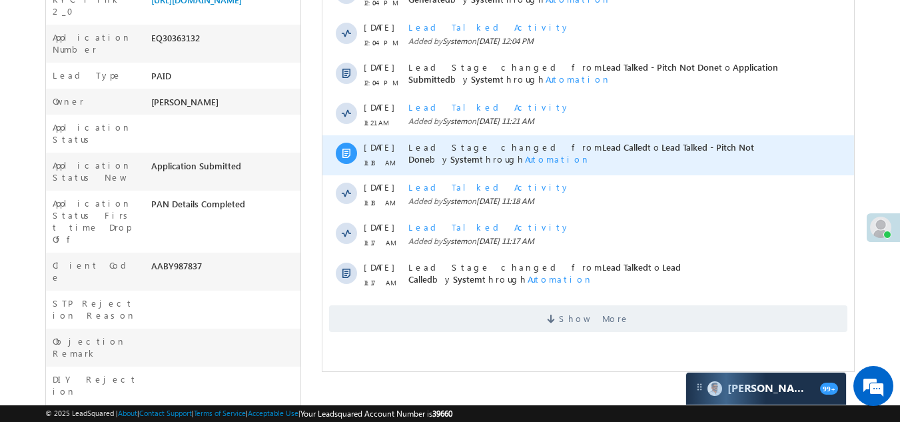
scroll to position [466, 0]
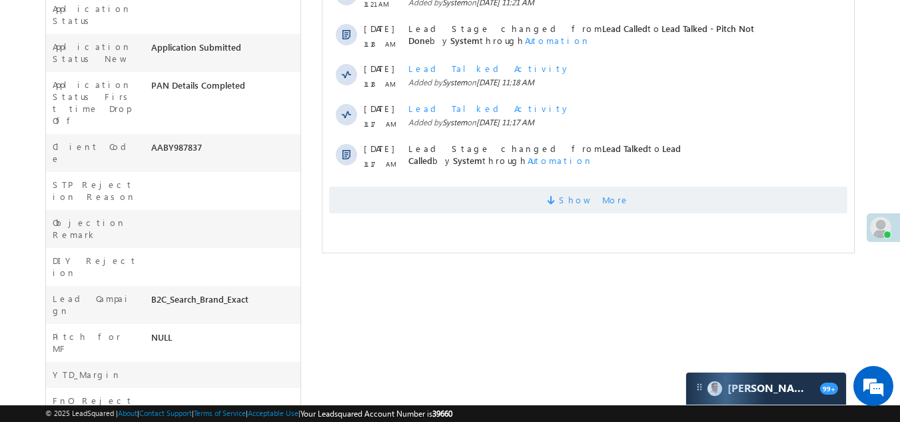
click at [484, 206] on span "Show More" at bounding box center [588, 199] width 518 height 27
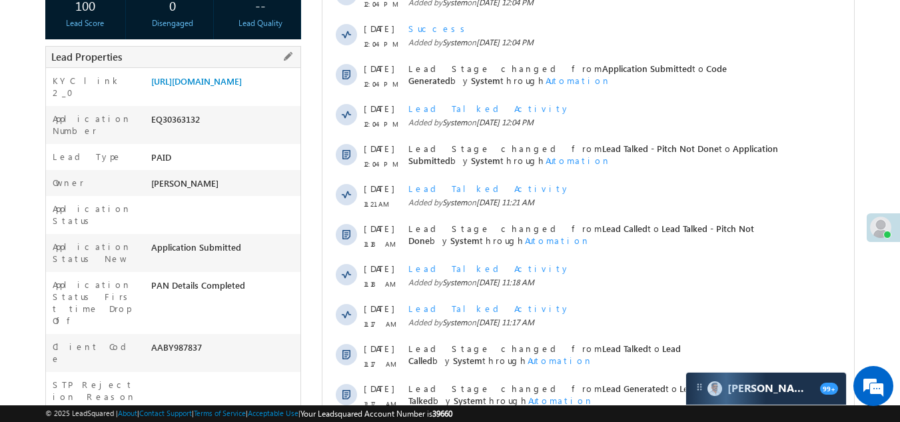
scroll to position [0, 0]
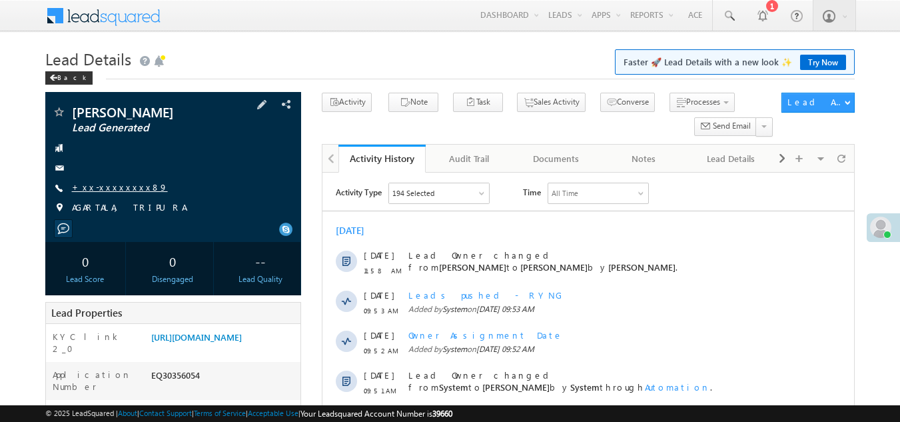
click at [107, 188] on link "+xx-xxxxxxxx89" at bounding box center [120, 186] width 96 height 11
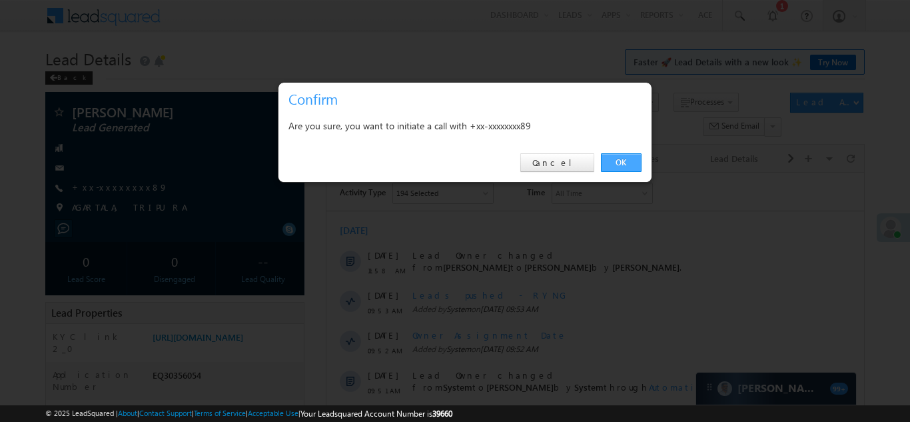
click at [611, 163] on link "OK" at bounding box center [621, 162] width 41 height 19
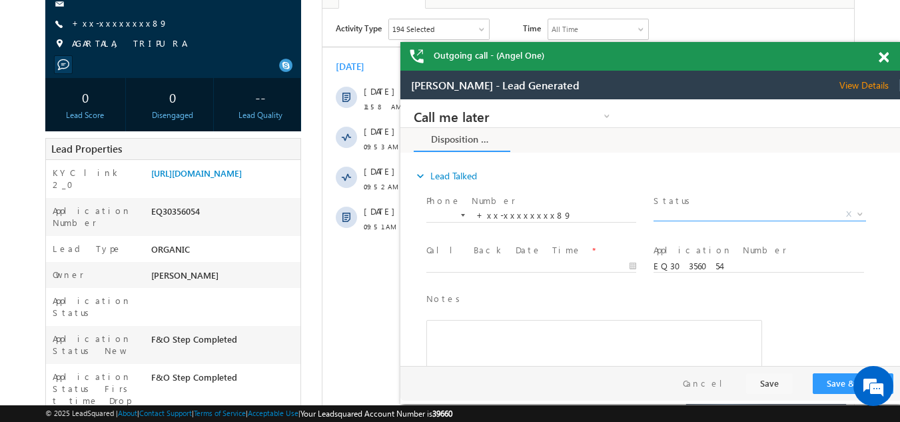
click at [700, 212] on span "X" at bounding box center [759, 214] width 212 height 13
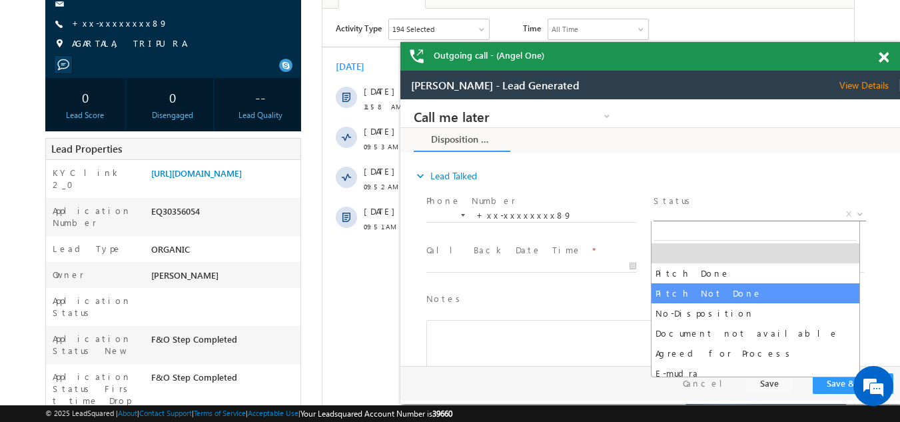
select select "Pitch Not Done"
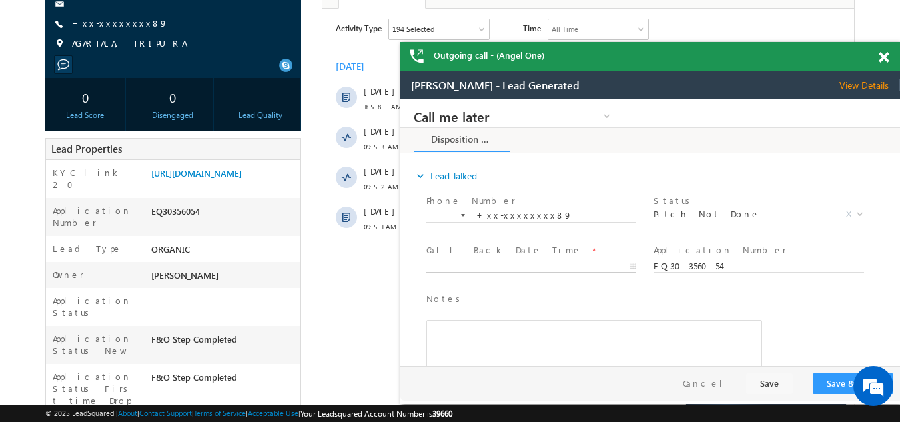
type input "10/11/25 12:07 PM"
click at [535, 262] on input "10/11/25 12:07 PM" at bounding box center [531, 266] width 210 height 13
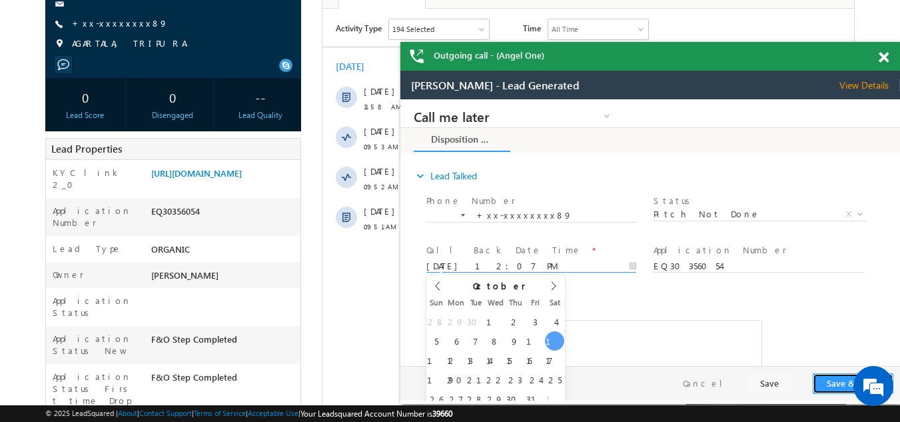
click at [831, 384] on button "Save & Close" at bounding box center [853, 383] width 81 height 21
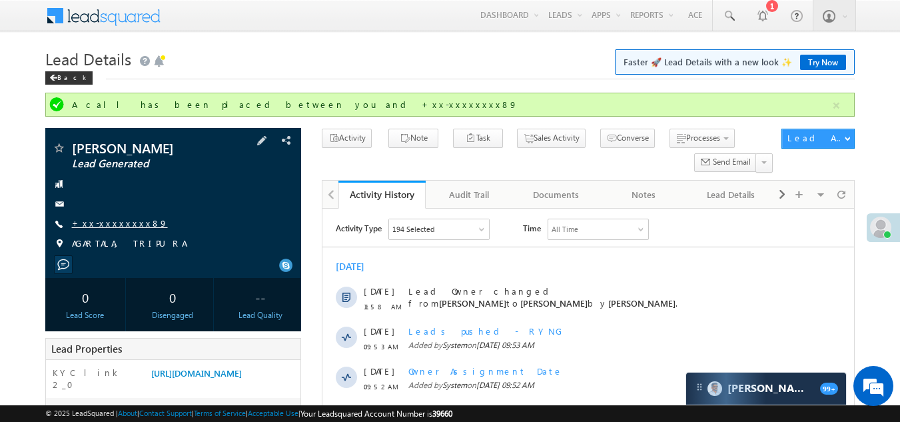
click at [101, 220] on link "+xx-xxxxxxxx89" at bounding box center [120, 222] width 96 height 11
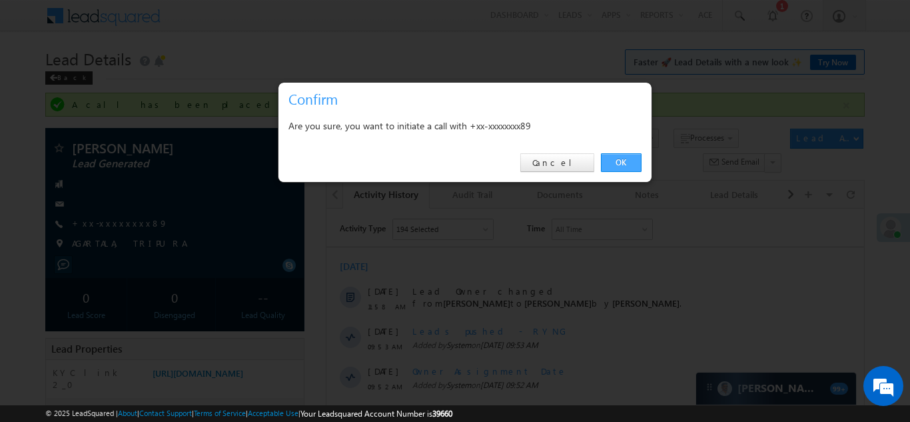
click at [619, 159] on link "OK" at bounding box center [621, 162] width 41 height 19
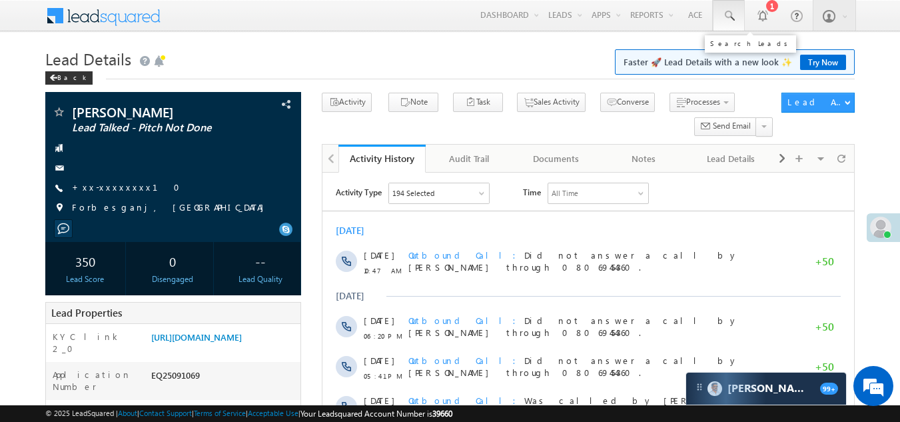
click at [731, 13] on span at bounding box center [728, 15] width 13 height 13
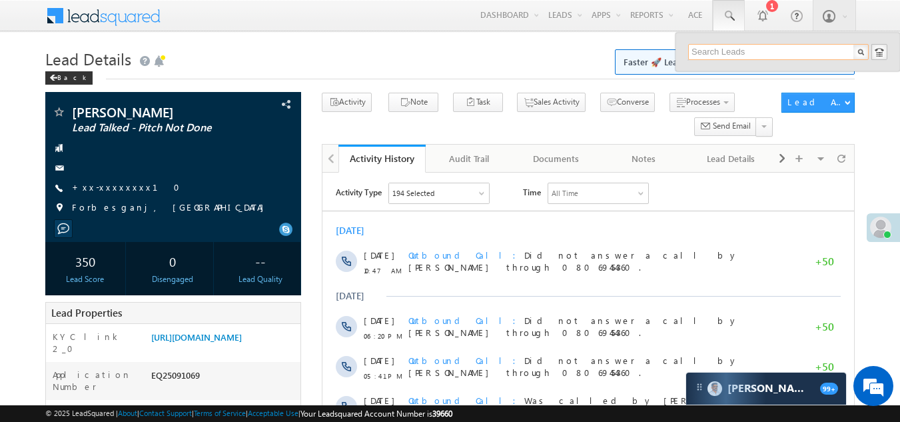
paste input "9366513889"
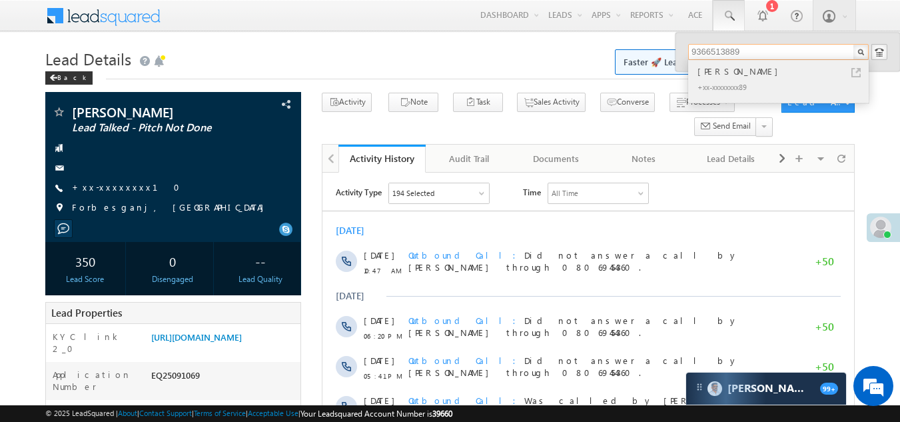
type input "9366513889"
click at [727, 75] on div "[PERSON_NAME]" at bounding box center [784, 71] width 178 height 15
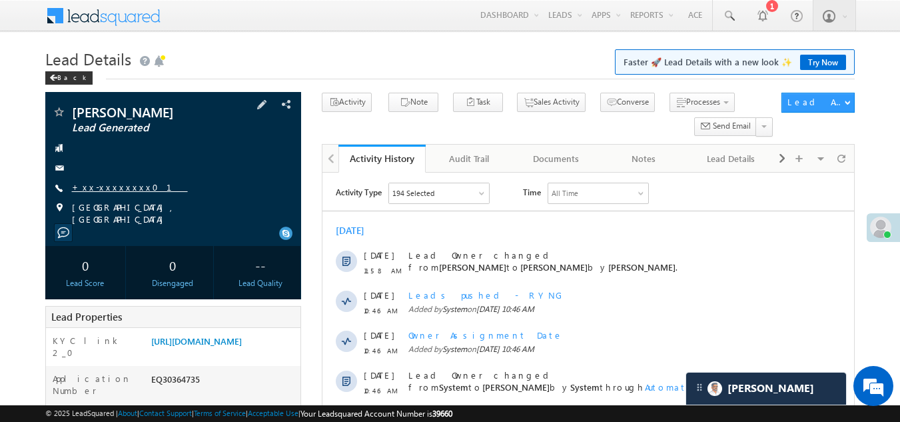
click at [108, 183] on link "+xx-xxxxxxxx01" at bounding box center [130, 186] width 116 height 11
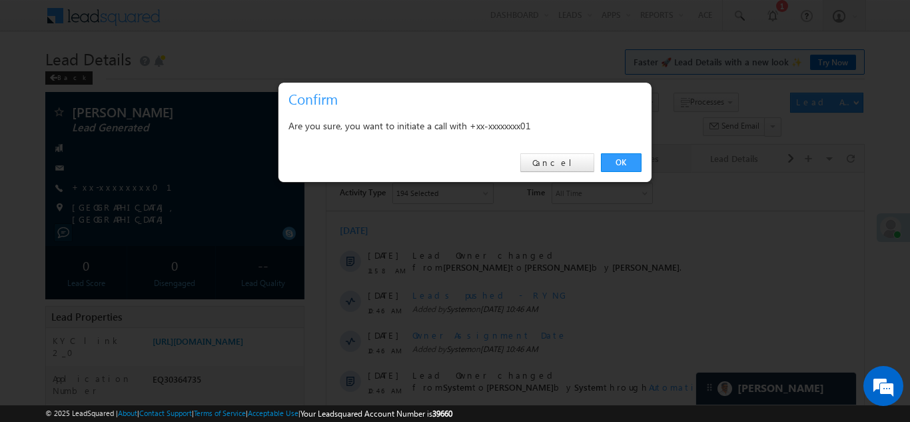
click at [617, 163] on link "OK" at bounding box center [621, 162] width 41 height 19
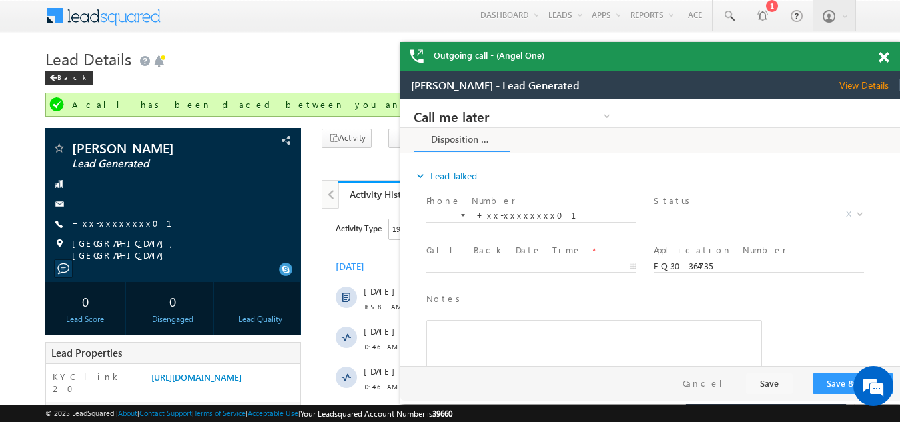
click at [714, 210] on span "X" at bounding box center [759, 214] width 212 height 13
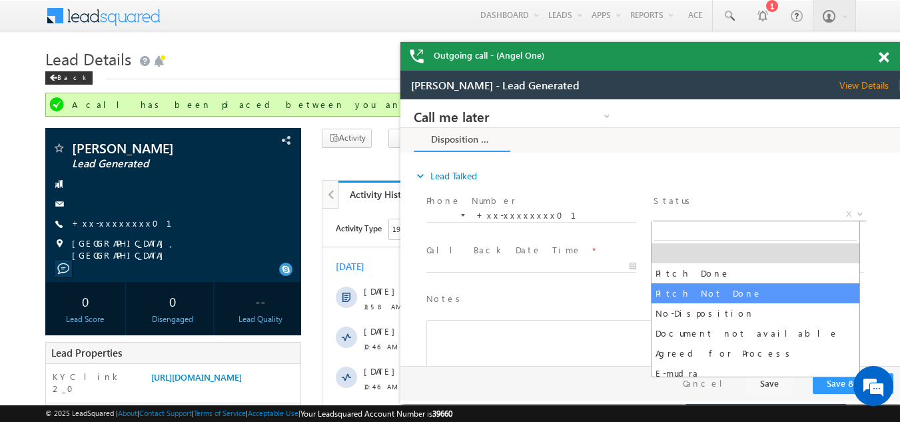
select select "Pitch Not Done"
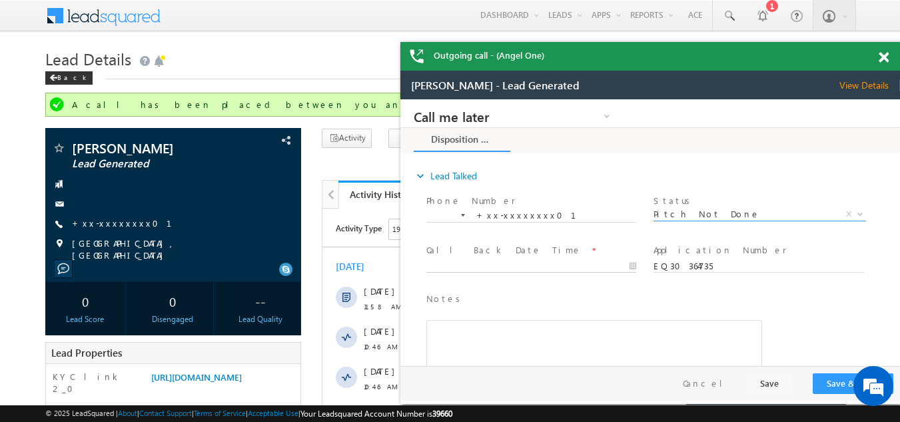
type input "10/11/25 12:17 PM"
click at [486, 264] on input "10/11/25 12:17 PM" at bounding box center [531, 266] width 210 height 13
click at [831, 386] on button "Save & Close" at bounding box center [853, 383] width 81 height 21
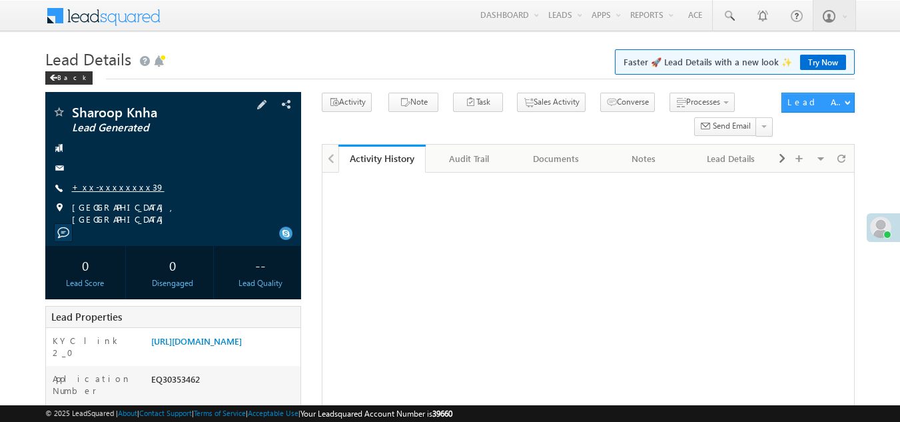
click at [107, 186] on link "+xx-xxxxxxxx39" at bounding box center [118, 186] width 93 height 11
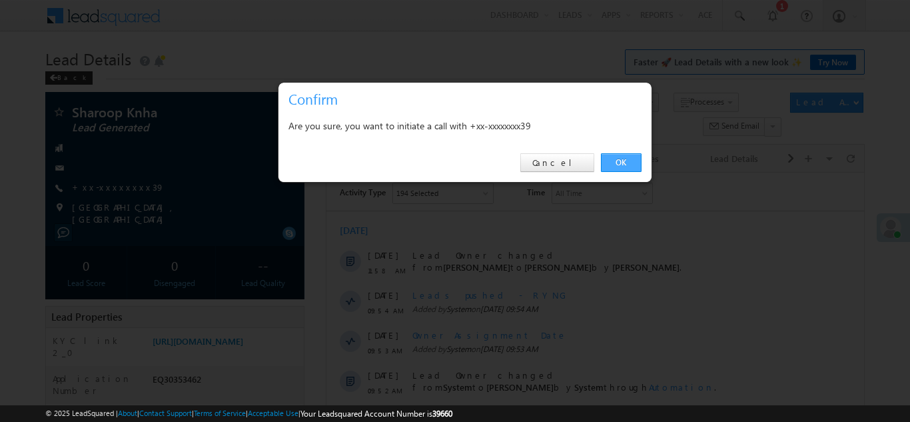
click at [607, 161] on link "OK" at bounding box center [621, 162] width 41 height 19
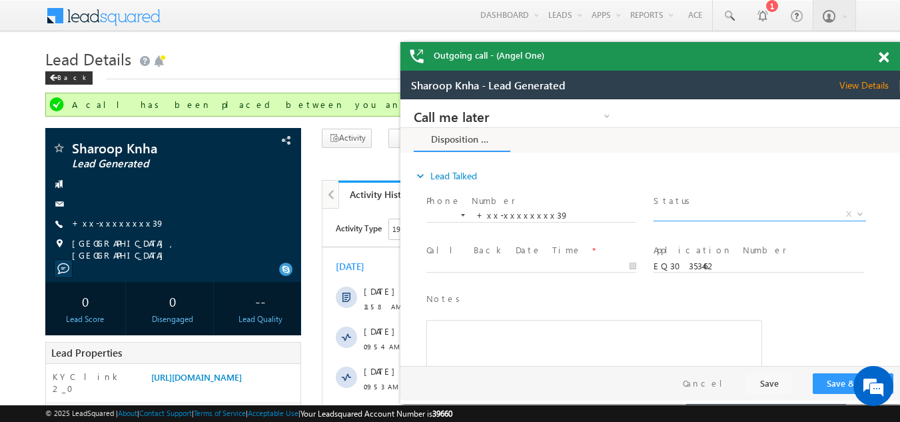
click at [698, 212] on span "X" at bounding box center [759, 214] width 212 height 13
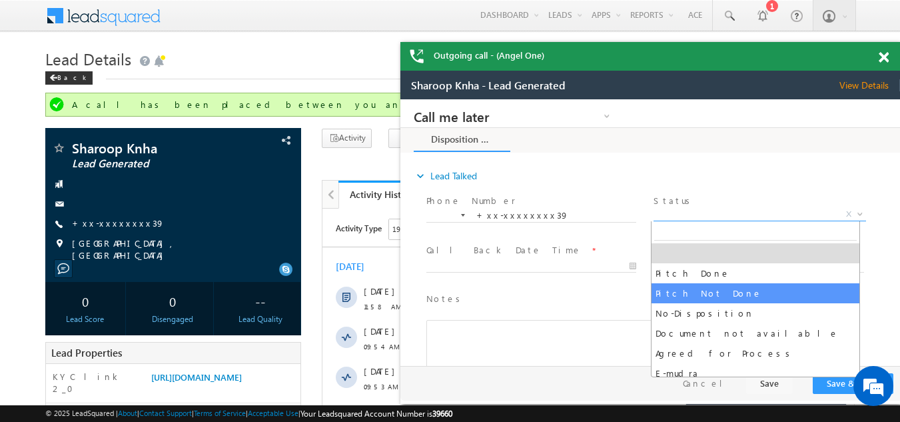
select select "Pitch Not Done"
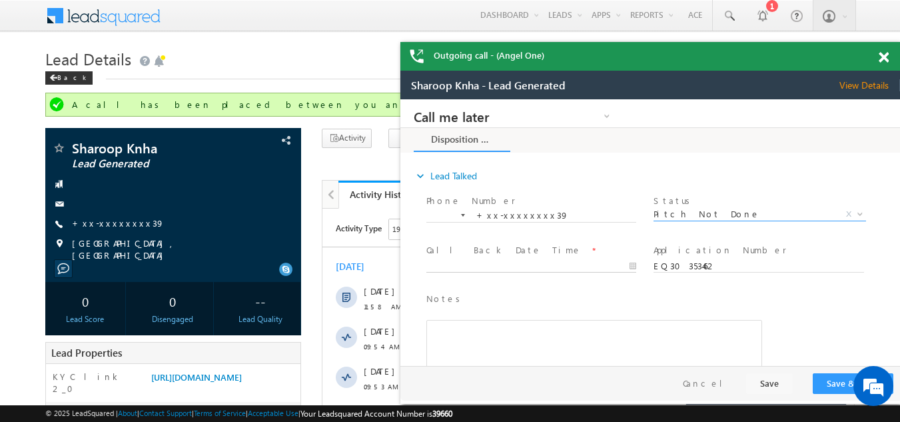
type input "10/11/25 12:34 PM"
click at [465, 265] on body "Call me later Campaign Success Commitment Cross Sell Customer Drop-off reasons …" at bounding box center [650, 232] width 500 height 266
click at [835, 380] on button "Save & Close" at bounding box center [853, 383] width 81 height 21
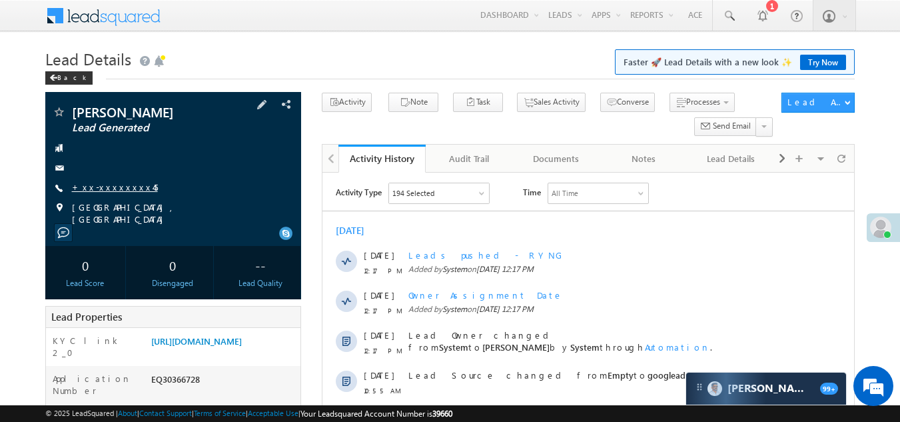
click at [100, 184] on link "+xx-xxxxxxxx45" at bounding box center [115, 186] width 86 height 11
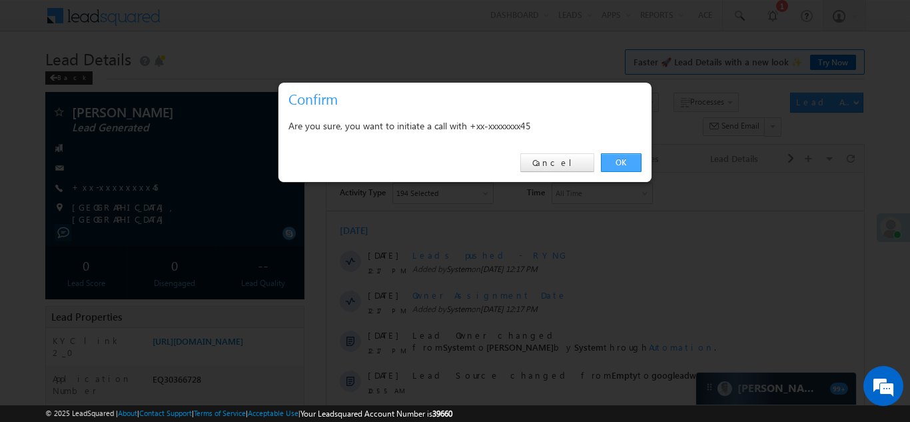
click at [613, 160] on link "OK" at bounding box center [621, 162] width 41 height 19
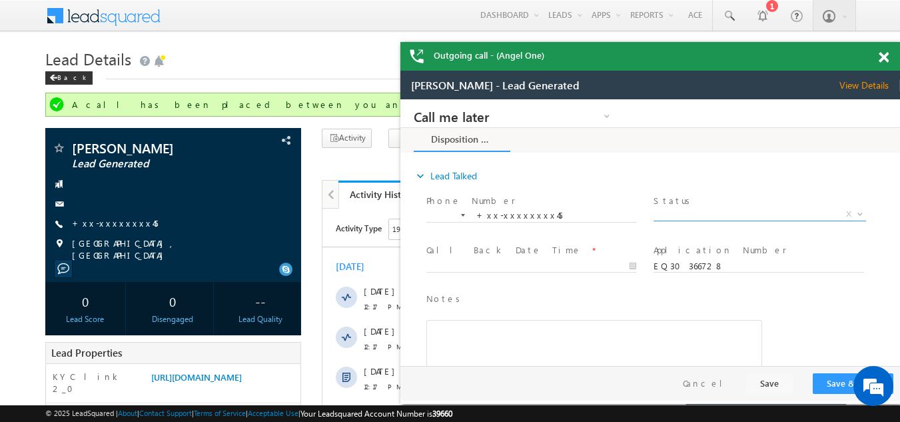
click at [692, 211] on span "X" at bounding box center [759, 214] width 212 height 13
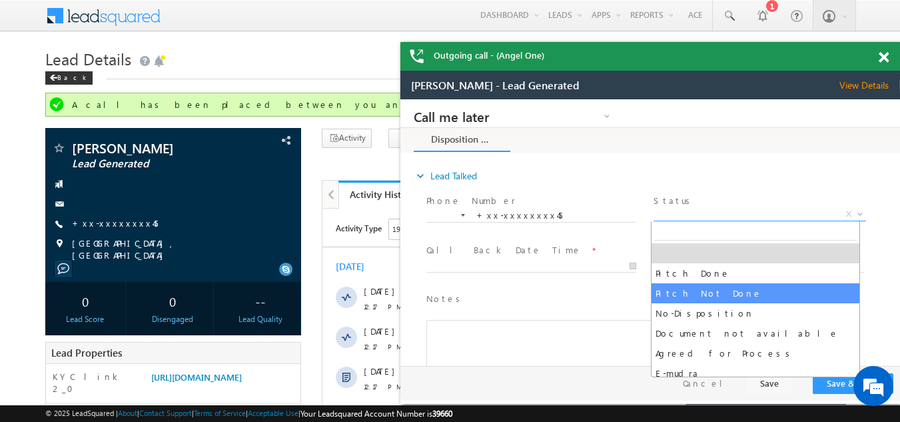
select select "Pitch Not Done"
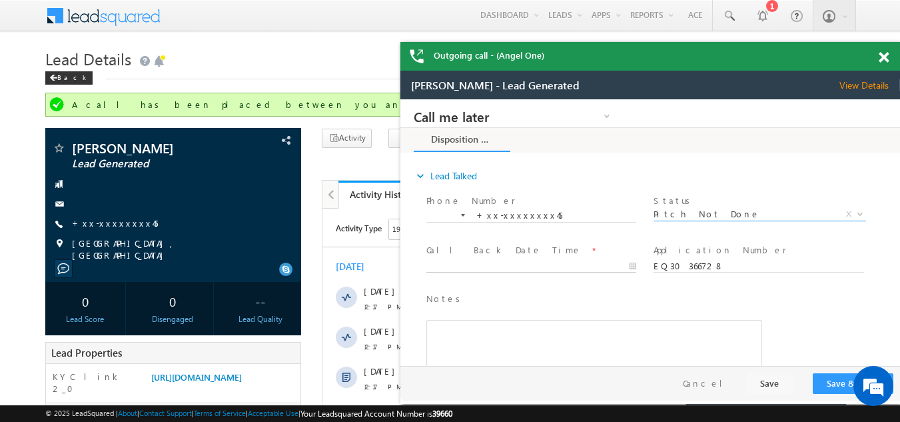
type input "10/11/25 12:36 PM"
click at [484, 264] on input "10/11/25 12:36 PM" at bounding box center [531, 266] width 210 height 13
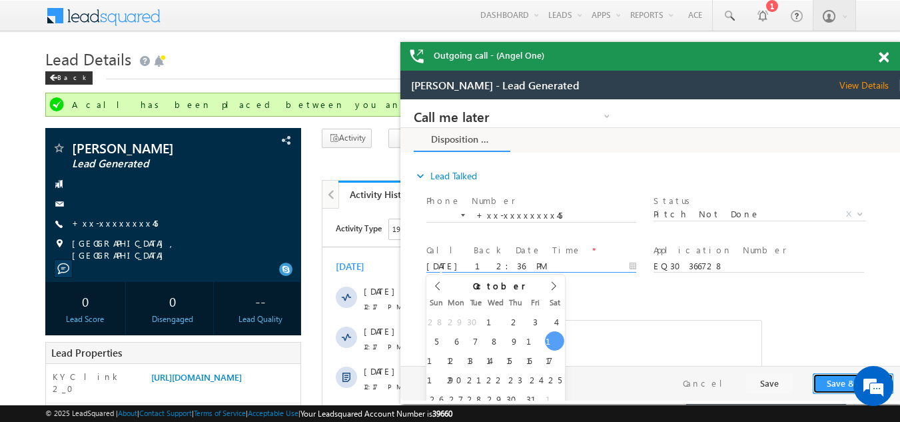
click at [825, 388] on button "Save & Close" at bounding box center [853, 383] width 81 height 21
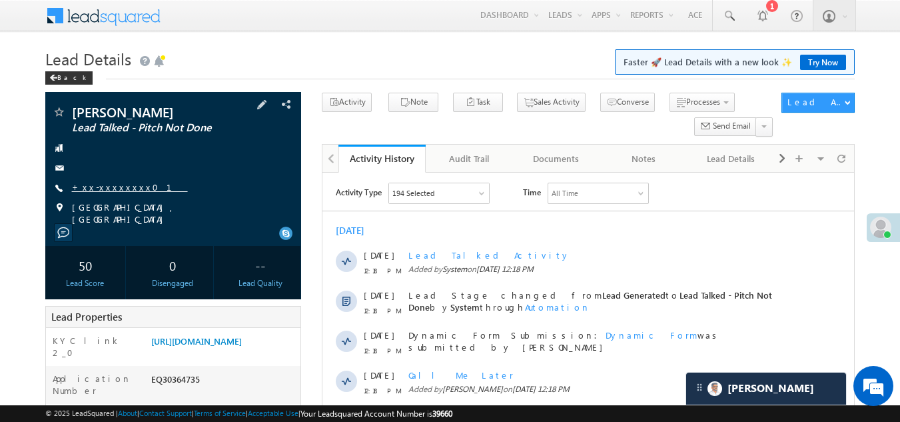
click at [108, 186] on link "+xx-xxxxxxxx01" at bounding box center [130, 186] width 116 height 11
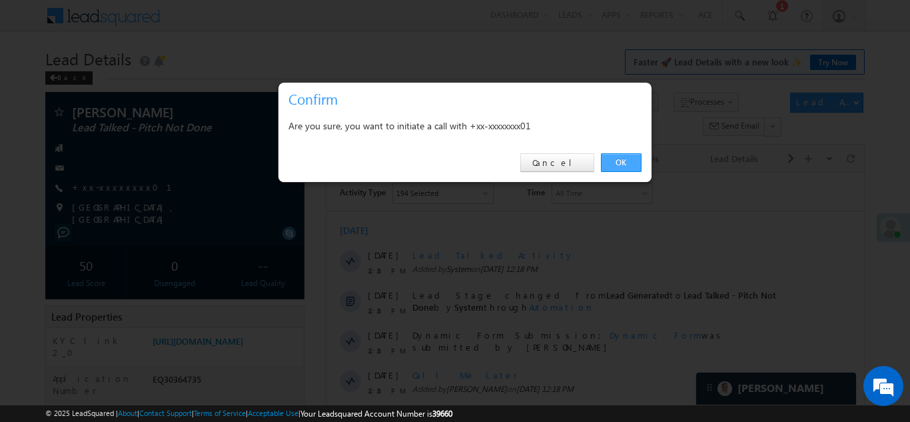
click at [622, 159] on link "OK" at bounding box center [621, 162] width 41 height 19
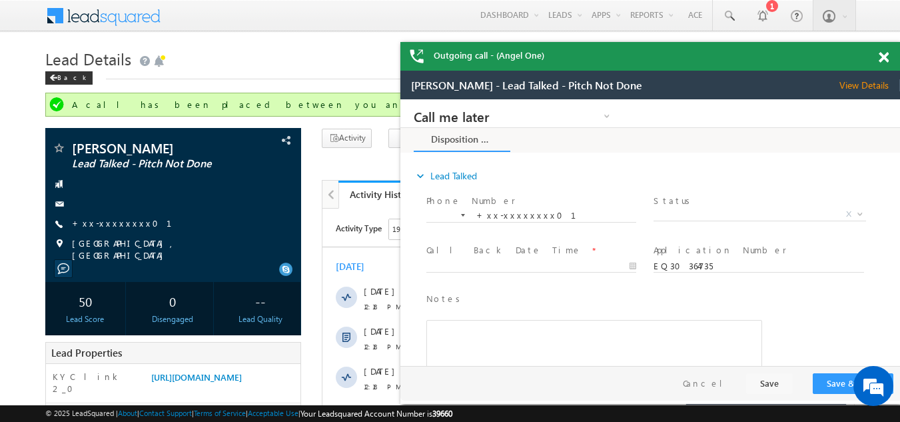
click at [882, 56] on span at bounding box center [883, 57] width 10 height 11
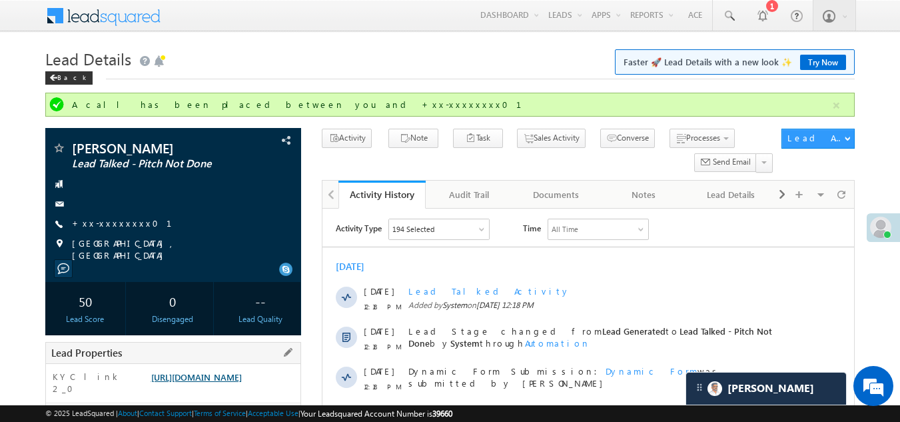
click at [239, 381] on link "https://angelbroking1-pk3em7sa.customui-test.leadsquared.com?leadId=ae4bc699-8d…" at bounding box center [196, 376] width 91 height 11
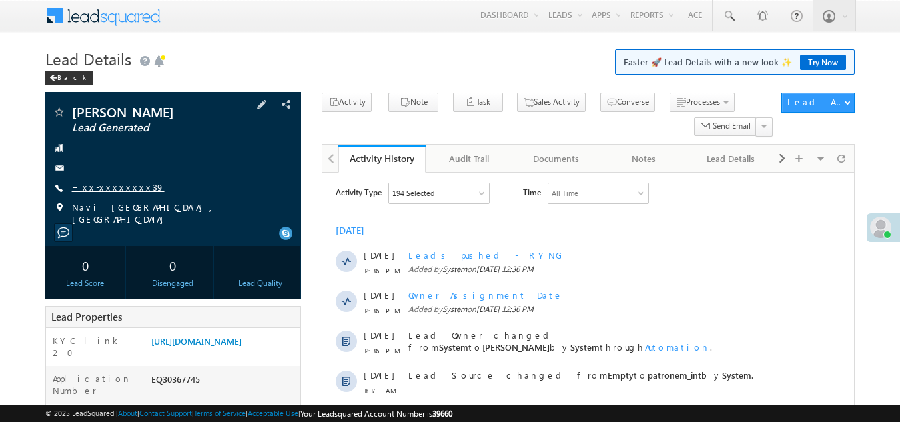
click at [102, 182] on link "+xx-xxxxxxxx39" at bounding box center [118, 186] width 93 height 11
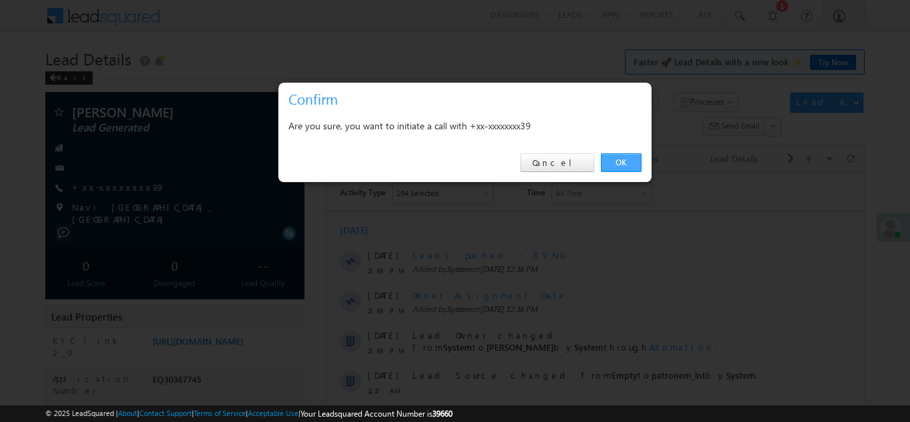
click at [618, 161] on link "OK" at bounding box center [621, 162] width 41 height 19
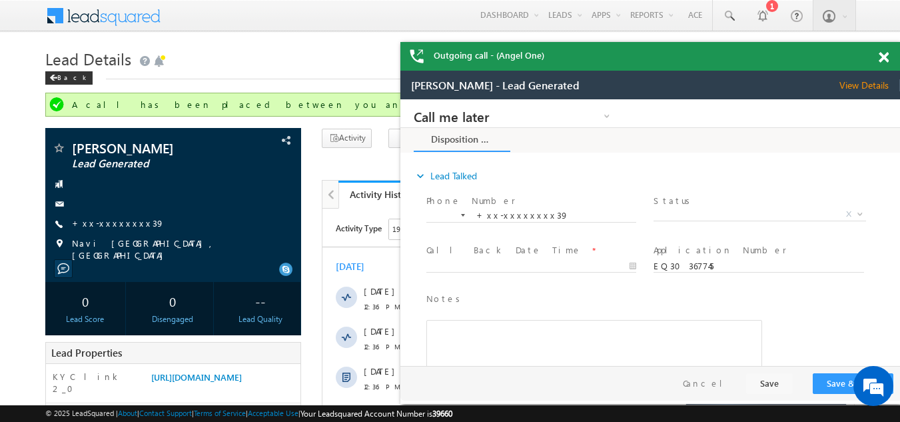
click at [884, 57] on span at bounding box center [883, 57] width 10 height 11
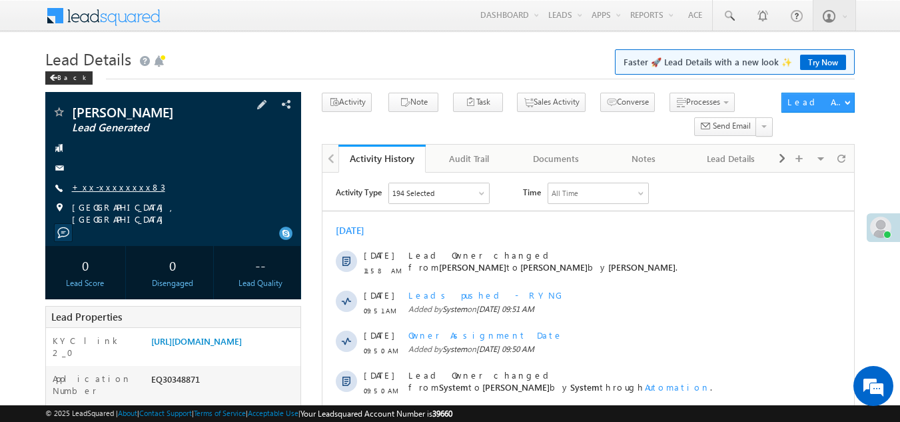
click at [102, 187] on link "+xx-xxxxxxxx83" at bounding box center [118, 186] width 93 height 11
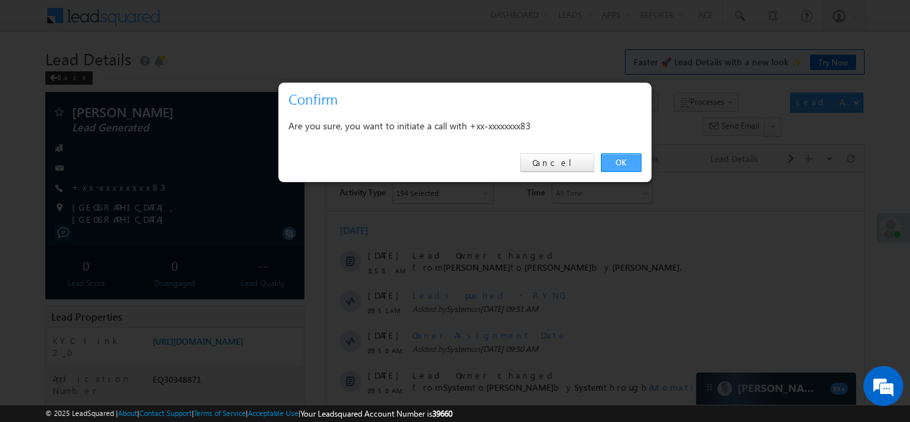
click at [621, 162] on link "OK" at bounding box center [621, 162] width 41 height 19
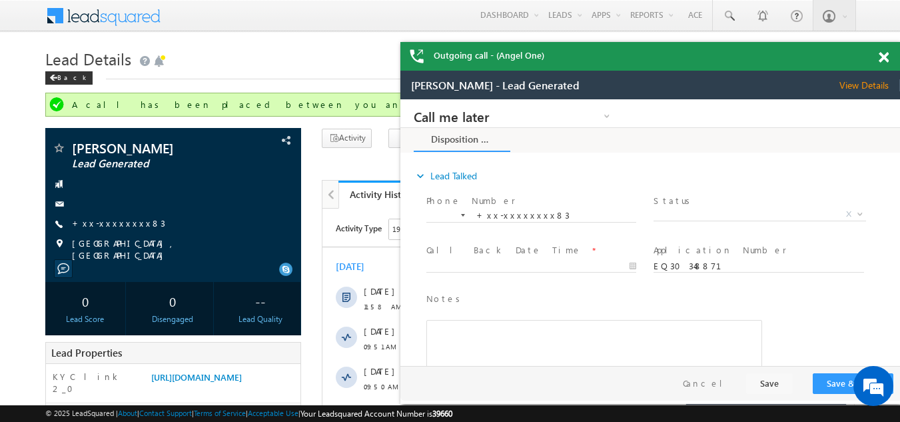
click at [882, 59] on span at bounding box center [883, 57] width 10 height 11
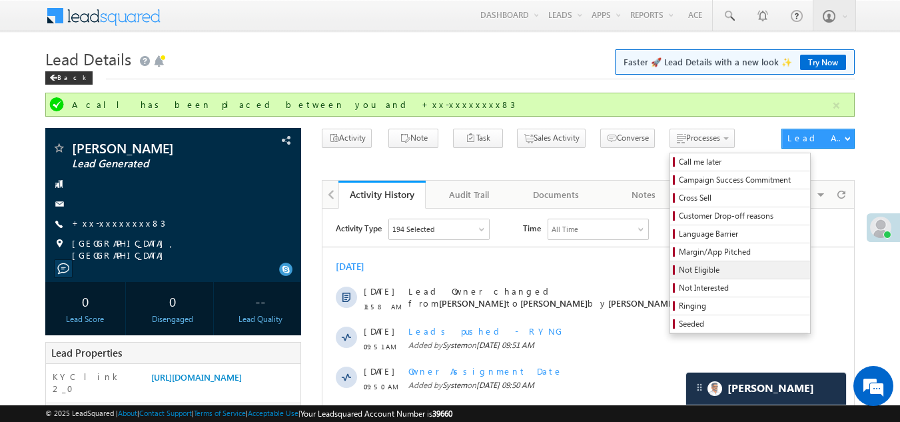
click at [679, 269] on span "Not Eligible" at bounding box center [742, 270] width 127 height 12
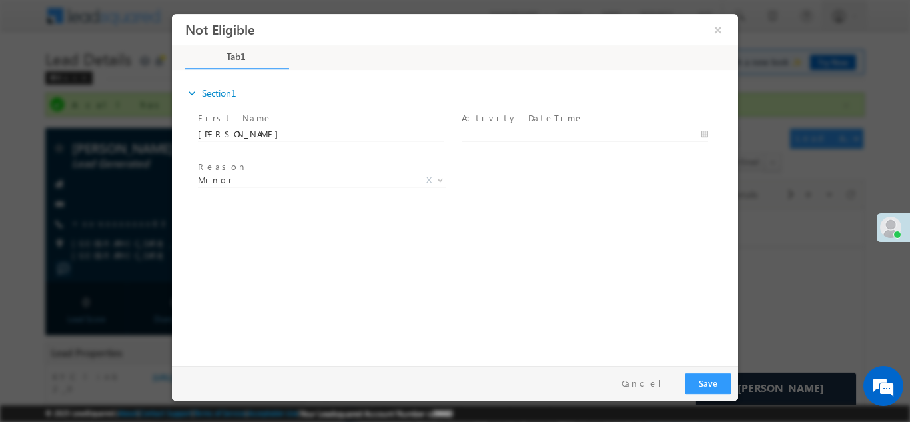
type input "10/11/25 12:41 PM"
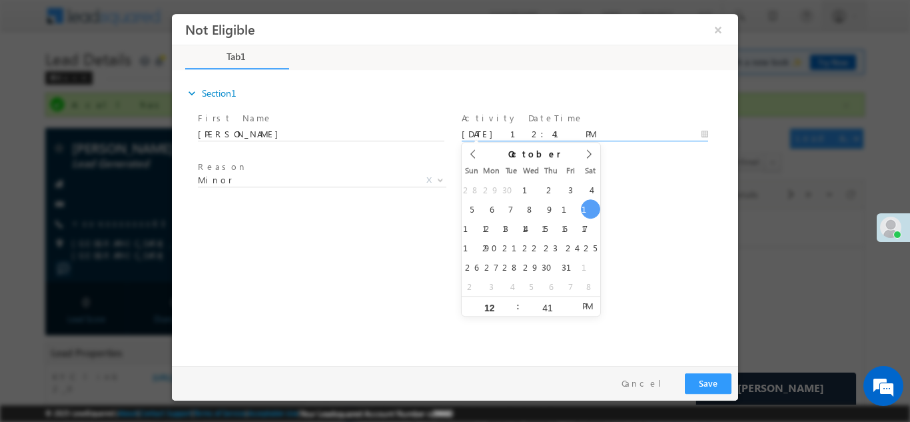
click at [535, 133] on input "10/11/25 12:41 PM" at bounding box center [585, 133] width 246 height 13
click at [711, 384] on button "Save" at bounding box center [708, 382] width 47 height 21
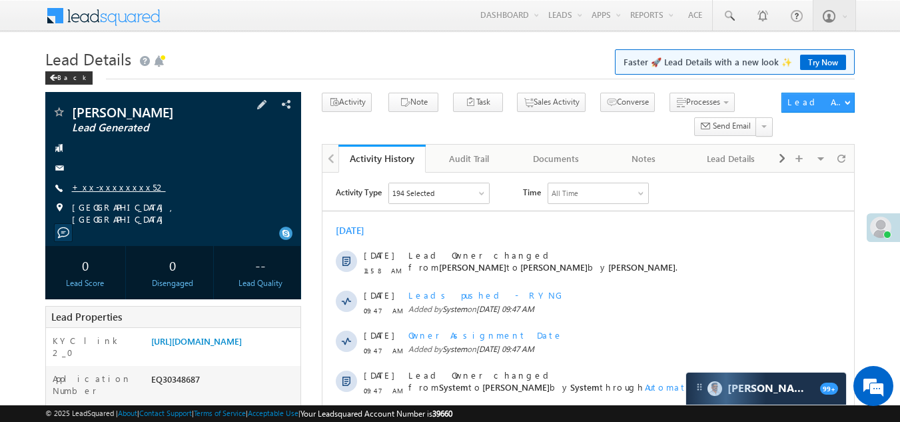
click at [96, 189] on link "+xx-xxxxxxxx52" at bounding box center [119, 186] width 94 height 11
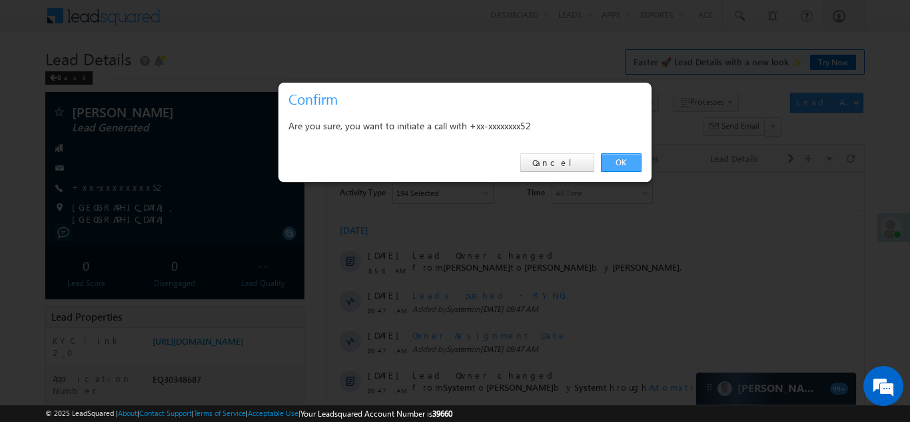
click at [616, 163] on link "OK" at bounding box center [621, 162] width 41 height 19
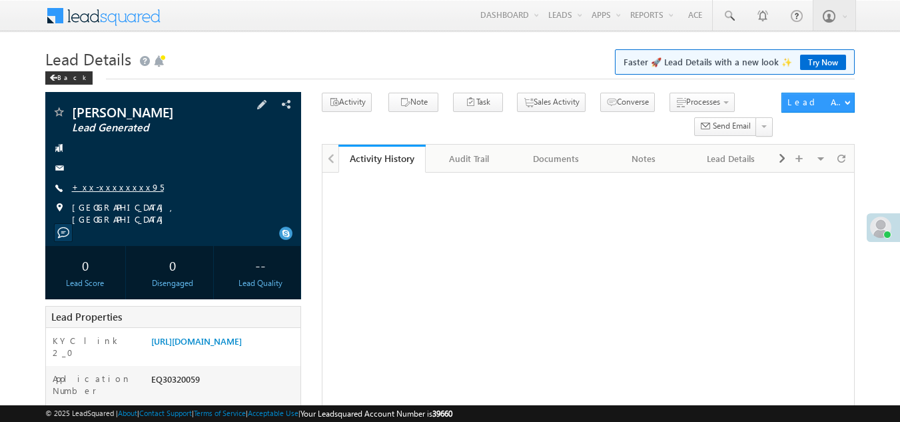
click at [109, 186] on link "+xx-xxxxxxxx95" at bounding box center [118, 186] width 92 height 11
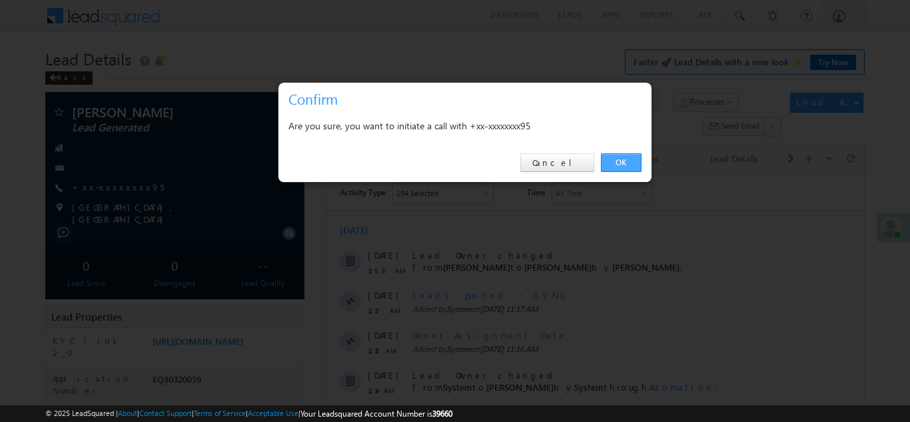
click at [617, 158] on link "OK" at bounding box center [621, 162] width 41 height 19
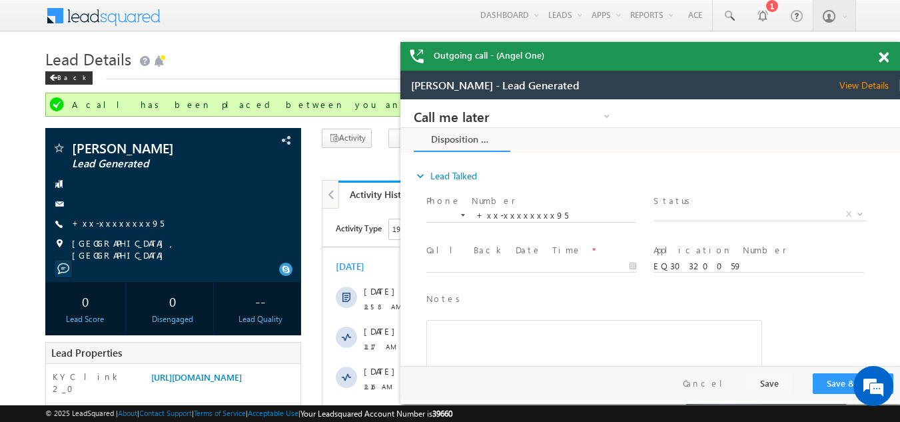
click at [882, 59] on span at bounding box center [883, 57] width 10 height 11
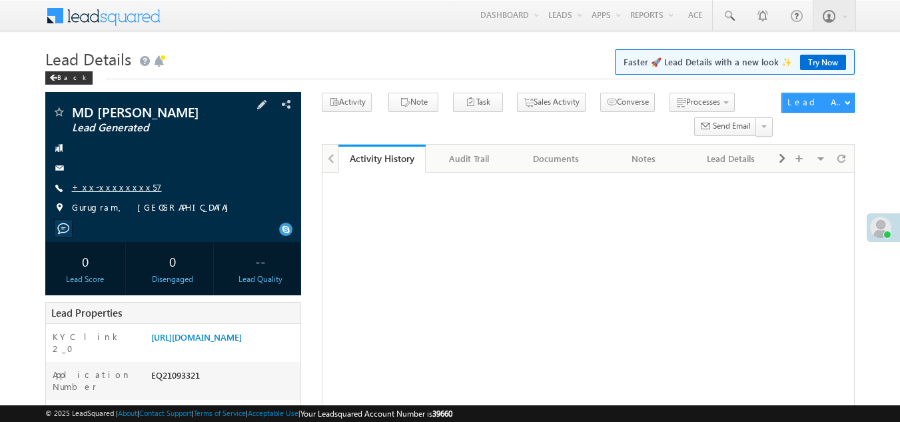
click at [105, 188] on link "+xx-xxxxxxxx57" at bounding box center [117, 186] width 90 height 11
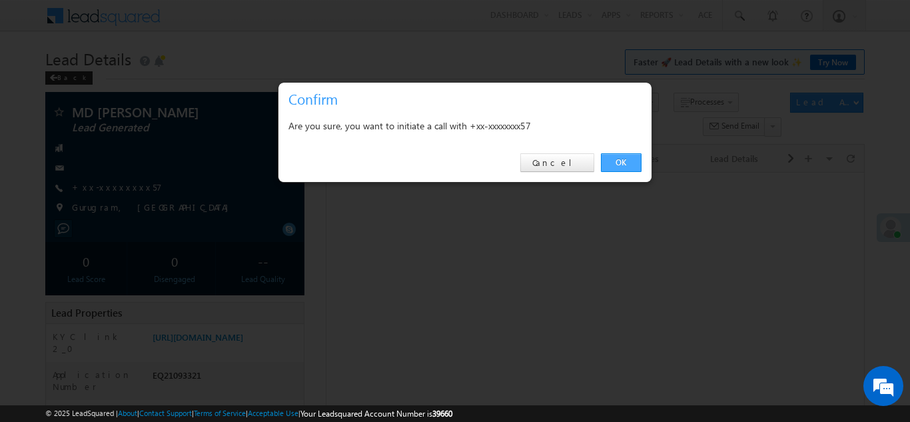
click at [612, 161] on link "OK" at bounding box center [621, 162] width 41 height 19
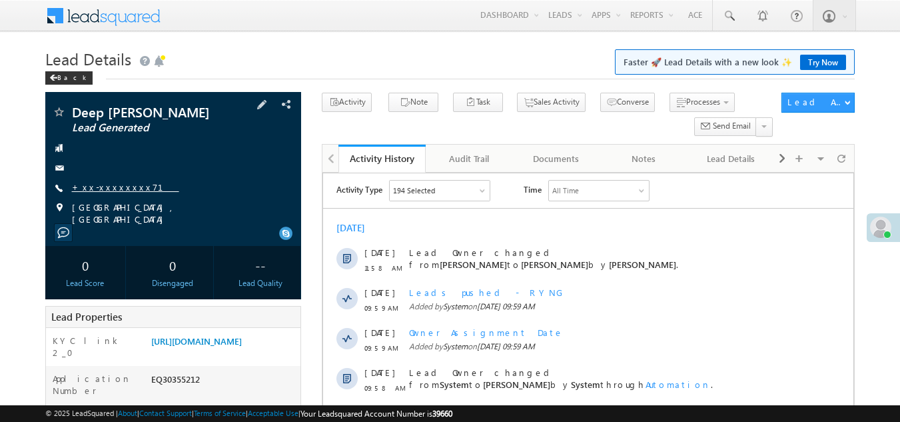
click at [116, 187] on link "+xx-xxxxxxxx71" at bounding box center [125, 186] width 107 height 11
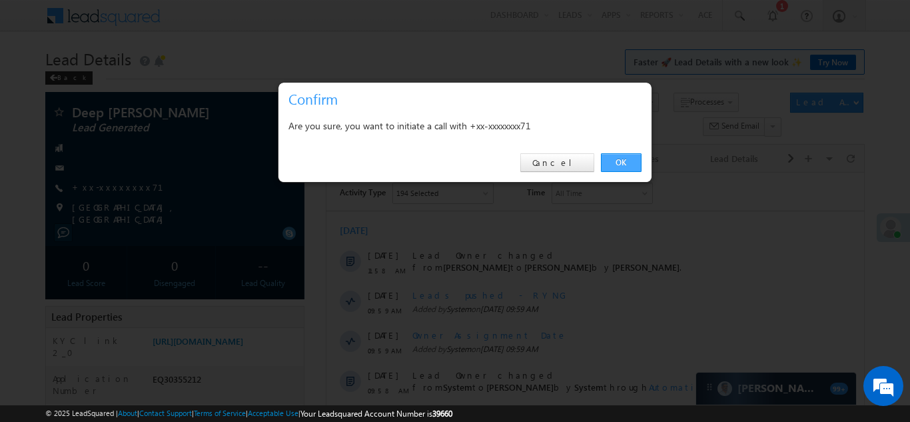
click at [624, 156] on link "OK" at bounding box center [621, 162] width 41 height 19
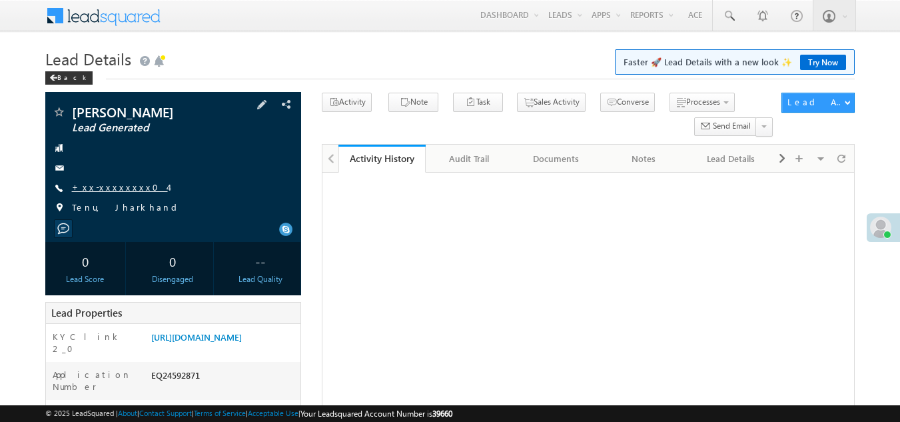
click at [103, 187] on link "+xx-xxxxxxxx04" at bounding box center [120, 186] width 96 height 11
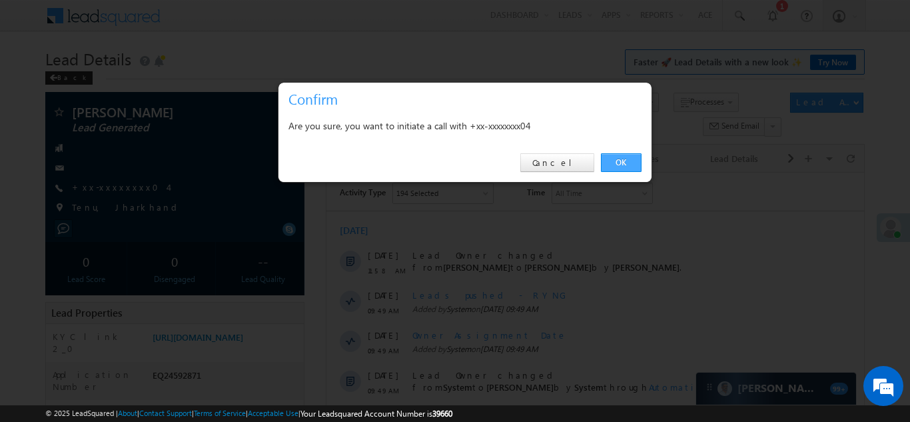
click at [618, 163] on link "OK" at bounding box center [621, 162] width 41 height 19
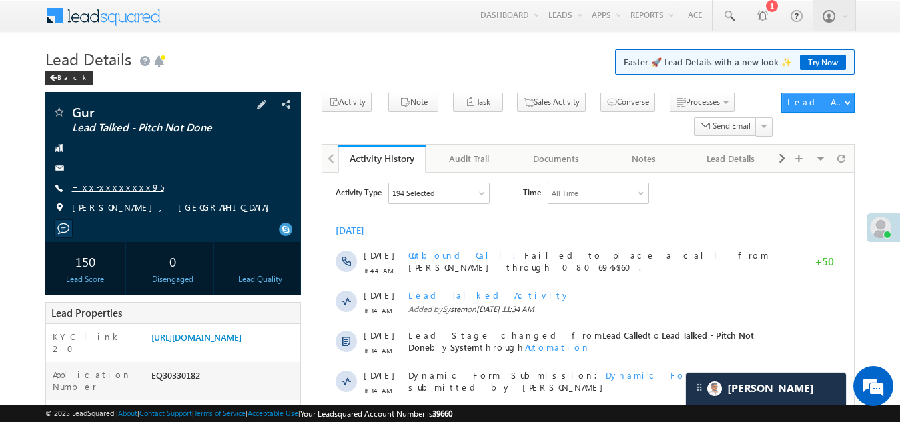
click at [105, 185] on link "+xx-xxxxxxxx95" at bounding box center [118, 186] width 92 height 11
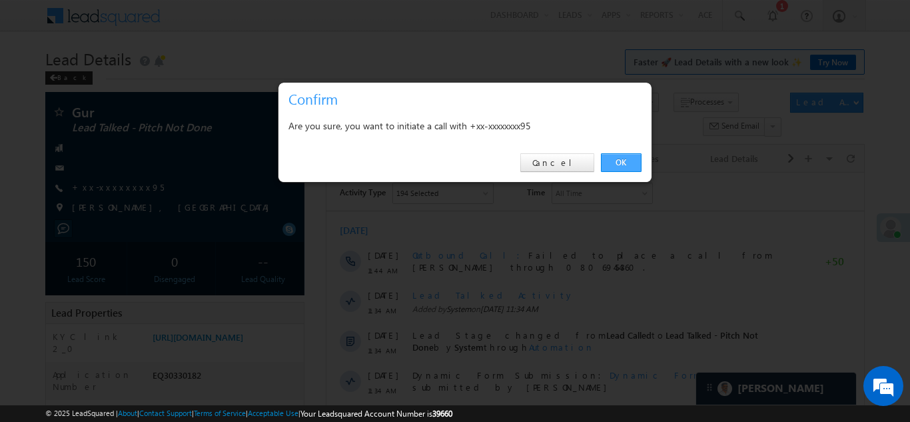
click at [628, 157] on link "OK" at bounding box center [621, 162] width 41 height 19
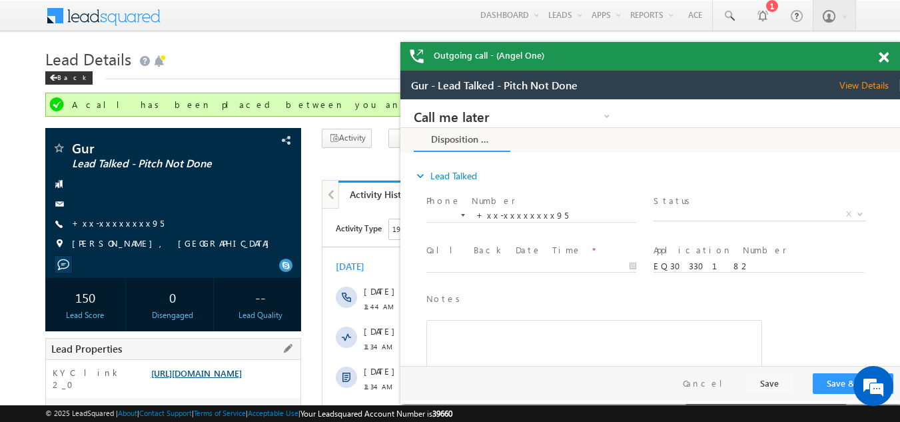
click at [205, 378] on link "[URL][DOMAIN_NAME]" at bounding box center [196, 372] width 91 height 11
click at [876, 55] on div "Outgoing call - (Angel One)" at bounding box center [650, 56] width 500 height 29
click at [882, 57] on span at bounding box center [883, 57] width 10 height 11
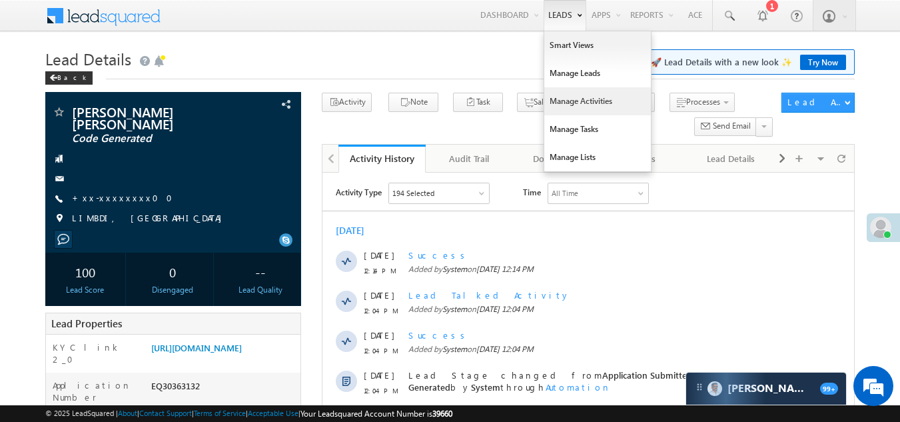
click at [571, 103] on link "Manage Activities" at bounding box center [597, 101] width 107 height 28
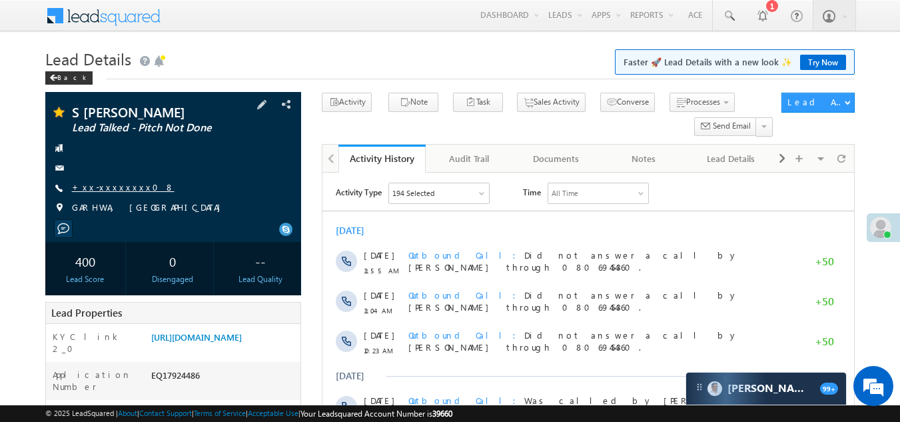
click at [104, 190] on link "+xx-xxxxxxxx08" at bounding box center [123, 186] width 103 height 11
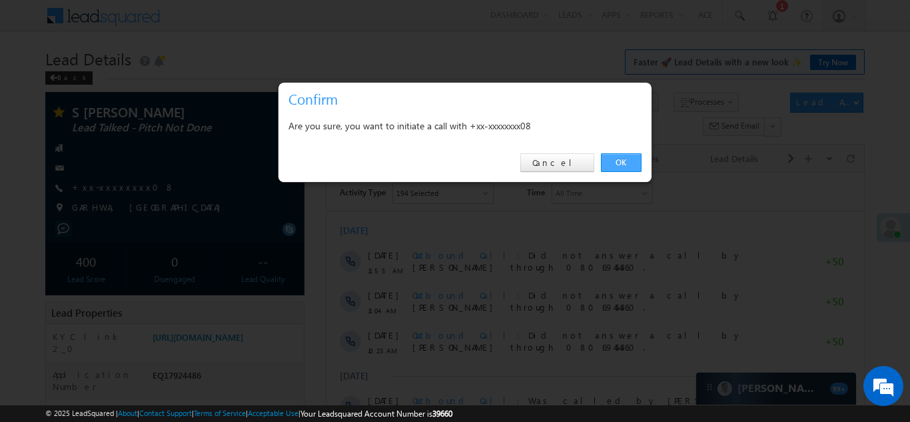
click at [617, 161] on link "OK" at bounding box center [621, 162] width 41 height 19
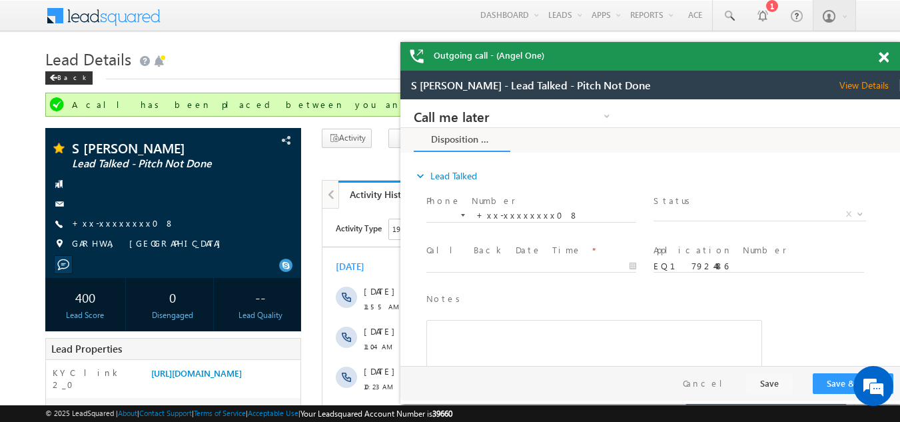
click at [882, 56] on span at bounding box center [883, 57] width 10 height 11
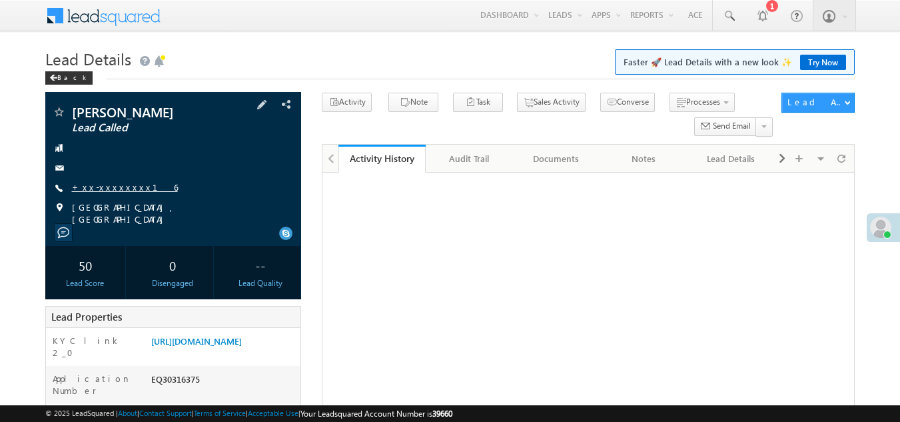
click at [111, 186] on link "+xx-xxxxxxxx16" at bounding box center [125, 186] width 106 height 11
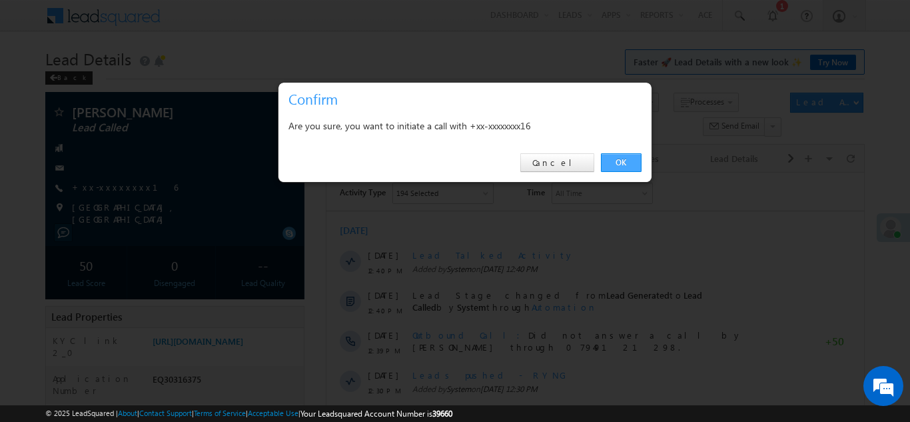
click at [617, 159] on link "OK" at bounding box center [621, 162] width 41 height 19
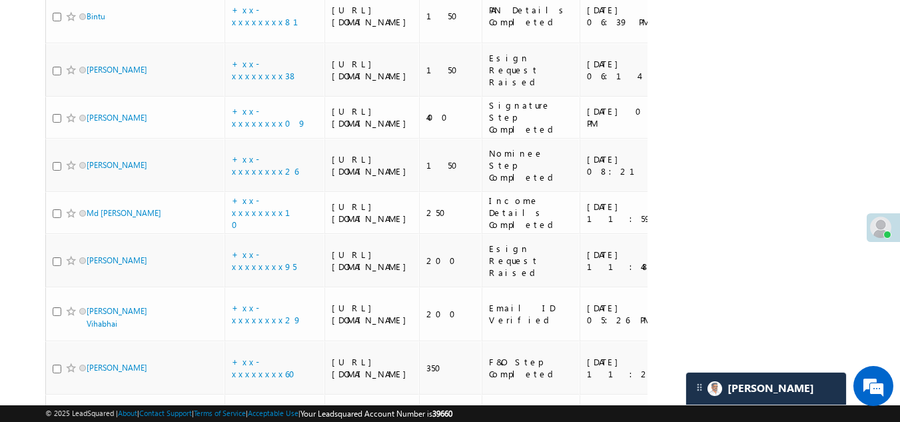
scroll to position [2597, 0]
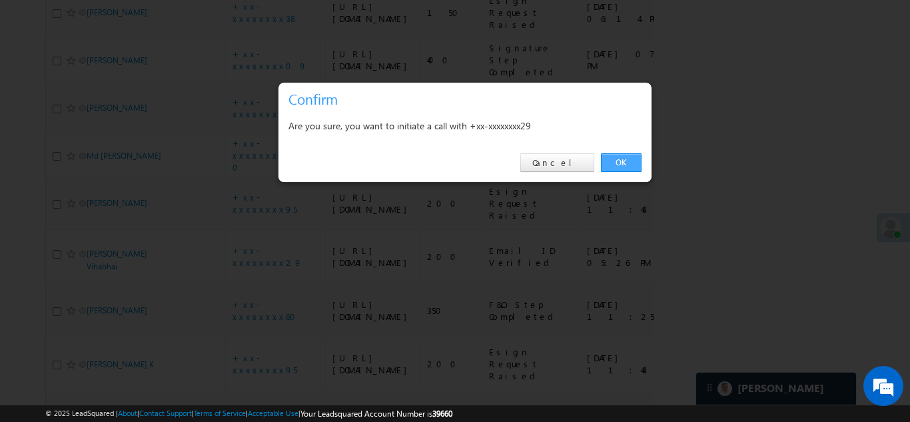
click at [624, 161] on link "OK" at bounding box center [621, 162] width 41 height 19
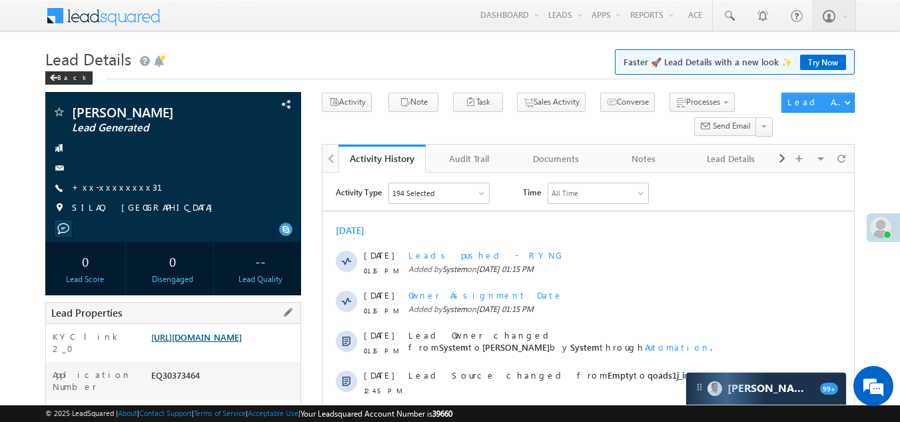
click at [226, 342] on link "https://angelbroking1-pk3em7sa.customui-test.leadsquared.com?leadId=21e68079-85…" at bounding box center [196, 336] width 91 height 11
click at [111, 187] on link "+xx-xxxxxxxx31" at bounding box center [125, 186] width 107 height 11
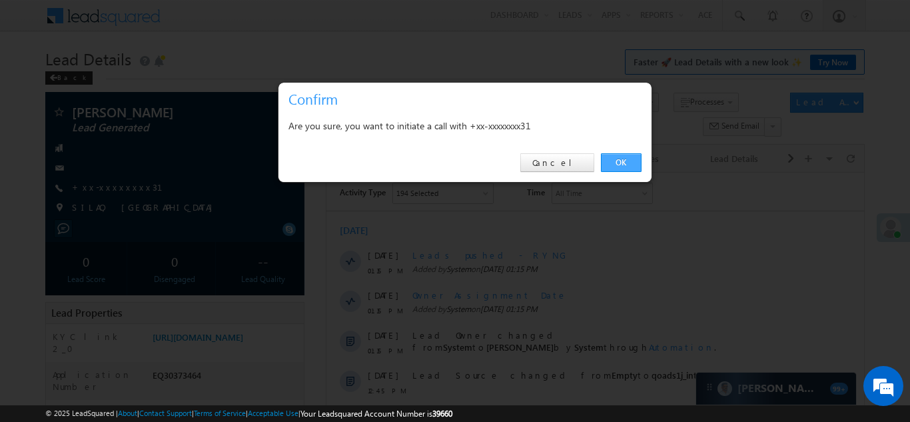
click at [617, 159] on link "OK" at bounding box center [621, 162] width 41 height 19
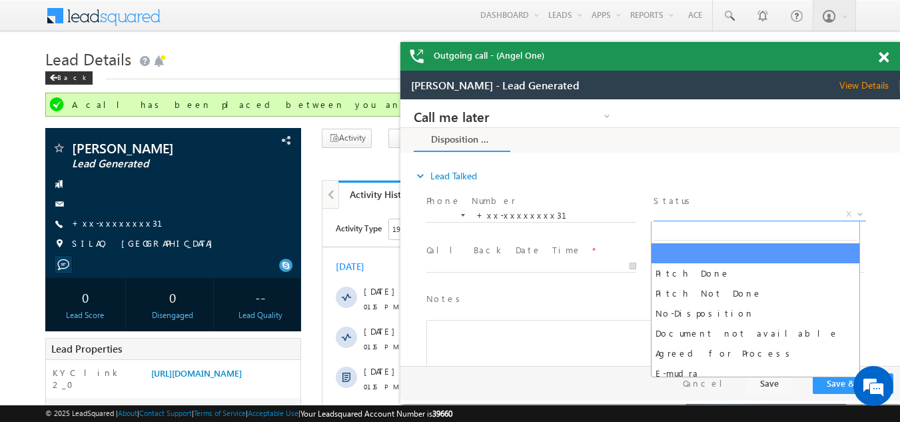
click at [699, 208] on span "X" at bounding box center [759, 214] width 212 height 13
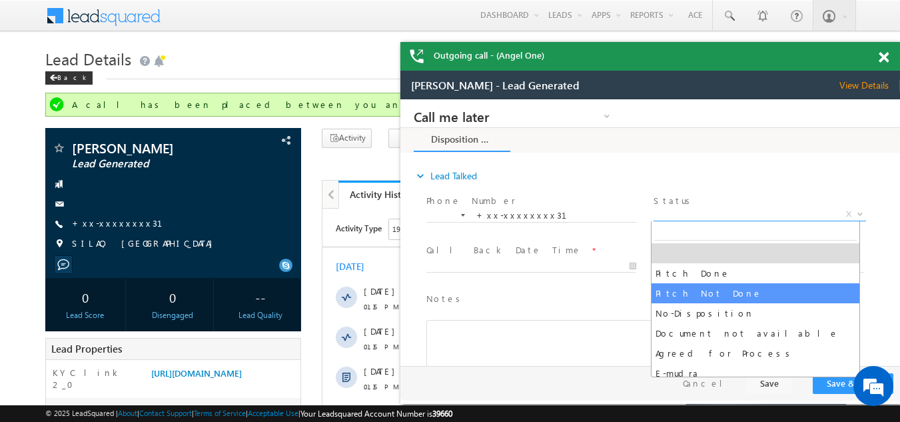
select select "Pitch Not Done"
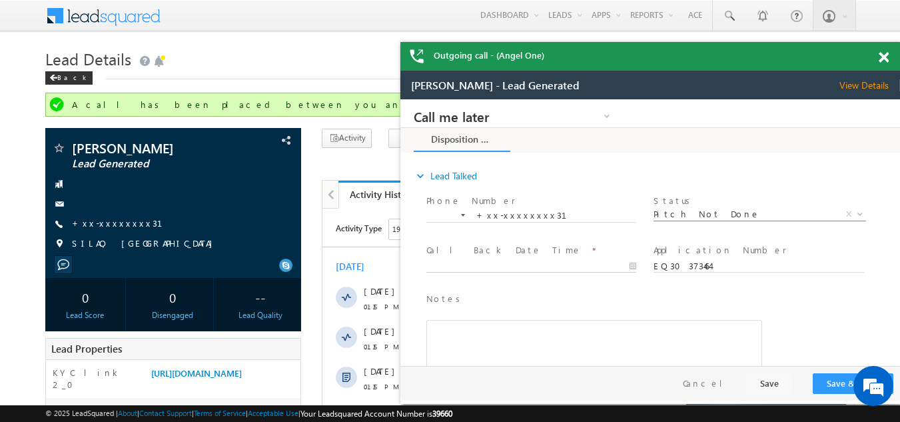
type input "10/11/25 1:19 PM"
click at [491, 262] on input "10/11/25 1:19 PM" at bounding box center [531, 266] width 210 height 13
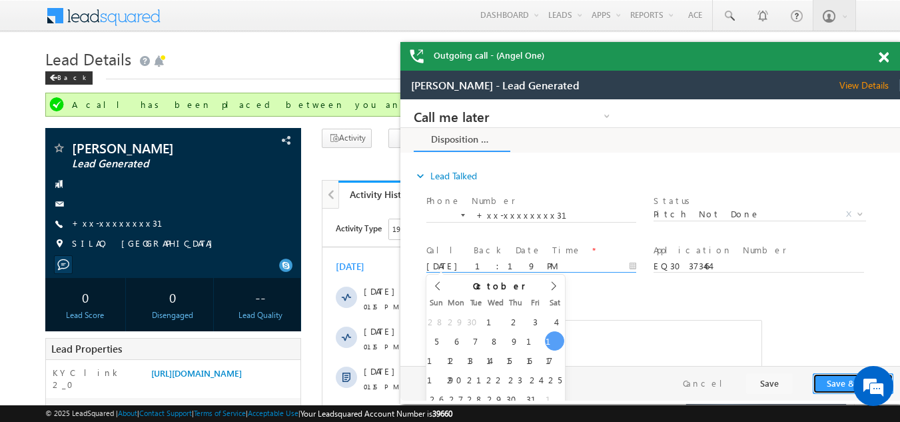
click at [833, 381] on button "Save & Close" at bounding box center [853, 383] width 81 height 21
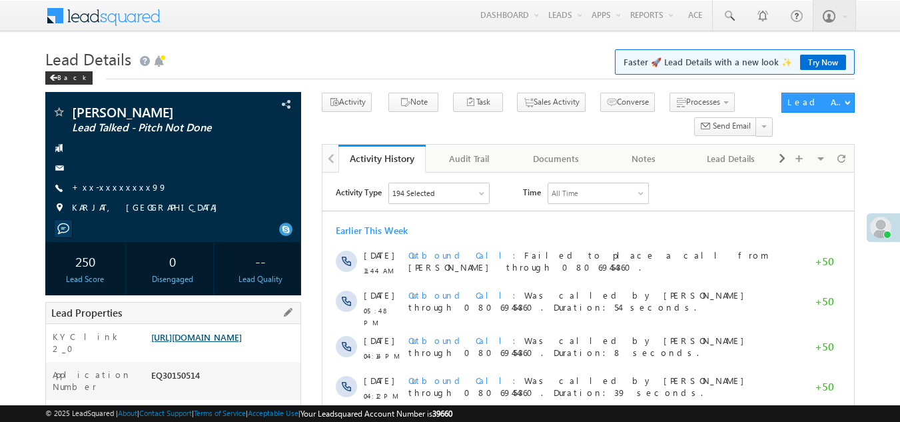
click at [212, 342] on link "[URL][DOMAIN_NAME]" at bounding box center [196, 336] width 91 height 11
click at [99, 186] on link "+xx-xxxxxxxx99" at bounding box center [119, 186] width 95 height 11
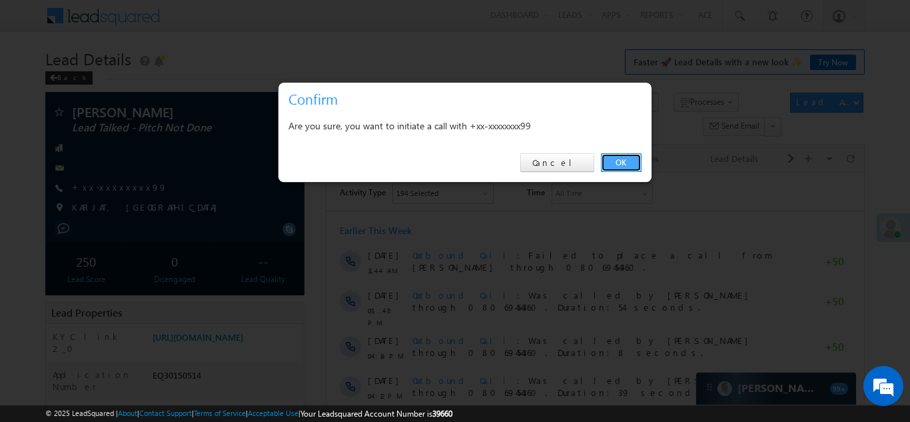
click at [617, 163] on link "OK" at bounding box center [621, 162] width 41 height 19
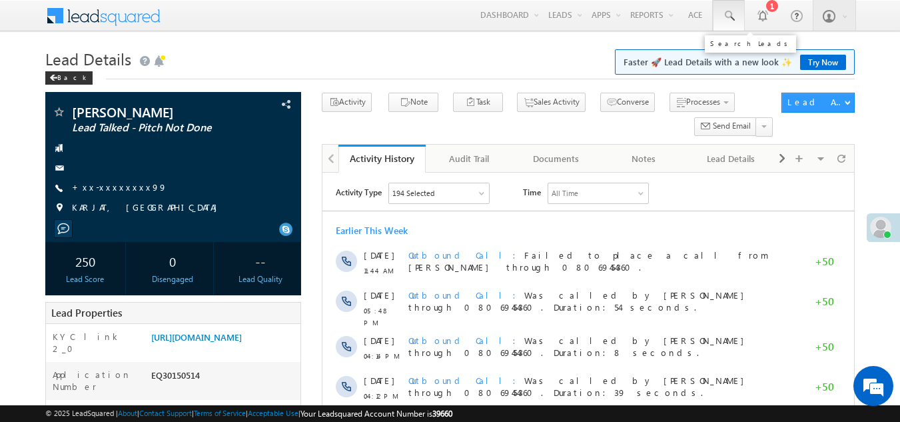
click at [728, 17] on span at bounding box center [728, 15] width 13 height 13
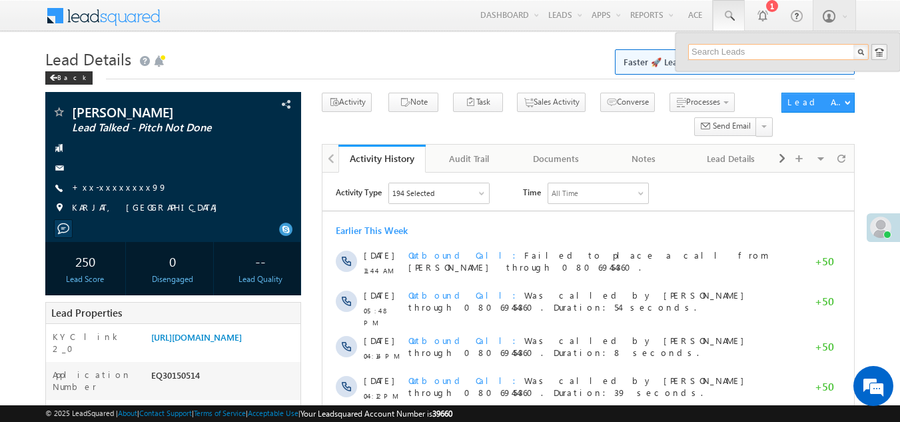
paste input "EQ30264766"
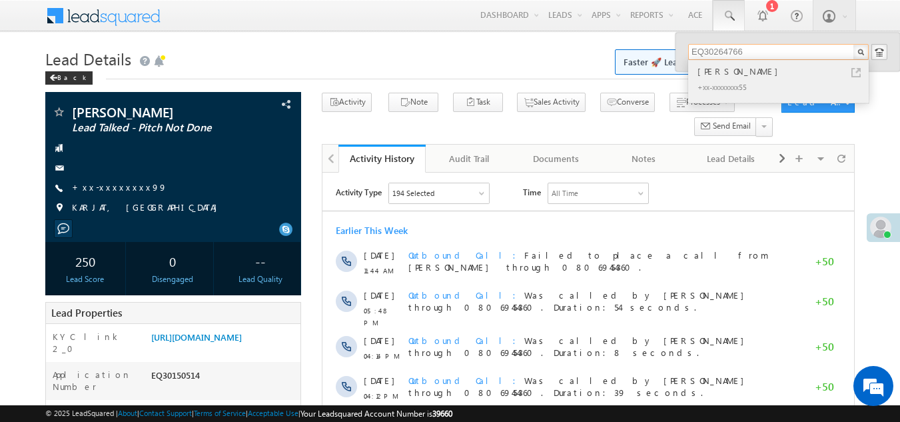
type input "EQ30264766"
click at [715, 73] on div "DILRUBA KHATUN" at bounding box center [784, 71] width 178 height 15
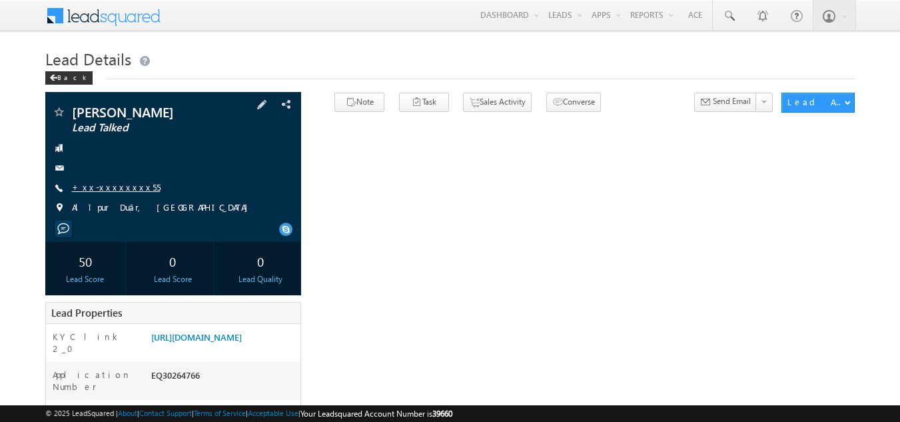
click at [96, 184] on link "+xx-xxxxxxxx55" at bounding box center [116, 186] width 89 height 11
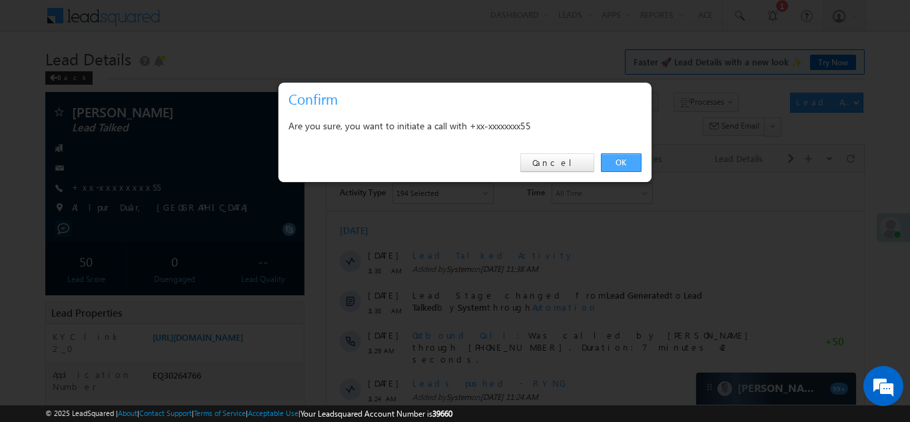
click at [617, 160] on link "OK" at bounding box center [621, 162] width 41 height 19
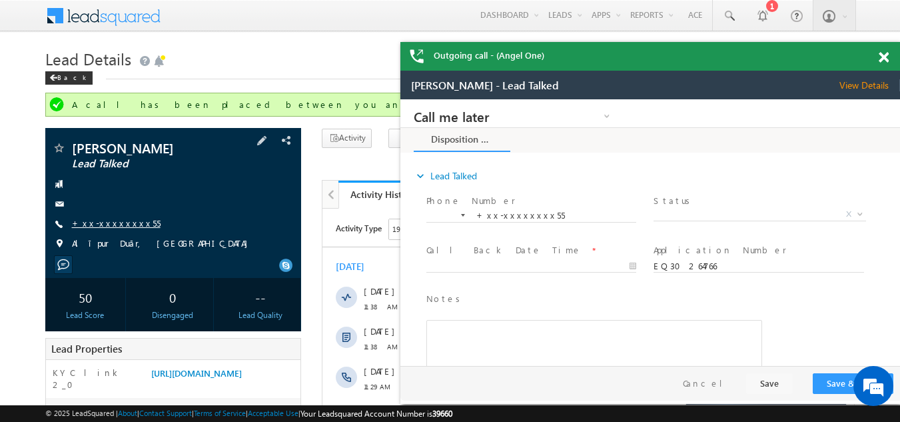
click at [102, 219] on link "+xx-xxxxxxxx55" at bounding box center [116, 222] width 89 height 11
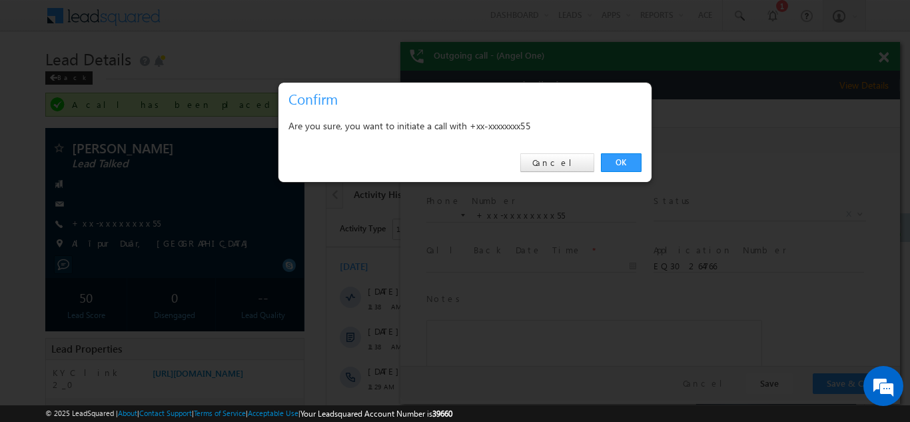
click at [883, 58] on div at bounding box center [455, 211] width 910 height 422
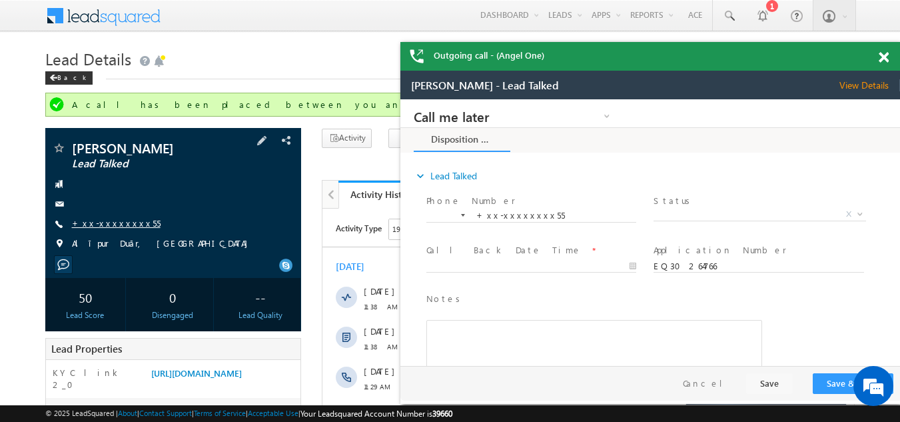
click at [107, 220] on link "+xx-xxxxxxxx55" at bounding box center [116, 222] width 89 height 11
click at [883, 58] on span at bounding box center [883, 57] width 10 height 11
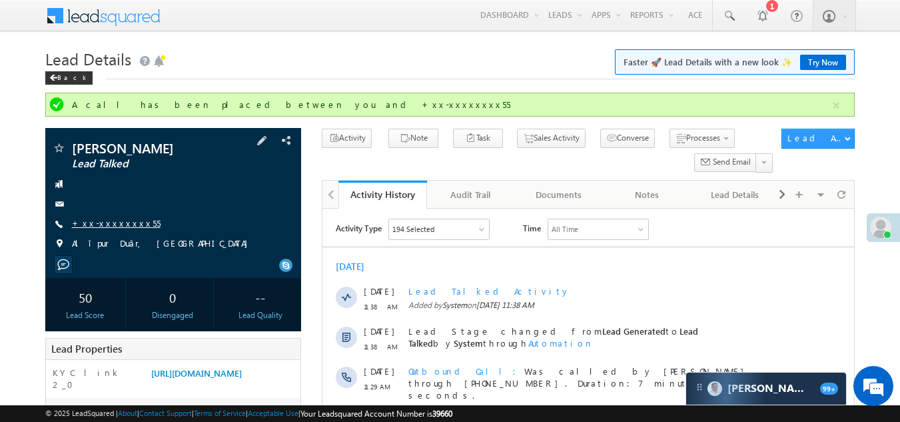
click at [109, 219] on link "+xx-xxxxxxxx55" at bounding box center [116, 222] width 89 height 11
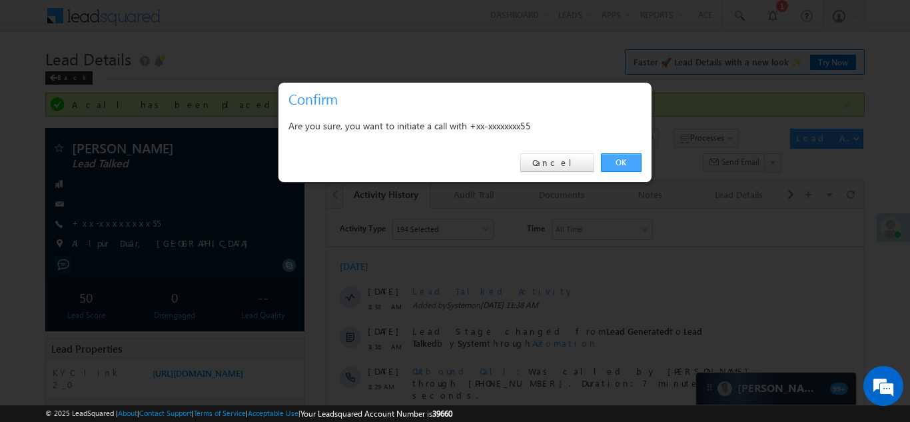
click at [613, 159] on link "OK" at bounding box center [621, 162] width 41 height 19
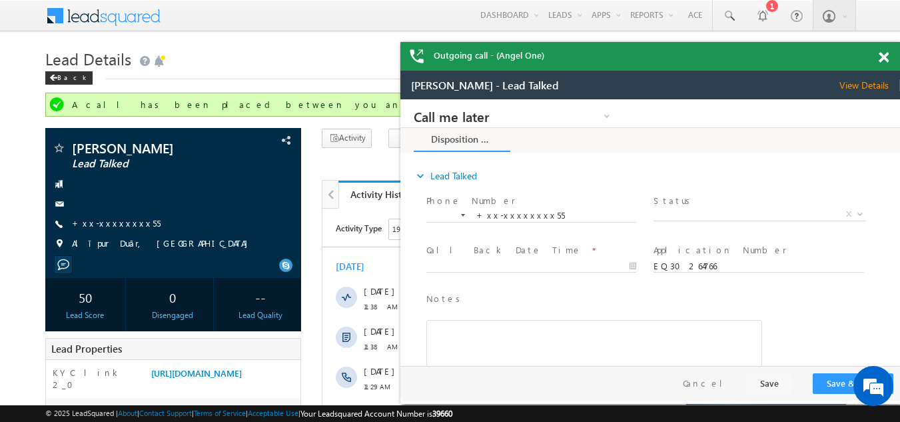
click at [884, 58] on span at bounding box center [883, 57] width 10 height 11
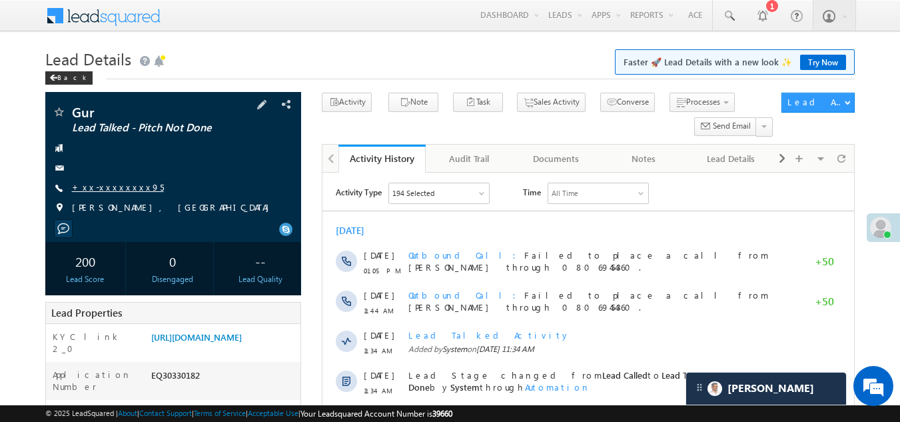
click at [95, 190] on link "+xx-xxxxxxxx95" at bounding box center [118, 186] width 92 height 11
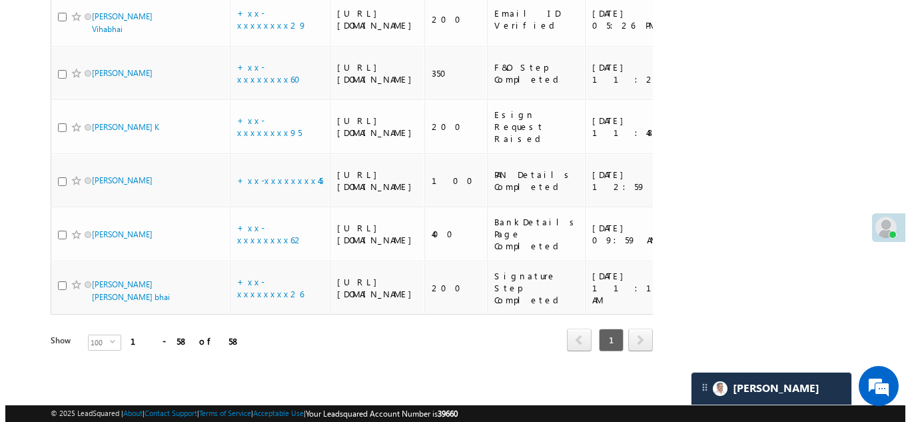
scroll to position [2966, 0]
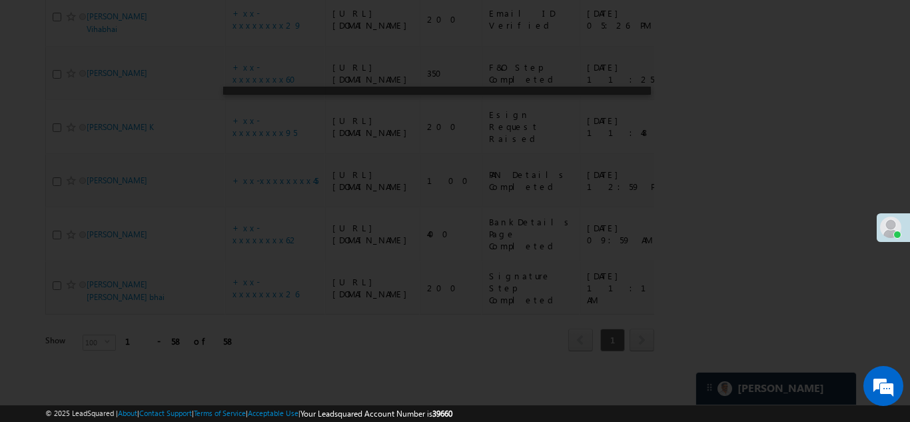
scroll to position [0, 0]
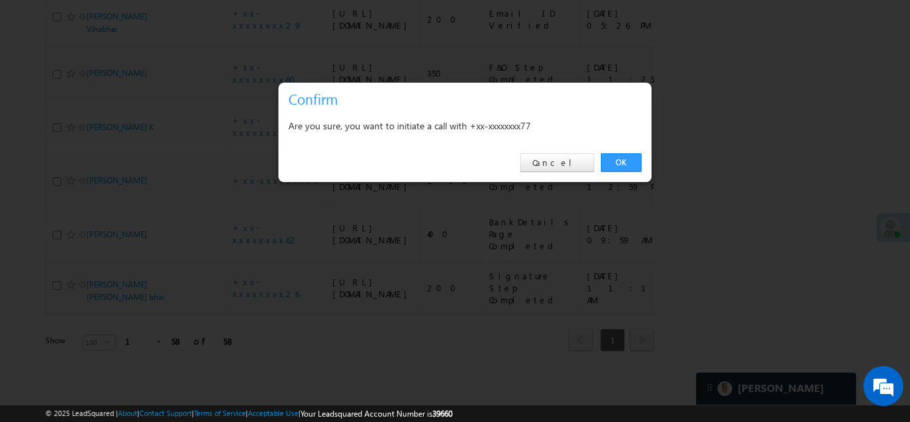
click at [619, 162] on link "OK" at bounding box center [621, 162] width 41 height 19
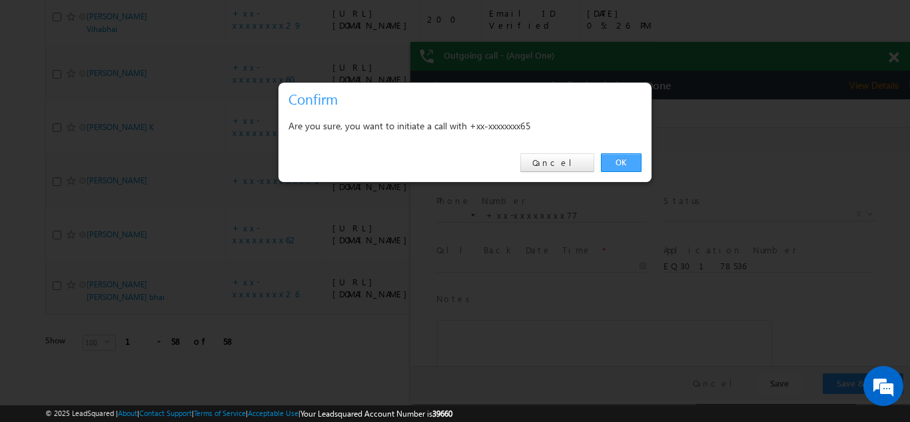
click at [614, 161] on link "OK" at bounding box center [621, 162] width 41 height 19
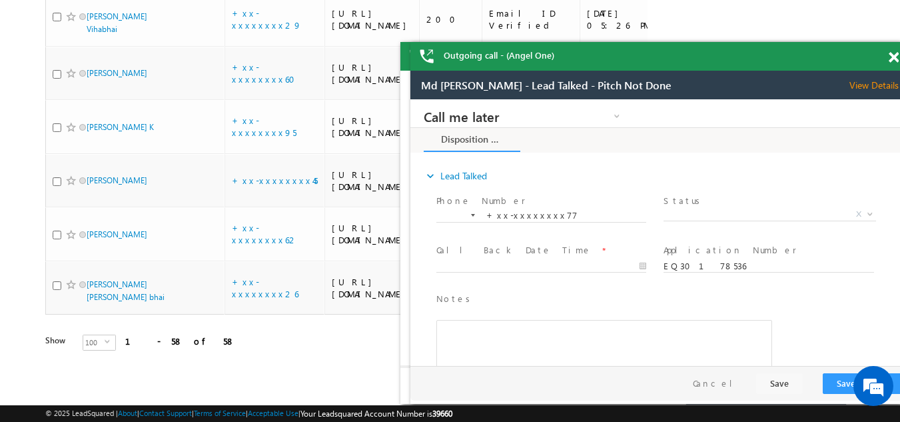
click at [870, 84] on span "View Details" at bounding box center [879, 85] width 61 height 12
click at [892, 58] on span at bounding box center [893, 57] width 10 height 11
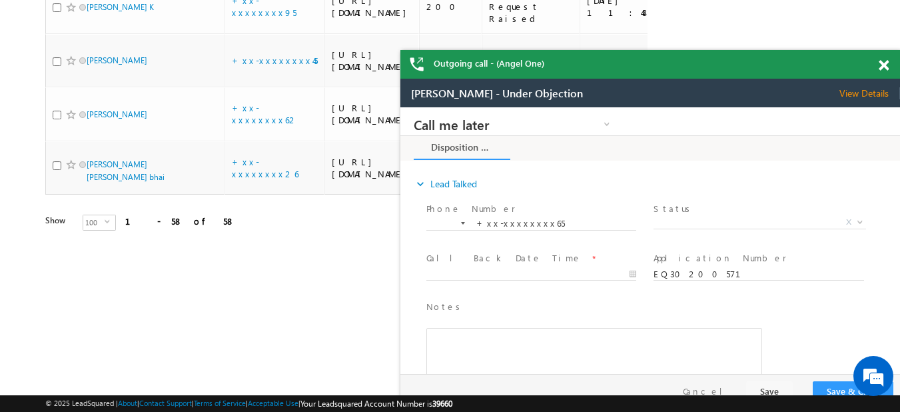
drag, startPoint x: 590, startPoint y: 71, endPoint x: 430, endPoint y: 67, distance: 159.9
click at [430, 67] on div "Outgoing call - (Angel One)" at bounding box center [650, 64] width 500 height 29
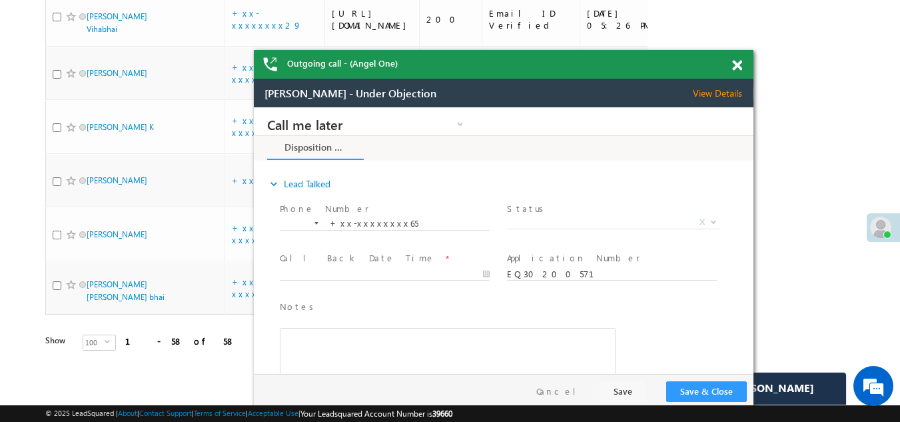
click at [736, 63] on span at bounding box center [737, 65] width 10 height 11
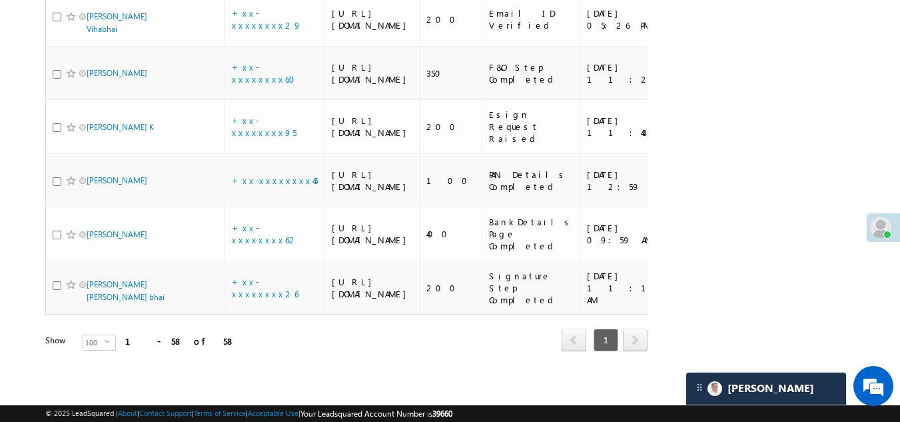
scroll to position [3135, 0]
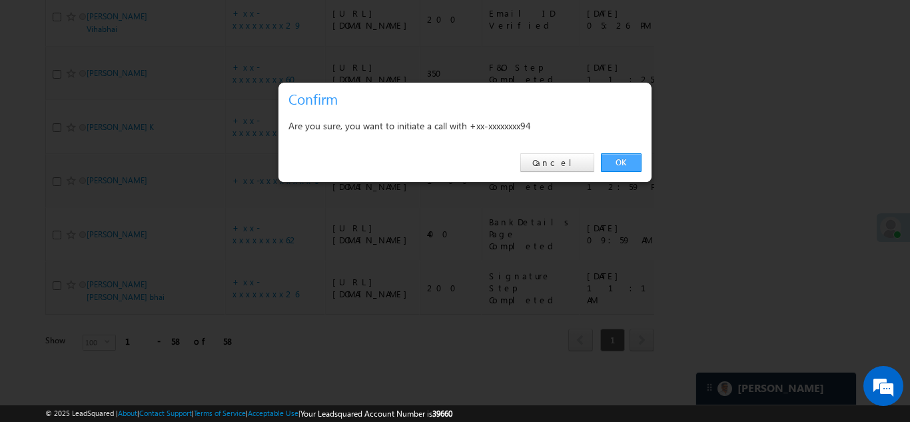
click at [621, 161] on link "OK" at bounding box center [621, 162] width 41 height 19
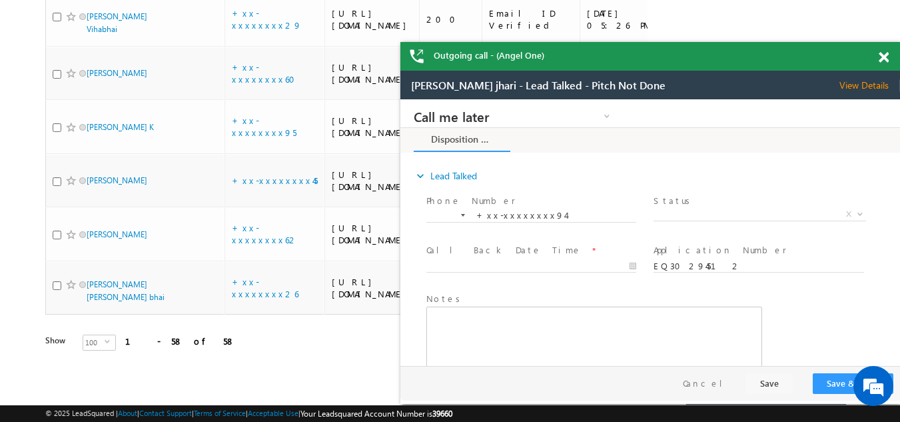
scroll to position [0, 0]
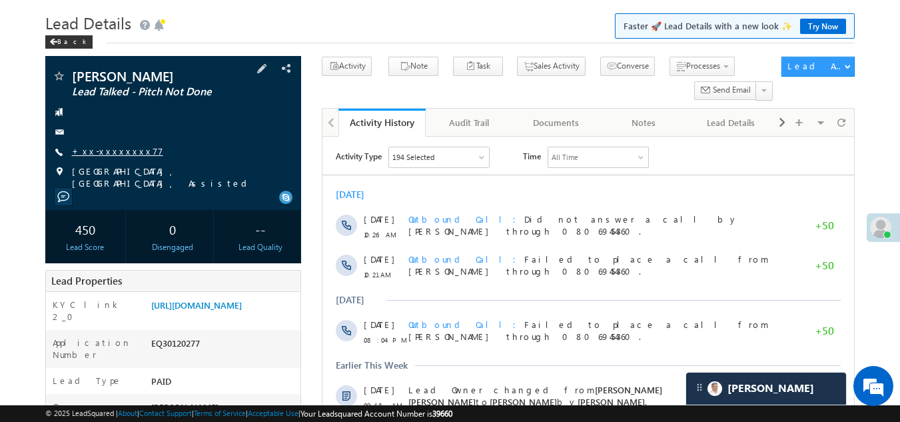
click at [107, 147] on link "+xx-xxxxxxxx77" at bounding box center [117, 150] width 91 height 11
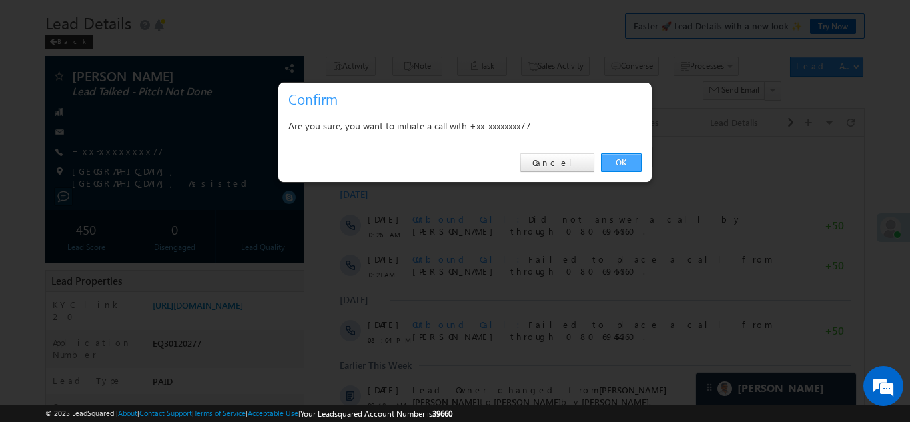
click at [623, 163] on link "OK" at bounding box center [621, 162] width 41 height 19
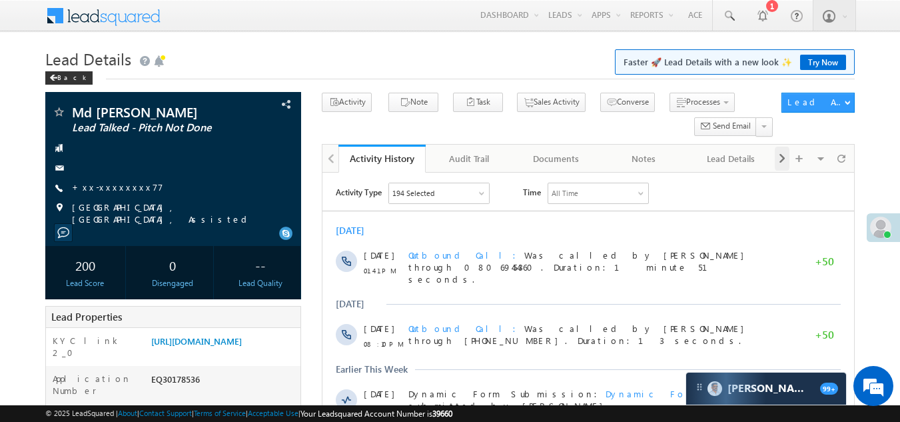
click at [779, 157] on span at bounding box center [782, 159] width 8 height 24
click at [779, 159] on span at bounding box center [782, 159] width 8 height 24
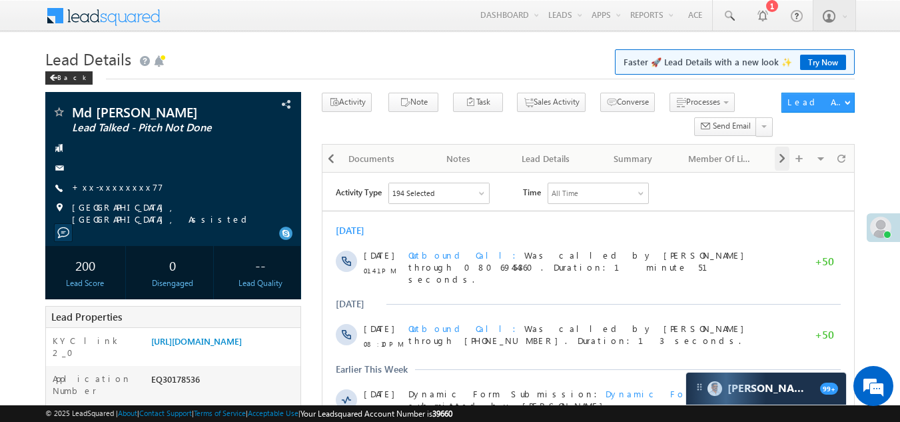
click at [779, 159] on span at bounding box center [782, 159] width 8 height 24
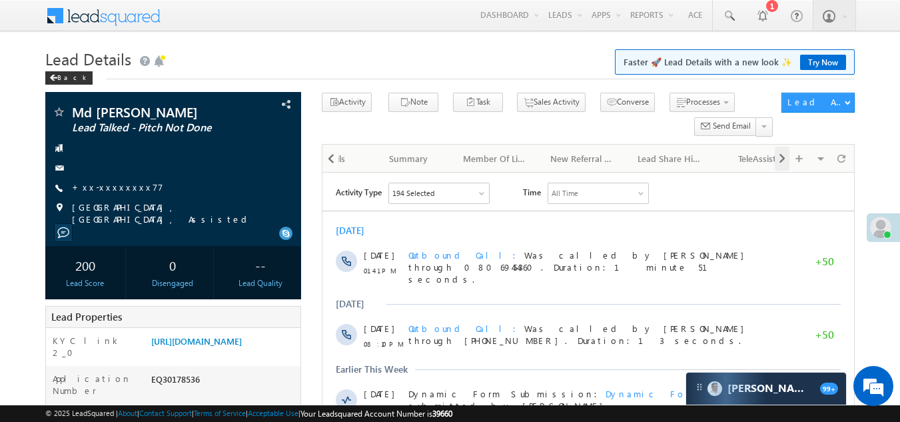
click at [779, 159] on span at bounding box center [782, 159] width 8 height 24
click at [460, 157] on div "New Referral Leads" at bounding box center [468, 159] width 65 height 16
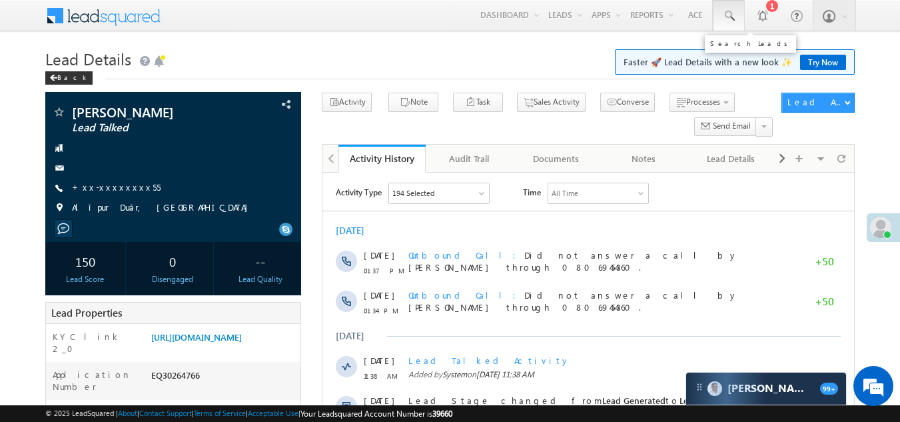
click at [731, 17] on span at bounding box center [728, 15] width 13 height 13
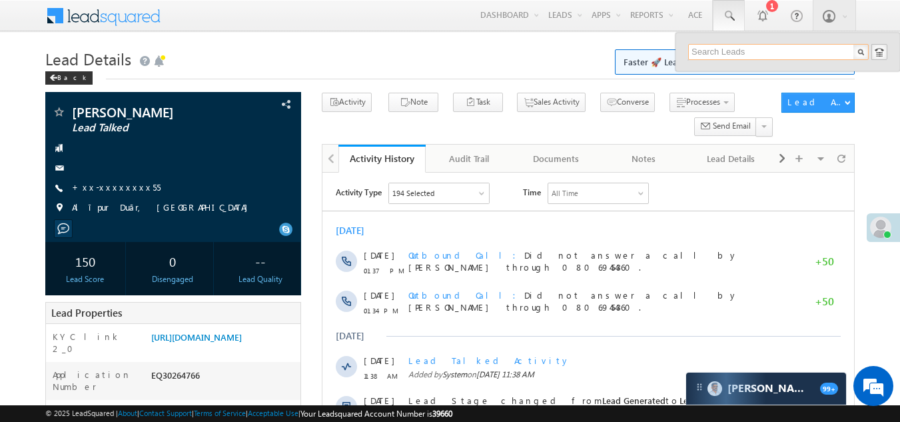
paste input "Johirul islam sheikh"
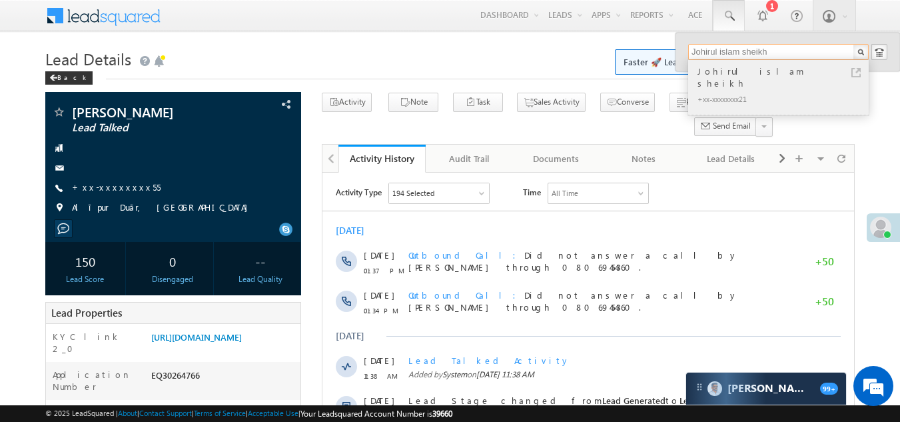
type input "Johirul islam sheikh"
click at [723, 91] on div "+xx-xxxxxxxx21" at bounding box center [784, 99] width 178 height 16
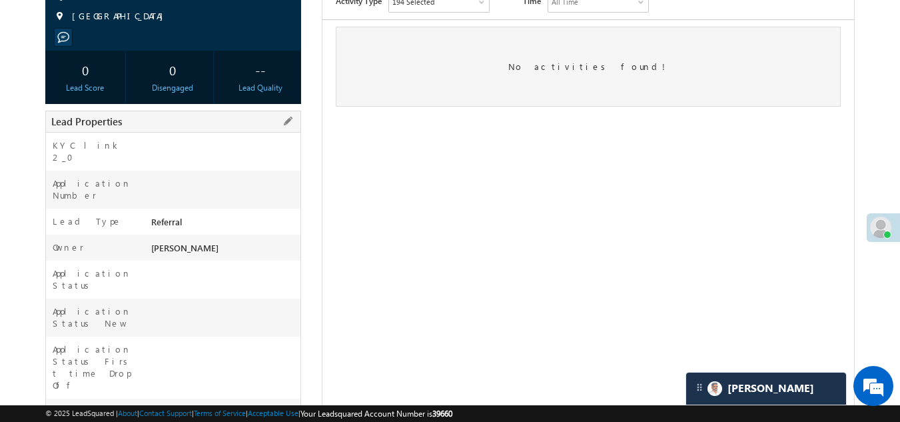
scroll to position [200, 0]
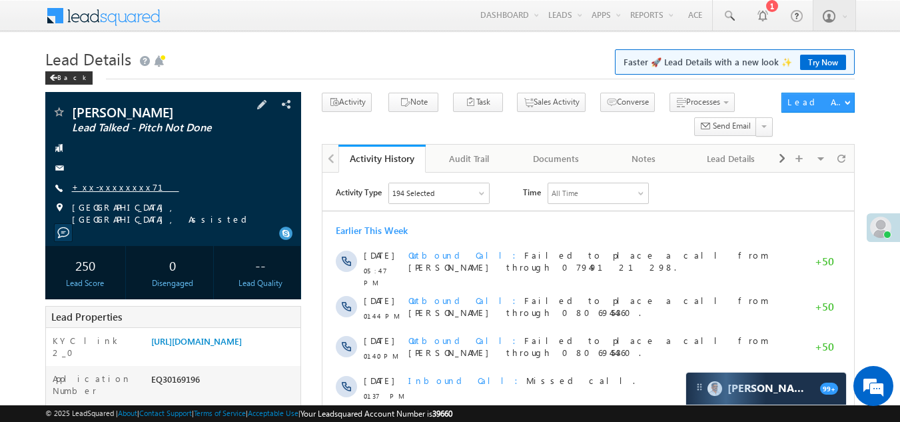
click at [109, 188] on link "+xx-xxxxxxxx71" at bounding box center [125, 186] width 107 height 11
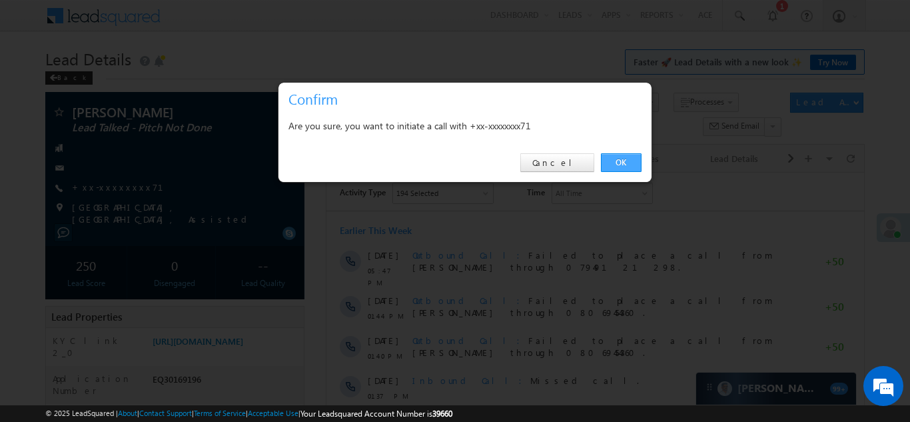
click at [623, 159] on link "OK" at bounding box center [621, 162] width 41 height 19
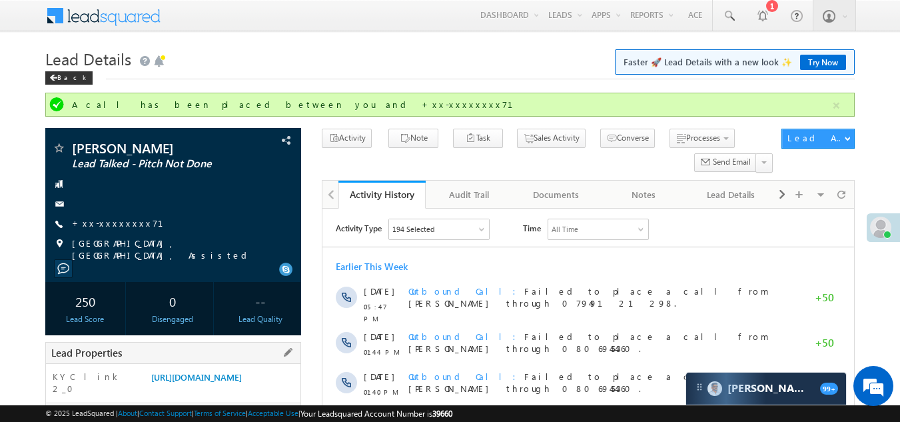
click at [201, 342] on div "Lead Properties" at bounding box center [173, 353] width 256 height 22
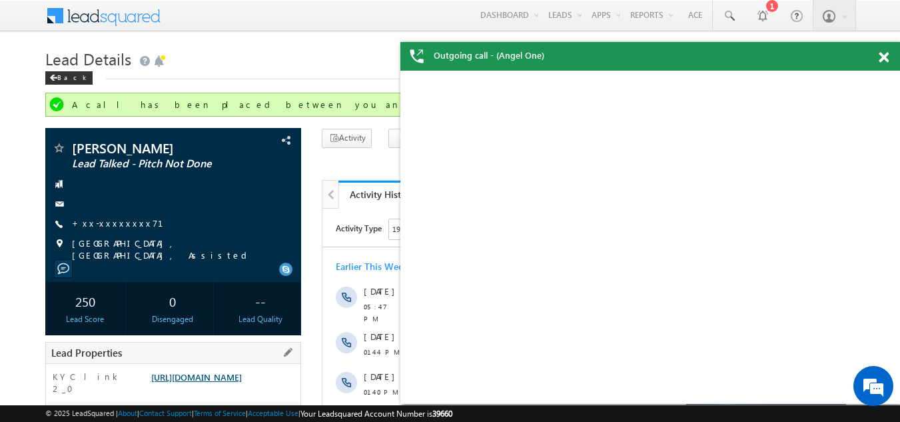
click at [205, 382] on link "https://angelbroking1-pk3em7sa.customui-test.leadsquared.com?leadId=de2a4f44-b4…" at bounding box center [196, 376] width 91 height 11
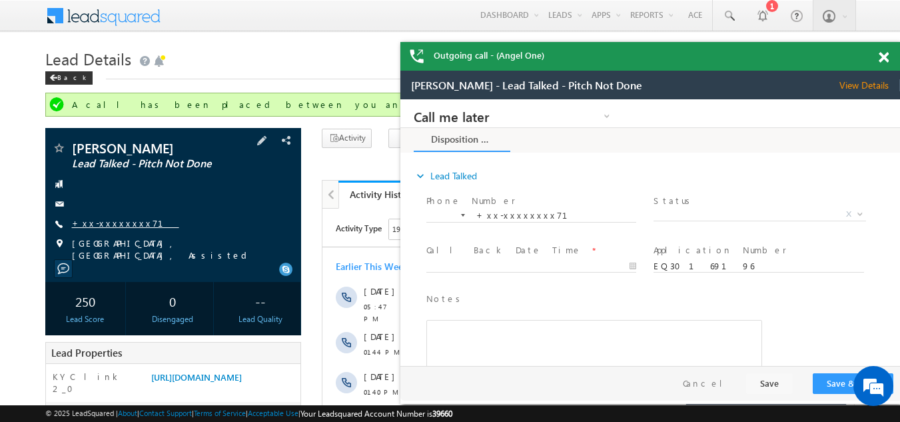
click at [116, 226] on link "+xx-xxxxxxxx71" at bounding box center [125, 222] width 107 height 11
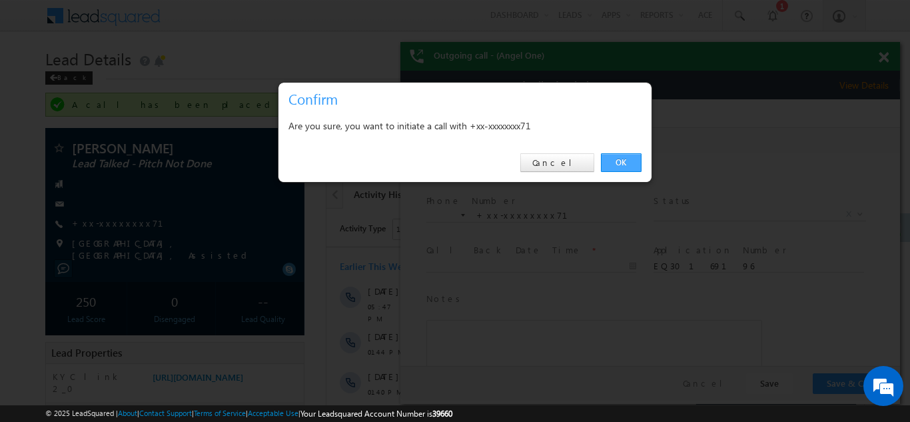
click at [623, 161] on link "OK" at bounding box center [621, 162] width 41 height 19
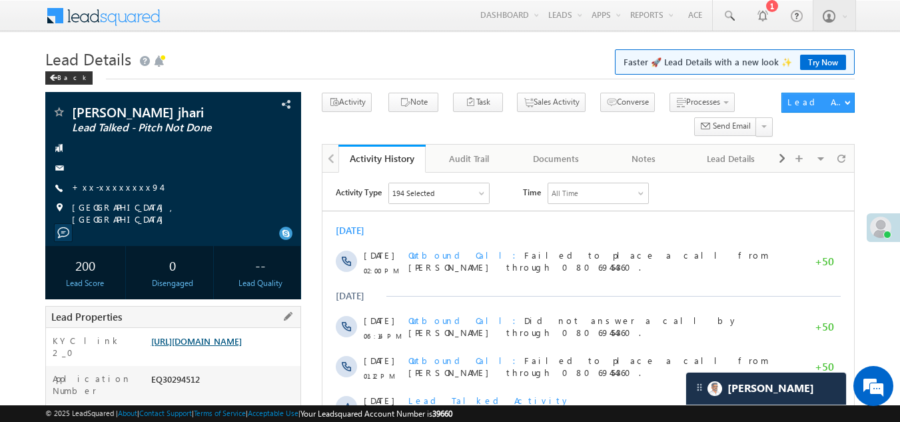
click at [210, 346] on link "[URL][DOMAIN_NAME]" at bounding box center [196, 340] width 91 height 11
click at [216, 339] on link "https://angelbroking1-pk3em7sa.customui-test.leadsquared.com?leadId=95220119-42…" at bounding box center [196, 340] width 91 height 11
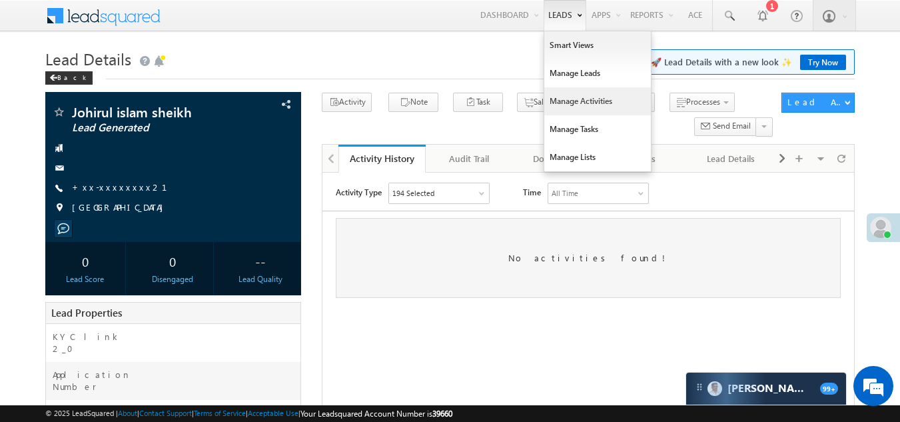
click at [579, 107] on link "Manage Activities" at bounding box center [597, 101] width 107 height 28
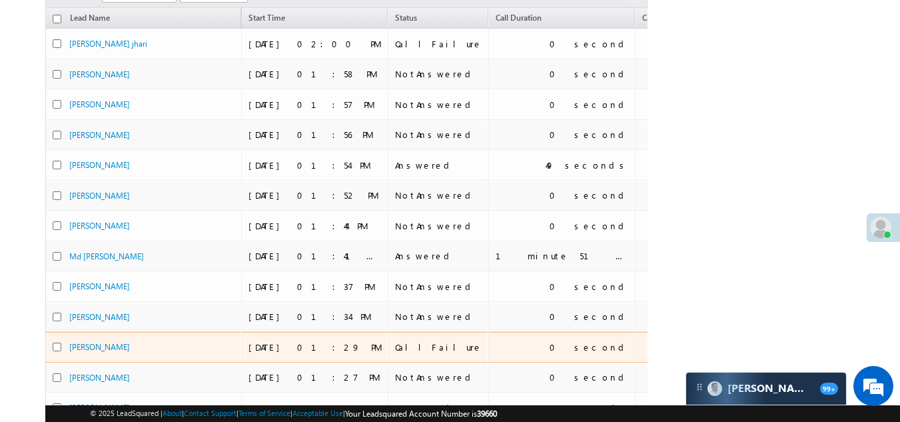
scroll to position [32, 0]
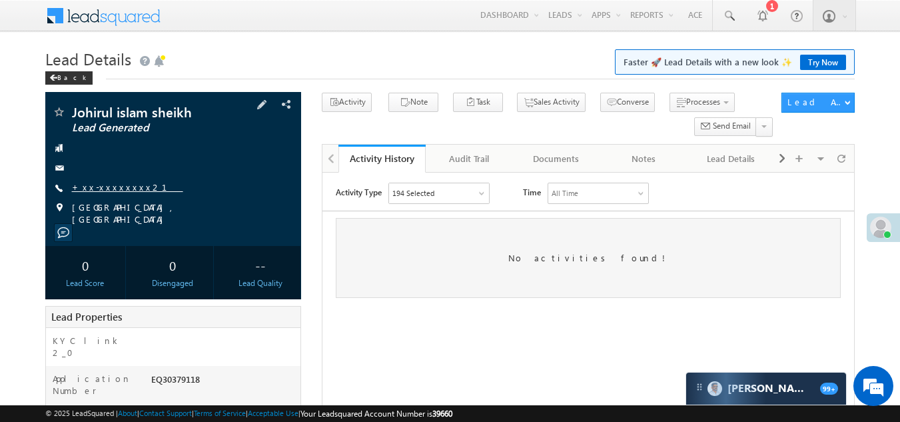
click at [115, 184] on link "+xx-xxxxxxxx21" at bounding box center [127, 186] width 111 height 11
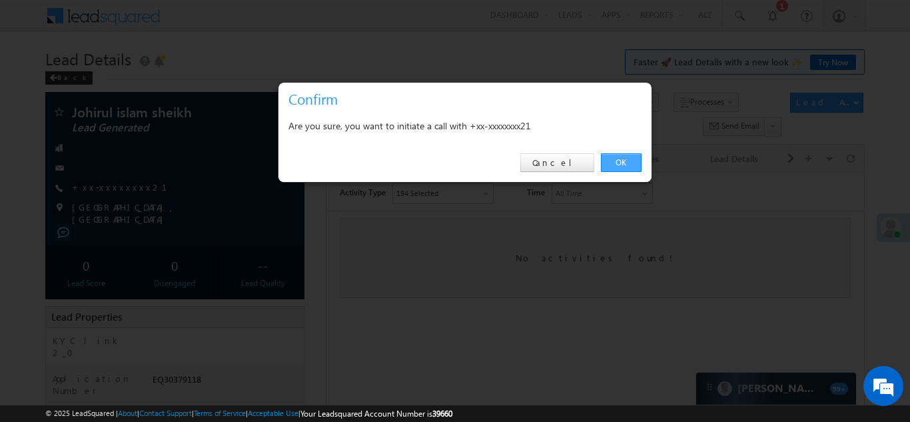
click at [613, 159] on link "OK" at bounding box center [621, 162] width 41 height 19
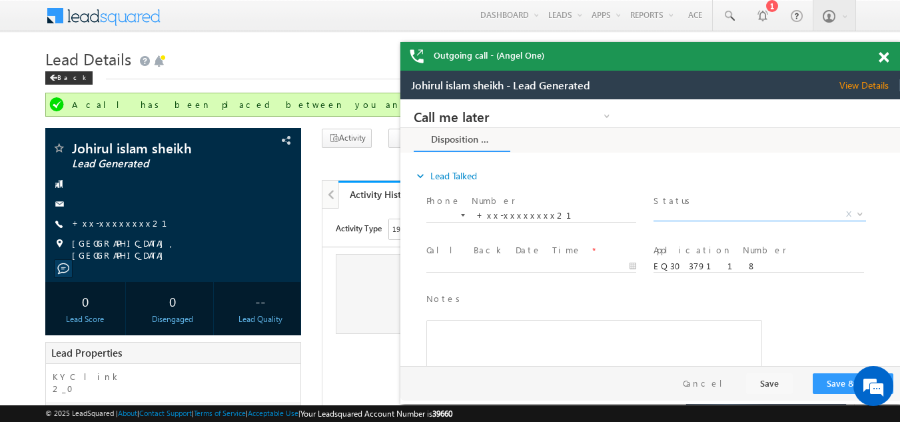
click at [715, 213] on span "X" at bounding box center [759, 214] width 212 height 13
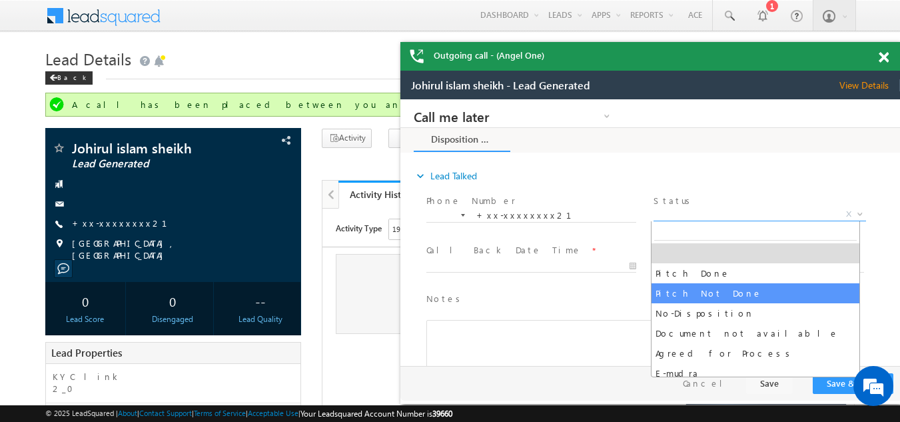
select select "Pitch Not Done"
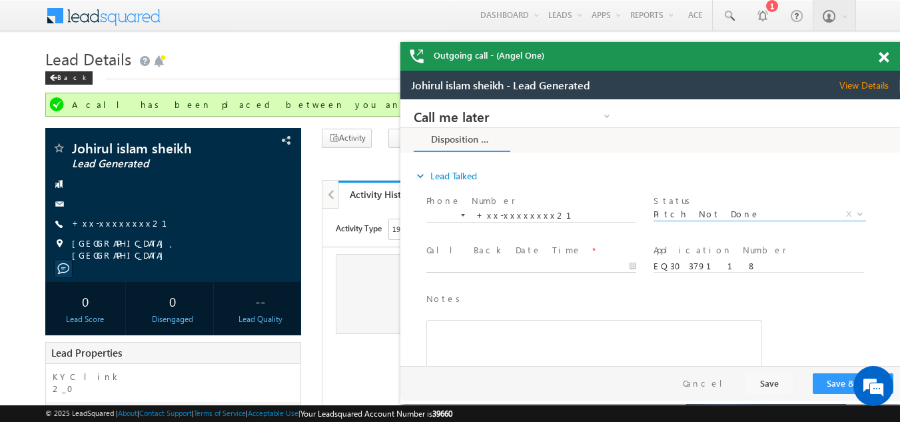
type input "10/11/25 2:08 PM"
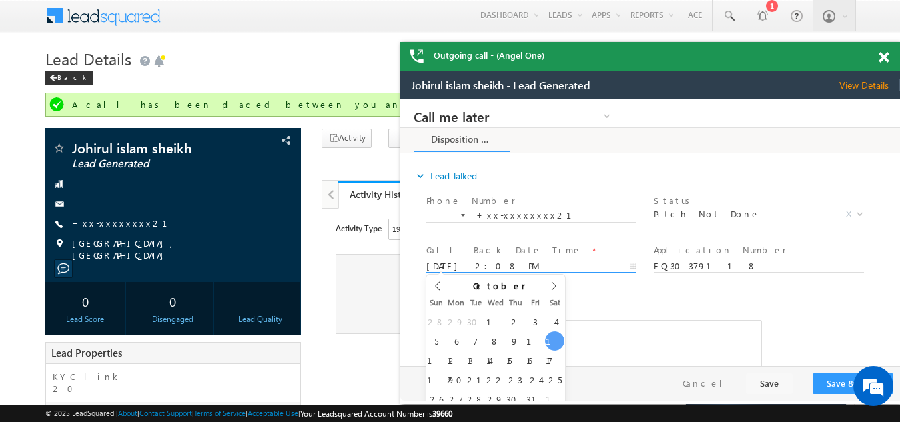
click at [478, 261] on input "10/11/25 2:08 PM" at bounding box center [531, 266] width 210 height 13
click at [830, 382] on button "Save & Close" at bounding box center [853, 383] width 81 height 21
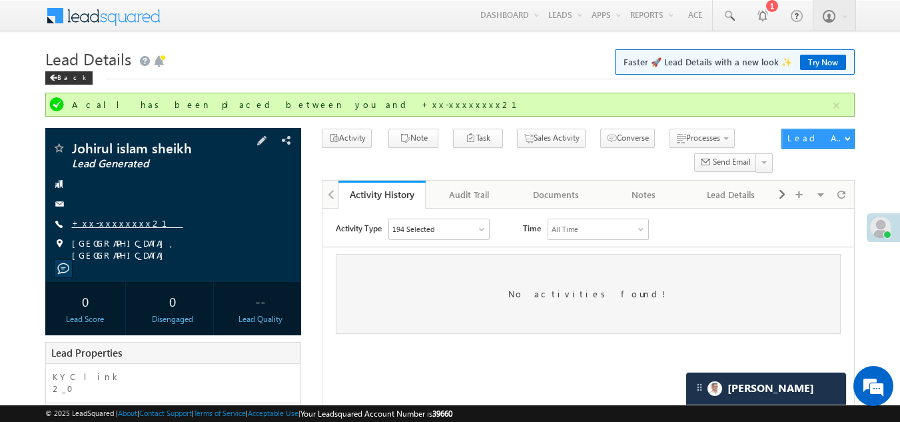
click at [105, 219] on link "+xx-xxxxxxxx21" at bounding box center [127, 222] width 111 height 11
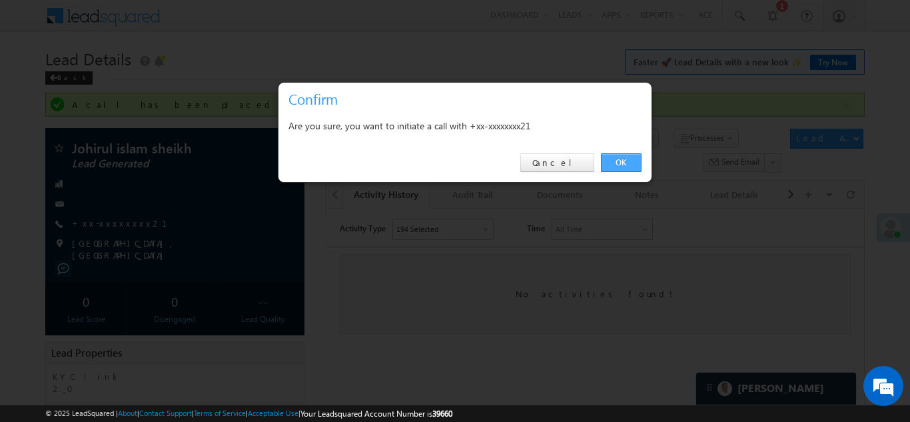
click at [622, 157] on link "OK" at bounding box center [621, 162] width 41 height 19
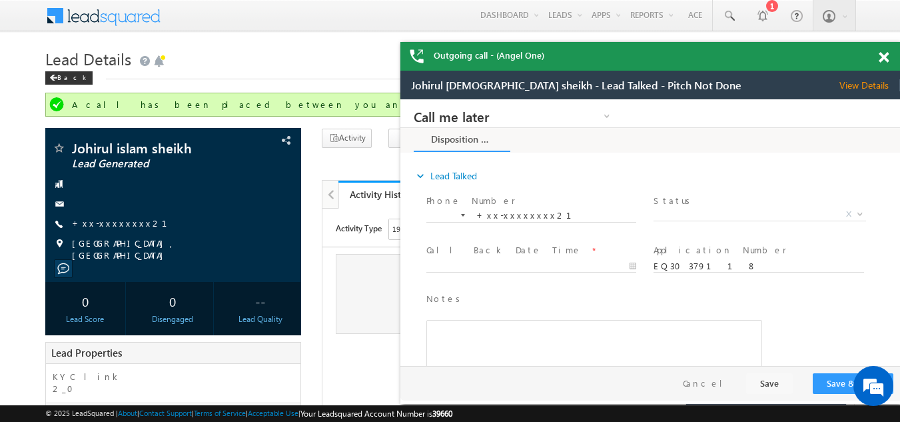
click at [884, 57] on span at bounding box center [883, 57] width 10 height 11
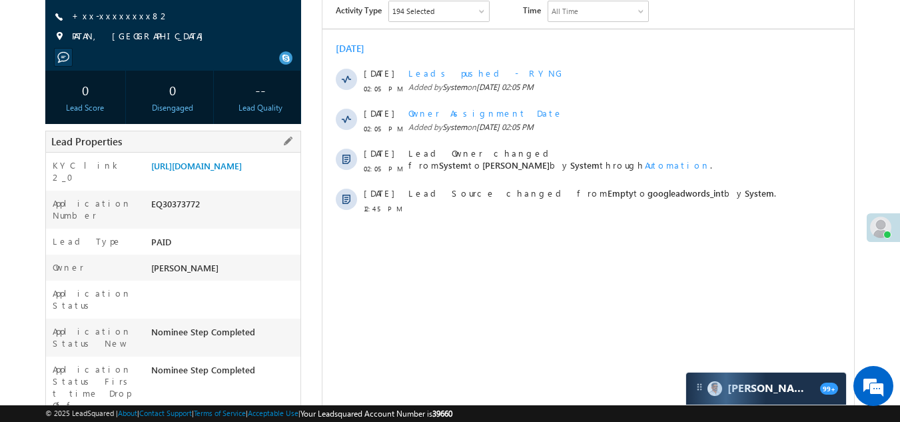
scroll to position [133, 0]
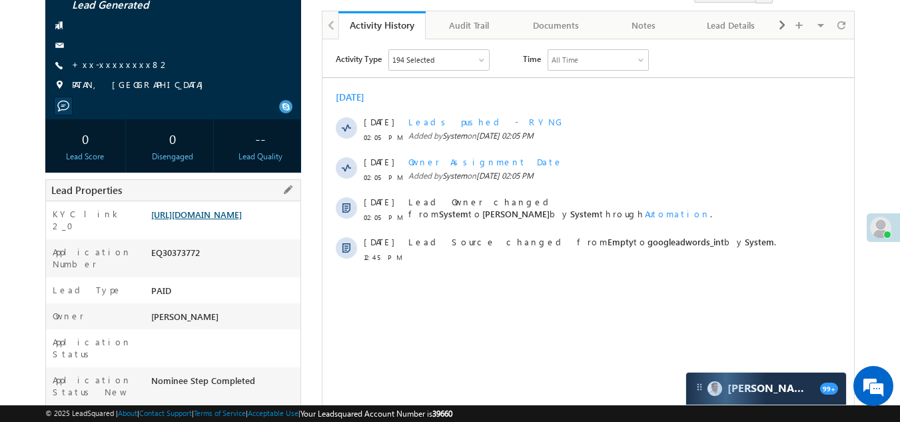
click at [214, 218] on link "[URL][DOMAIN_NAME]" at bounding box center [196, 213] width 91 height 11
click at [98, 65] on link "+xx-xxxxxxxx82" at bounding box center [121, 64] width 98 height 11
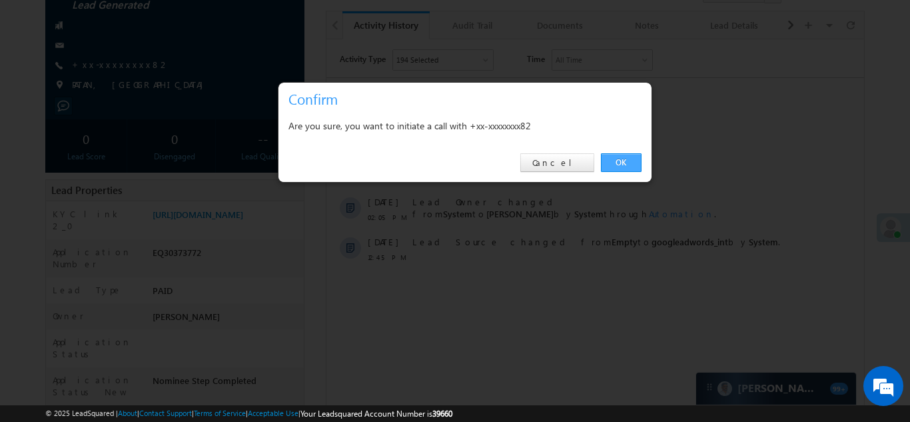
click at [616, 161] on link "OK" at bounding box center [621, 162] width 41 height 19
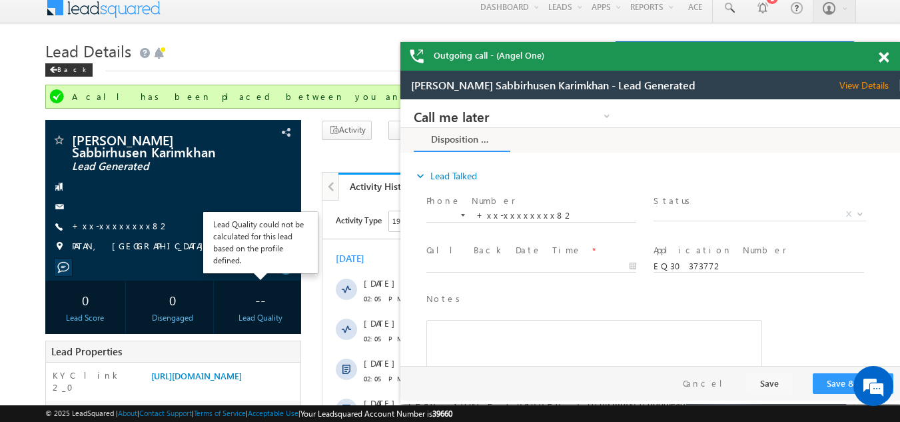
scroll to position [0, 0]
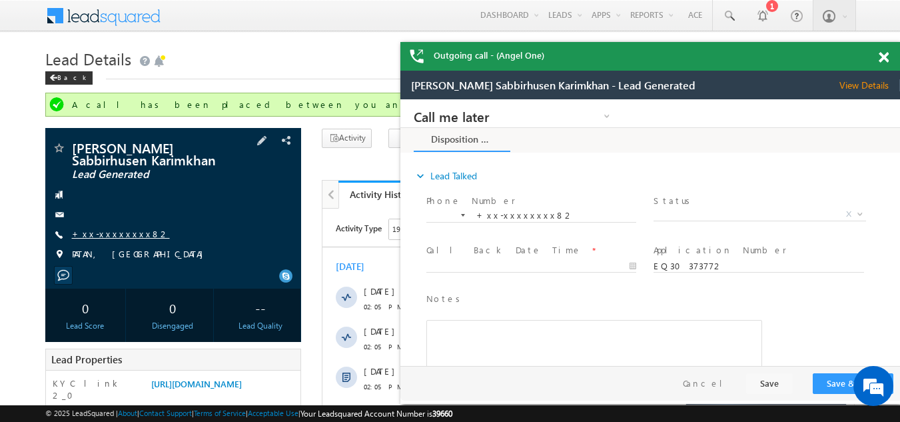
click at [108, 232] on link "+xx-xxxxxxxx82" at bounding box center [121, 233] width 98 height 11
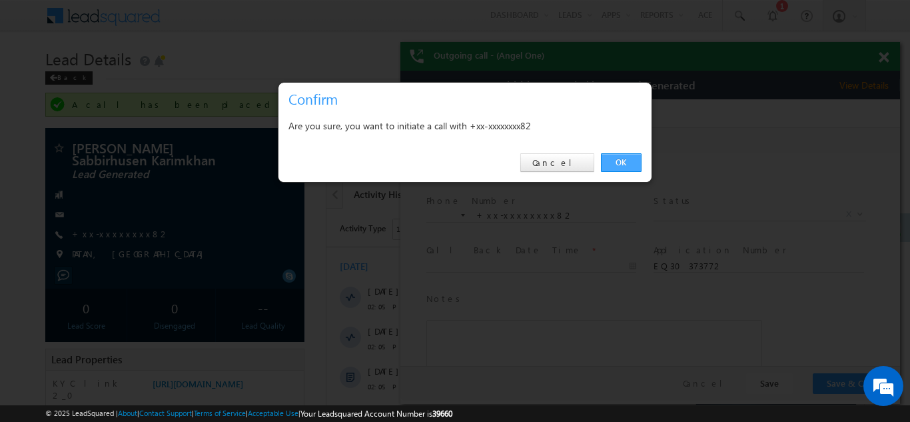
click at [619, 159] on link "OK" at bounding box center [621, 162] width 41 height 19
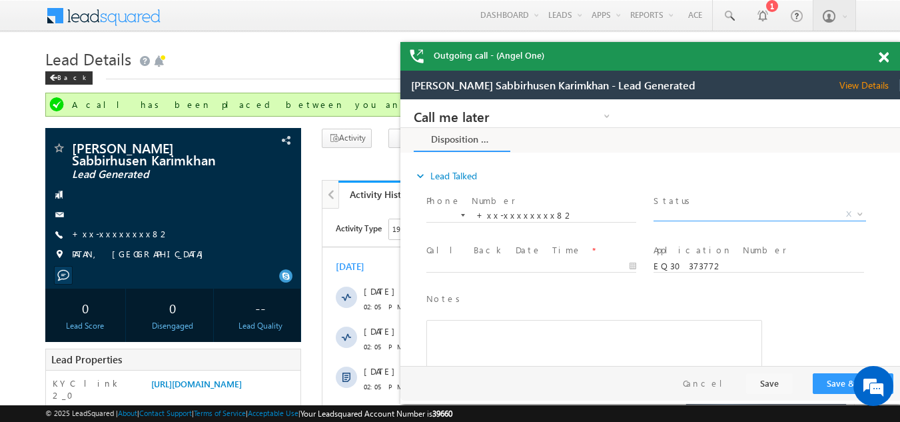
click at [745, 214] on span "X" at bounding box center [759, 214] width 212 height 13
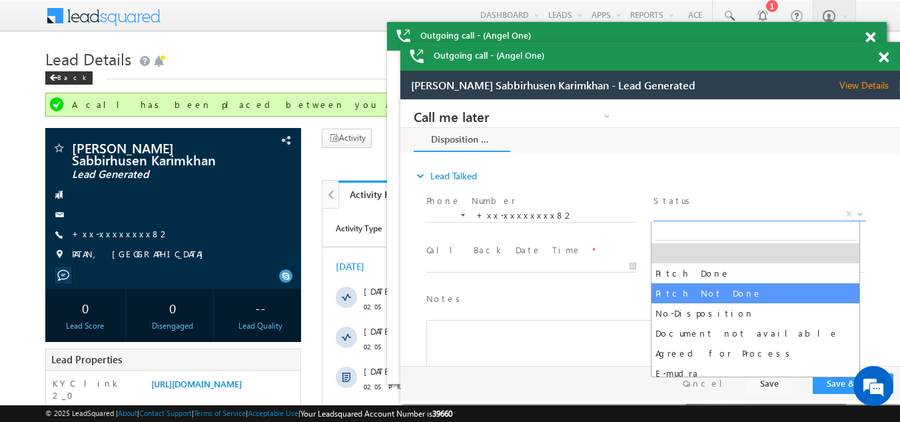
select select "Pitch Not Done"
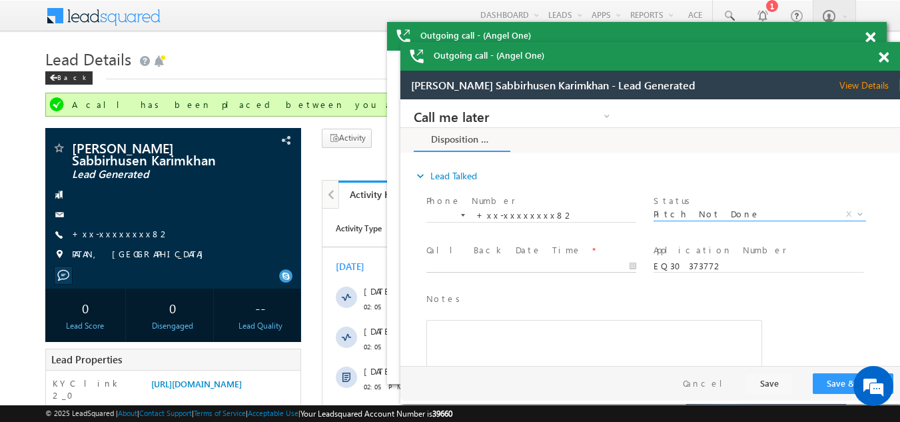
click at [488, 264] on body "Call me later Campaign Success Commitment Cross Sell Customer Drop-off reasons …" at bounding box center [650, 232] width 500 height 266
type input "10/11/25 2:12 PM"
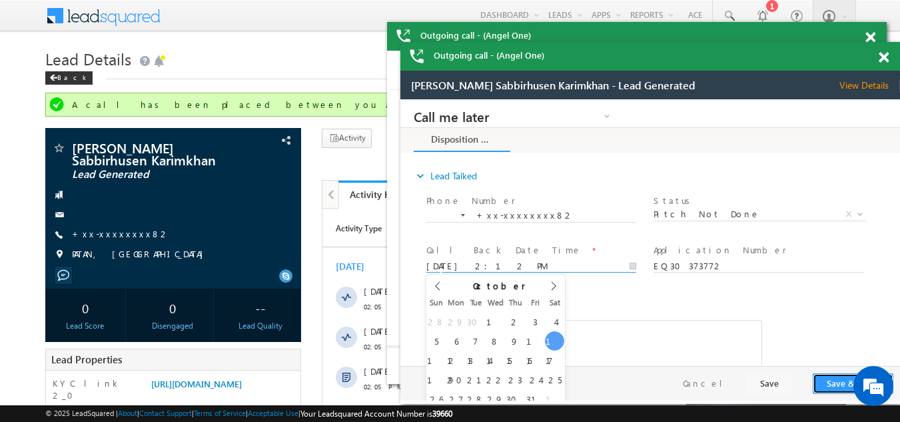
click at [840, 379] on button "Save & Close" at bounding box center [853, 383] width 81 height 21
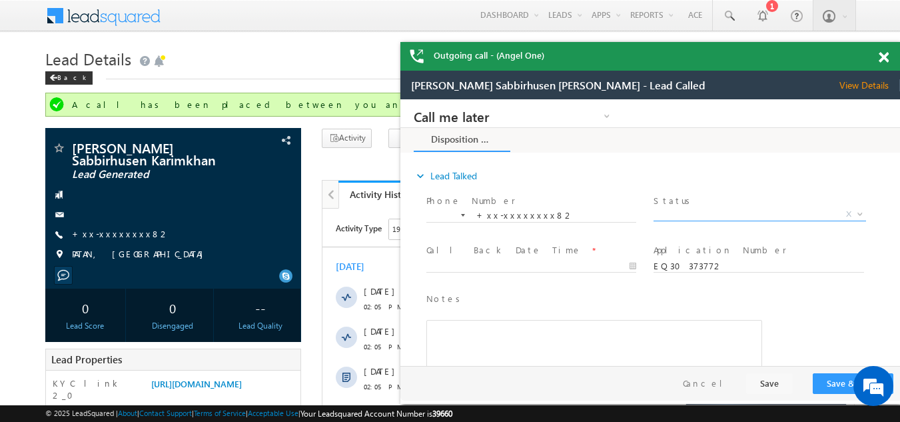
click at [719, 210] on span "X" at bounding box center [759, 214] width 212 height 13
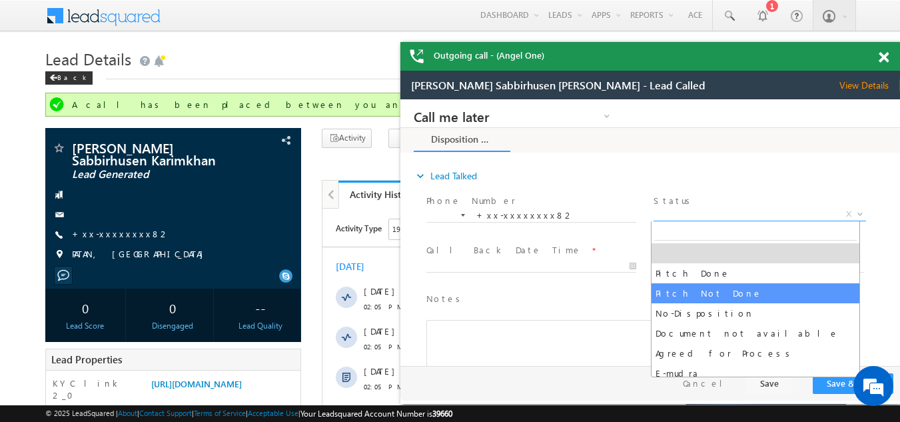
select select "Pitch Not Done"
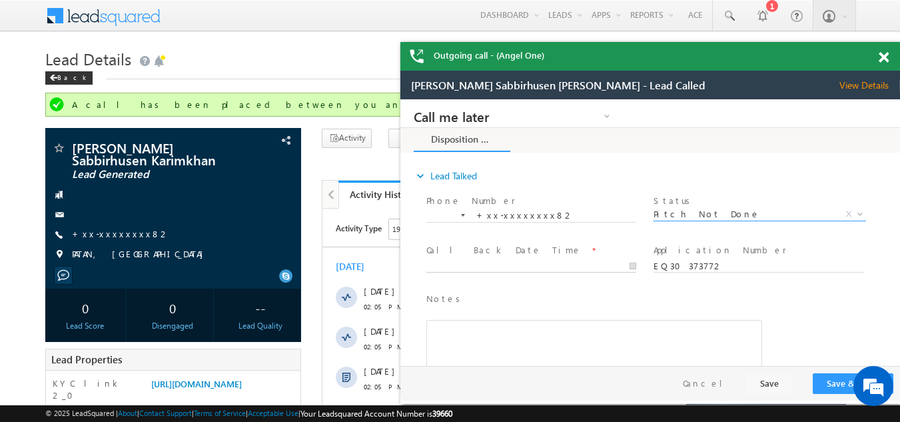
type input "10/11/25 2:14 PM"
click at [479, 264] on input "10/11/25 2:14 PM" at bounding box center [531, 266] width 210 height 13
click at [823, 384] on button "Save & Close" at bounding box center [853, 383] width 81 height 21
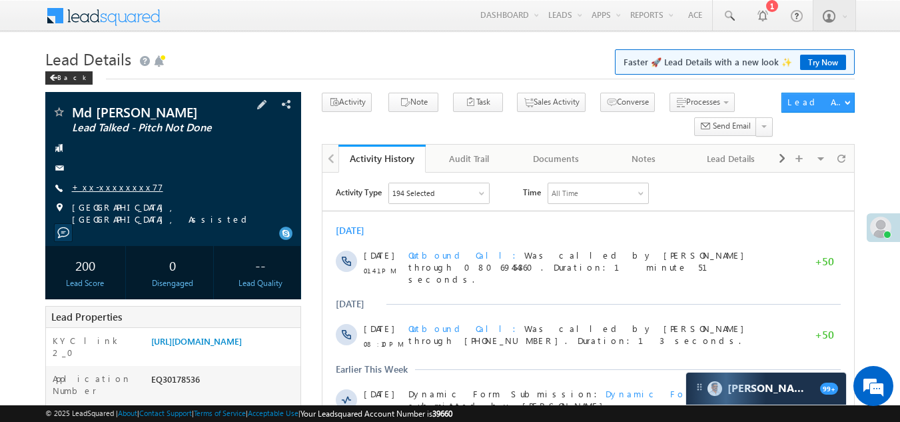
click at [107, 184] on link "+xx-xxxxxxxx77" at bounding box center [117, 186] width 91 height 11
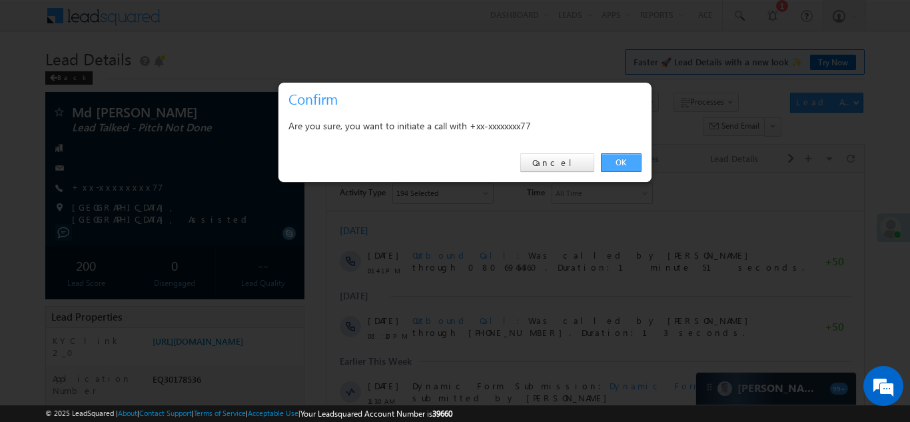
click at [621, 157] on link "OK" at bounding box center [621, 162] width 41 height 19
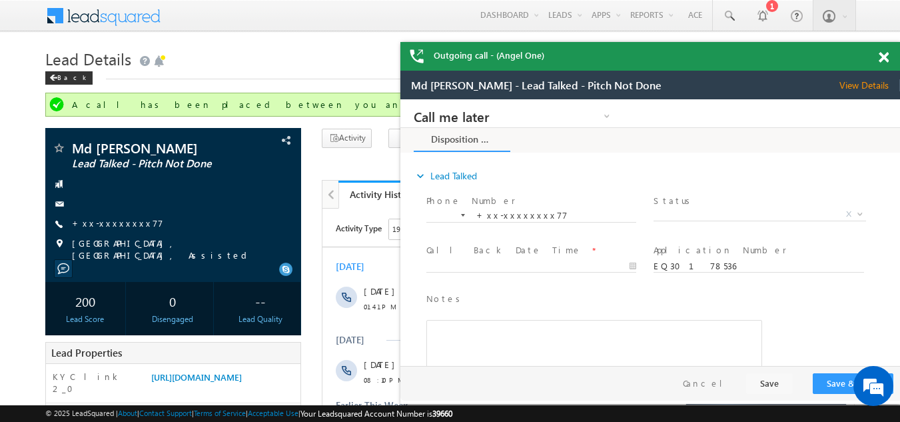
click at [883, 59] on span at bounding box center [883, 57] width 10 height 11
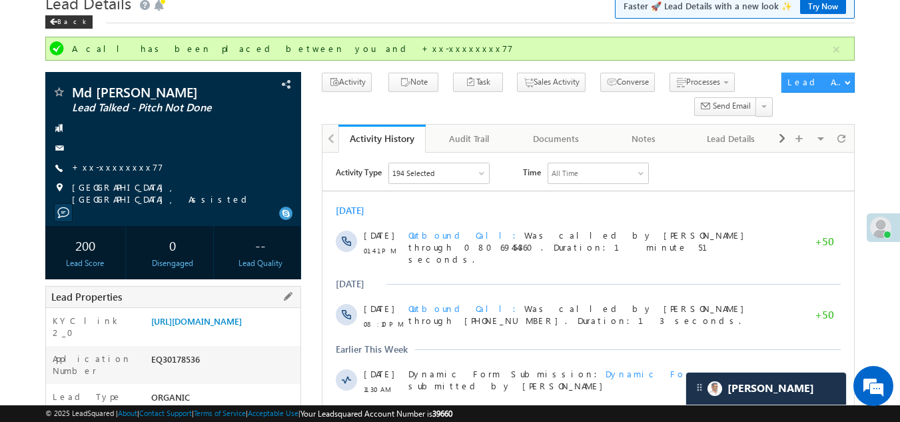
scroll to position [133, 0]
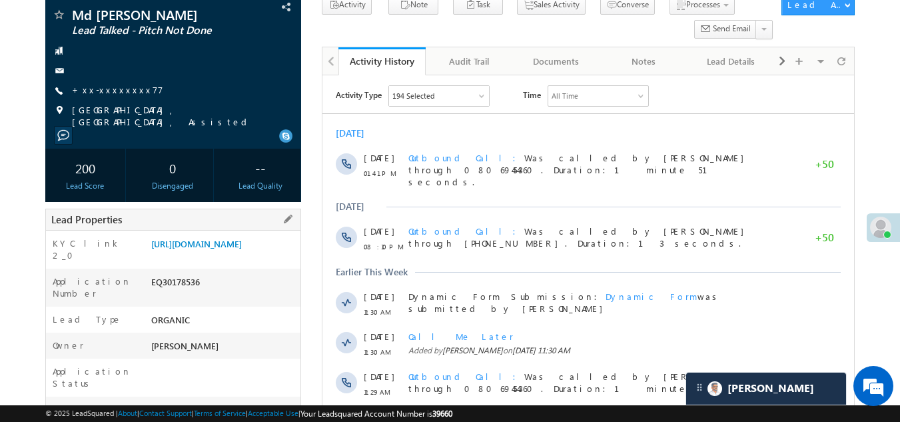
drag, startPoint x: 151, startPoint y: 298, endPoint x: 208, endPoint y: 296, distance: 57.3
click at [208, 294] on div "EQ30178536" at bounding box center [224, 284] width 153 height 19
copy div "EQ30178536"
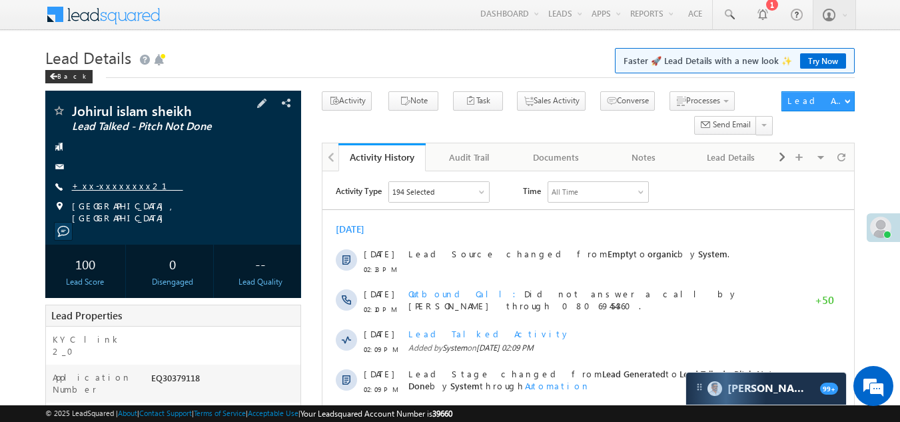
click at [101, 186] on link "+xx-xxxxxxxx21" at bounding box center [127, 185] width 111 height 11
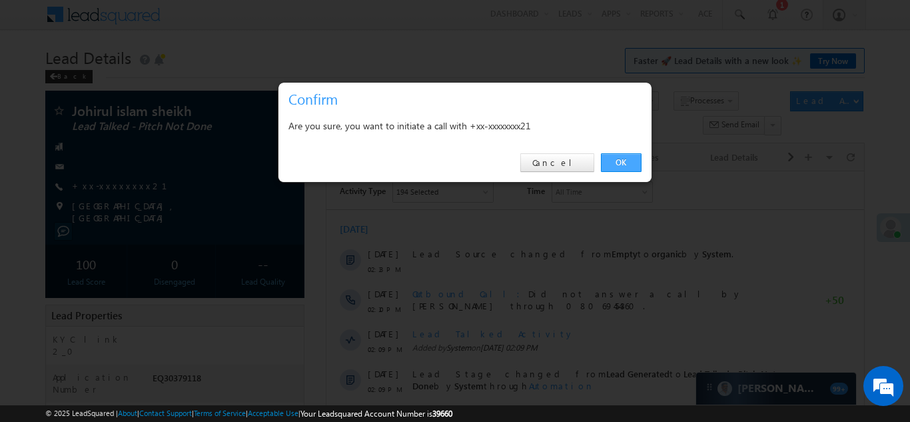
click at [617, 162] on link "OK" at bounding box center [621, 162] width 41 height 19
